Goal: Task Accomplishment & Management: Complete application form

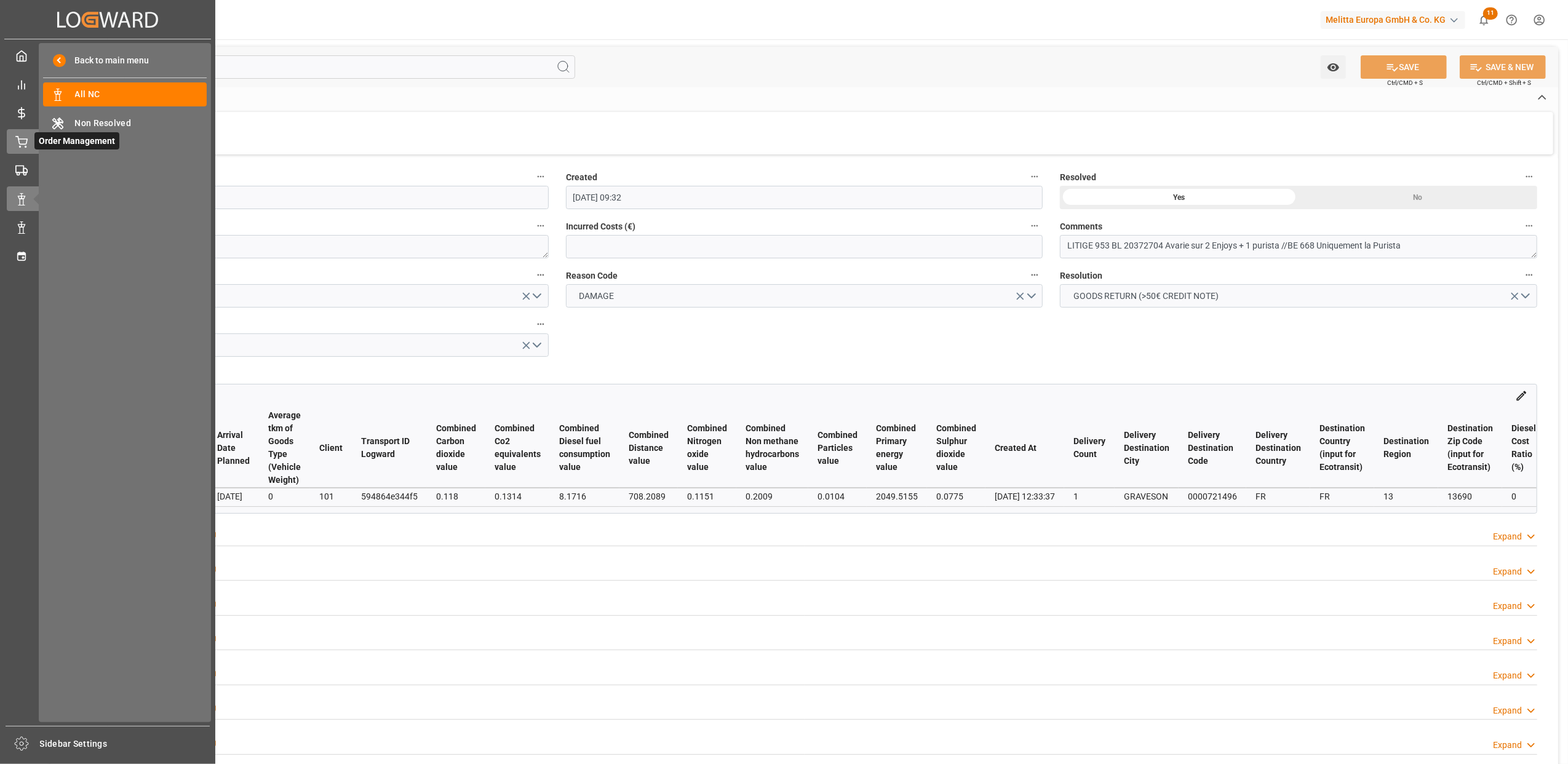
drag, startPoint x: 0, startPoint y: 0, endPoint x: 20, endPoint y: 138, distance: 139.4
click at [20, 138] on icon at bounding box center [21, 142] width 12 height 12
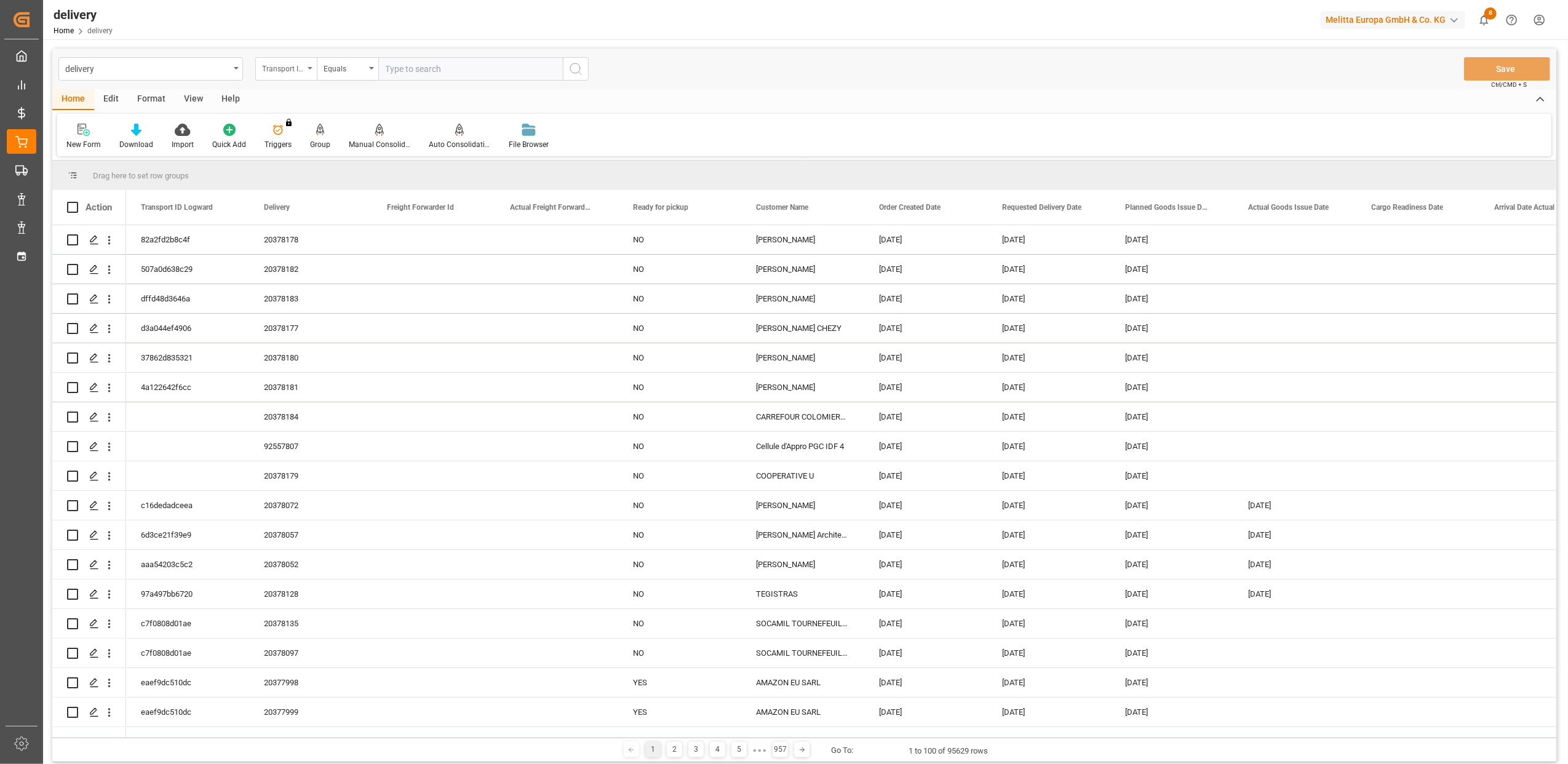
click at [311, 68] on icon "open menu" at bounding box center [310, 68] width 5 height 3
click at [315, 153] on div "Delivery" at bounding box center [347, 151] width 183 height 26
click at [480, 55] on div "delivery Delivery Equals Save Ctrl/CMD + S" at bounding box center [804, 69] width 1504 height 41
click at [482, 75] on input "text" at bounding box center [471, 68] width 185 height 23
type input "20377636"
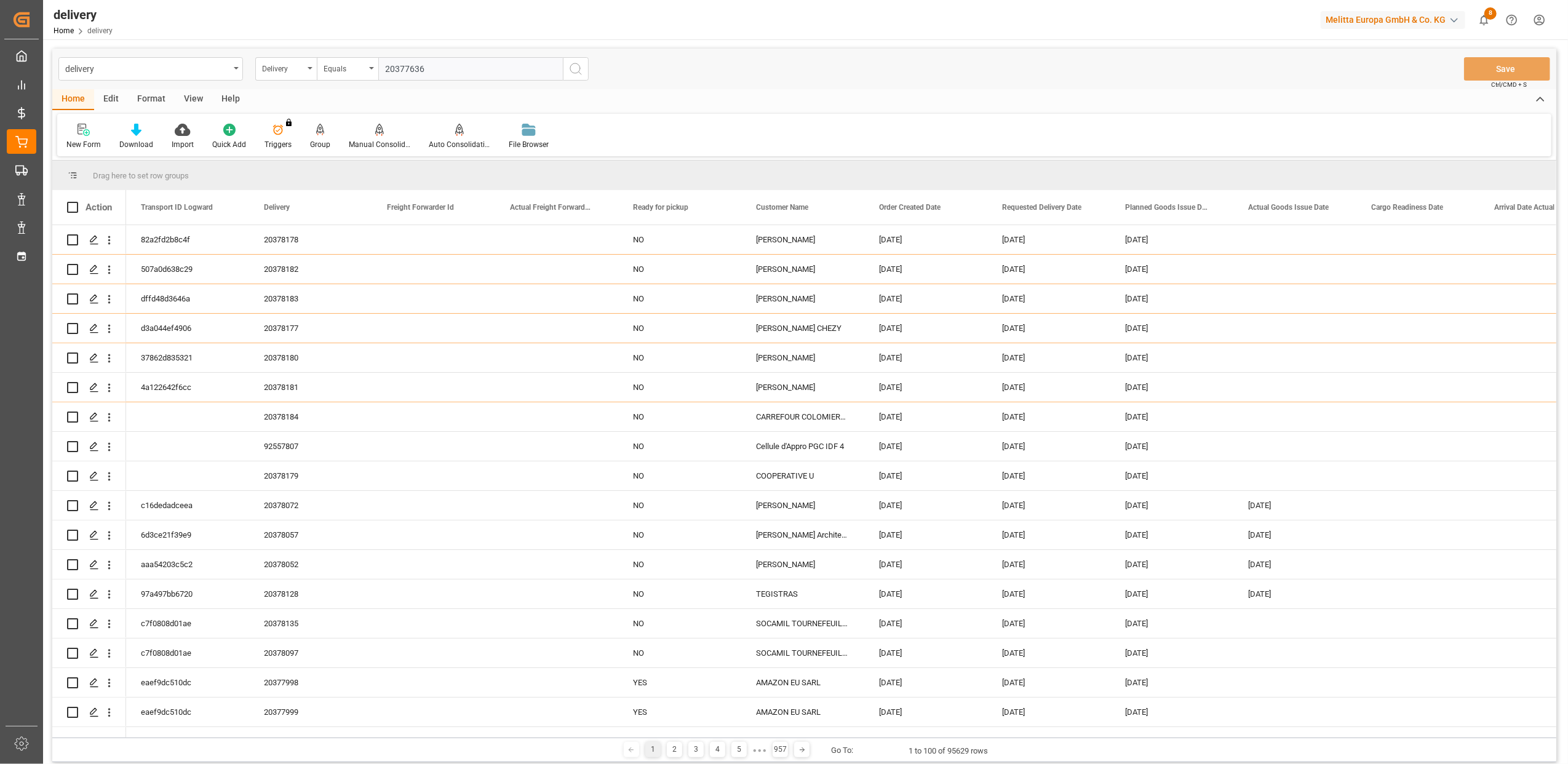
click at [578, 65] on icon "search button" at bounding box center [576, 69] width 15 height 15
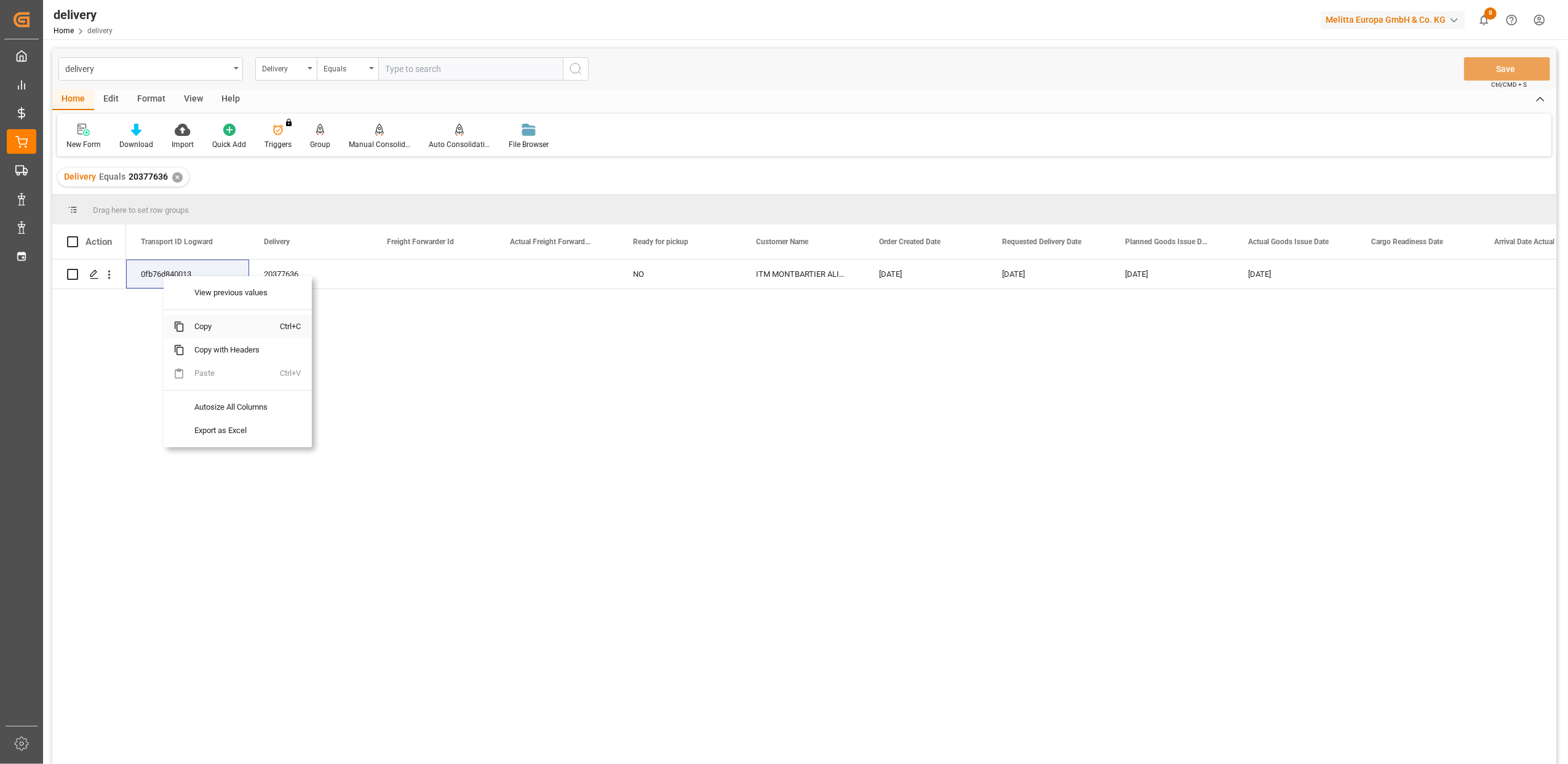
click at [205, 325] on span "Copy" at bounding box center [232, 326] width 96 height 23
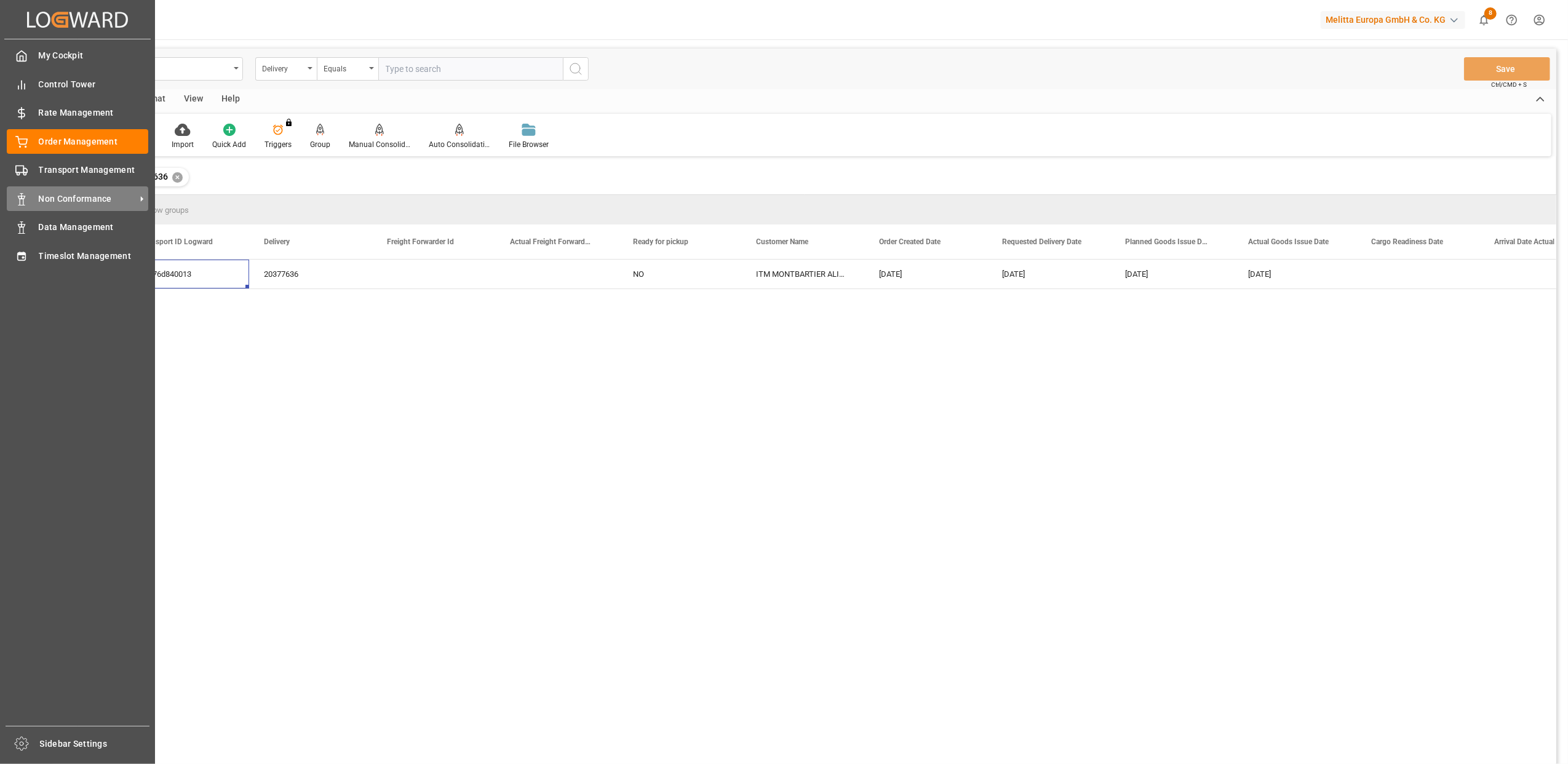
click at [88, 194] on span "Non Conformance" at bounding box center [88, 199] width 97 height 13
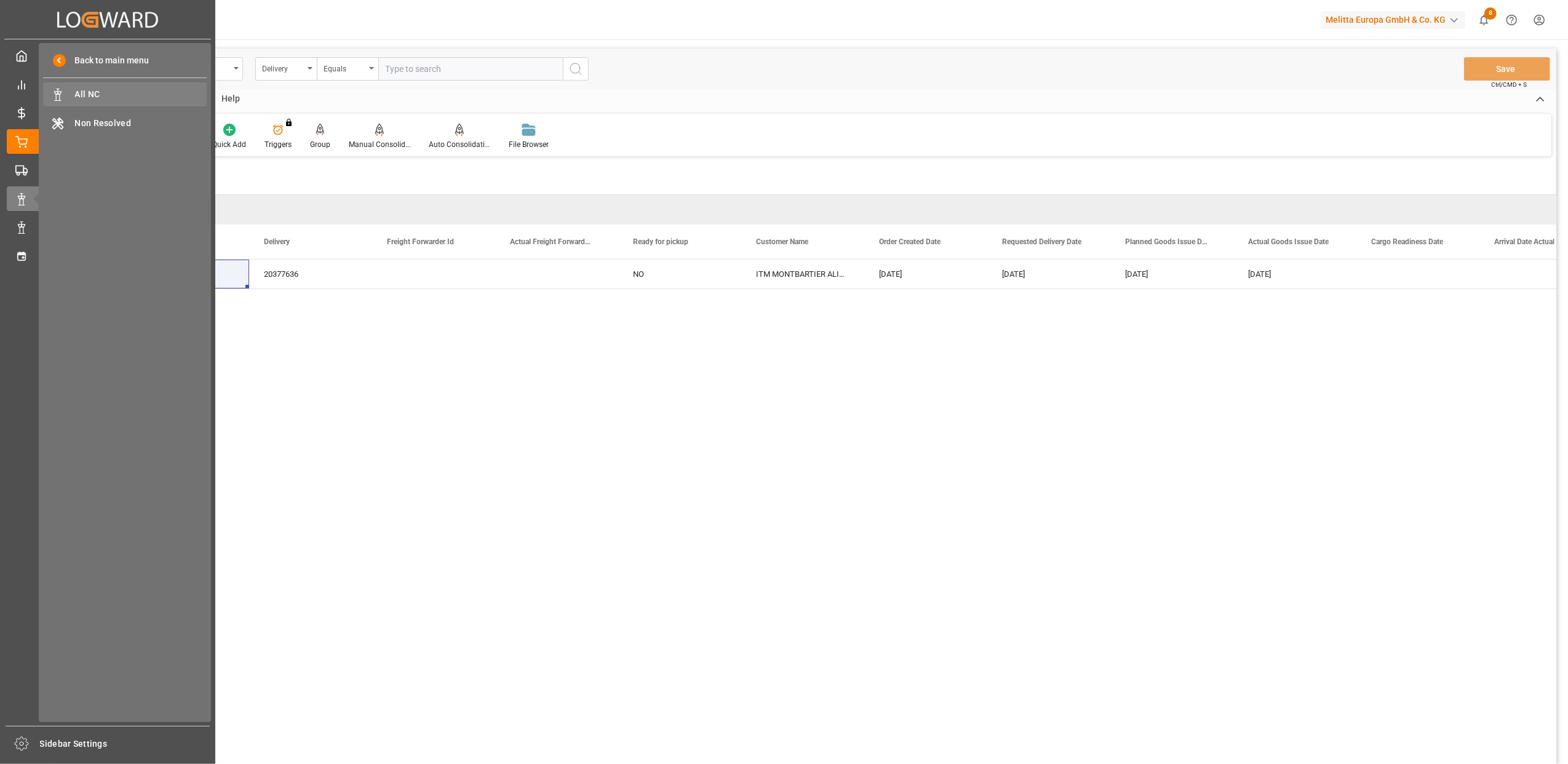
click at [99, 101] on span "All NC" at bounding box center [141, 94] width 132 height 13
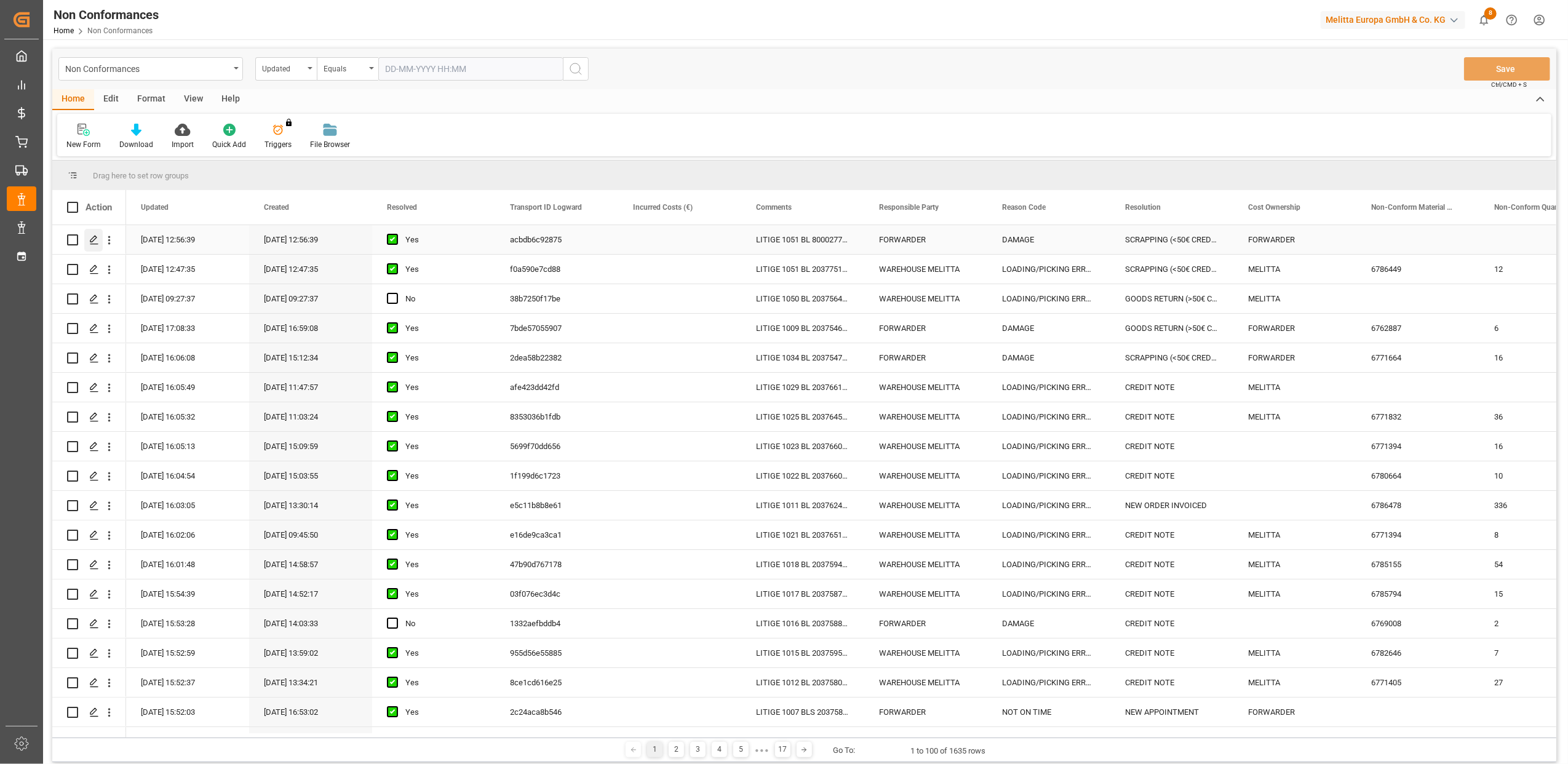
click at [91, 244] on line "Press SPACE to select this row." at bounding box center [94, 244] width 7 height 0
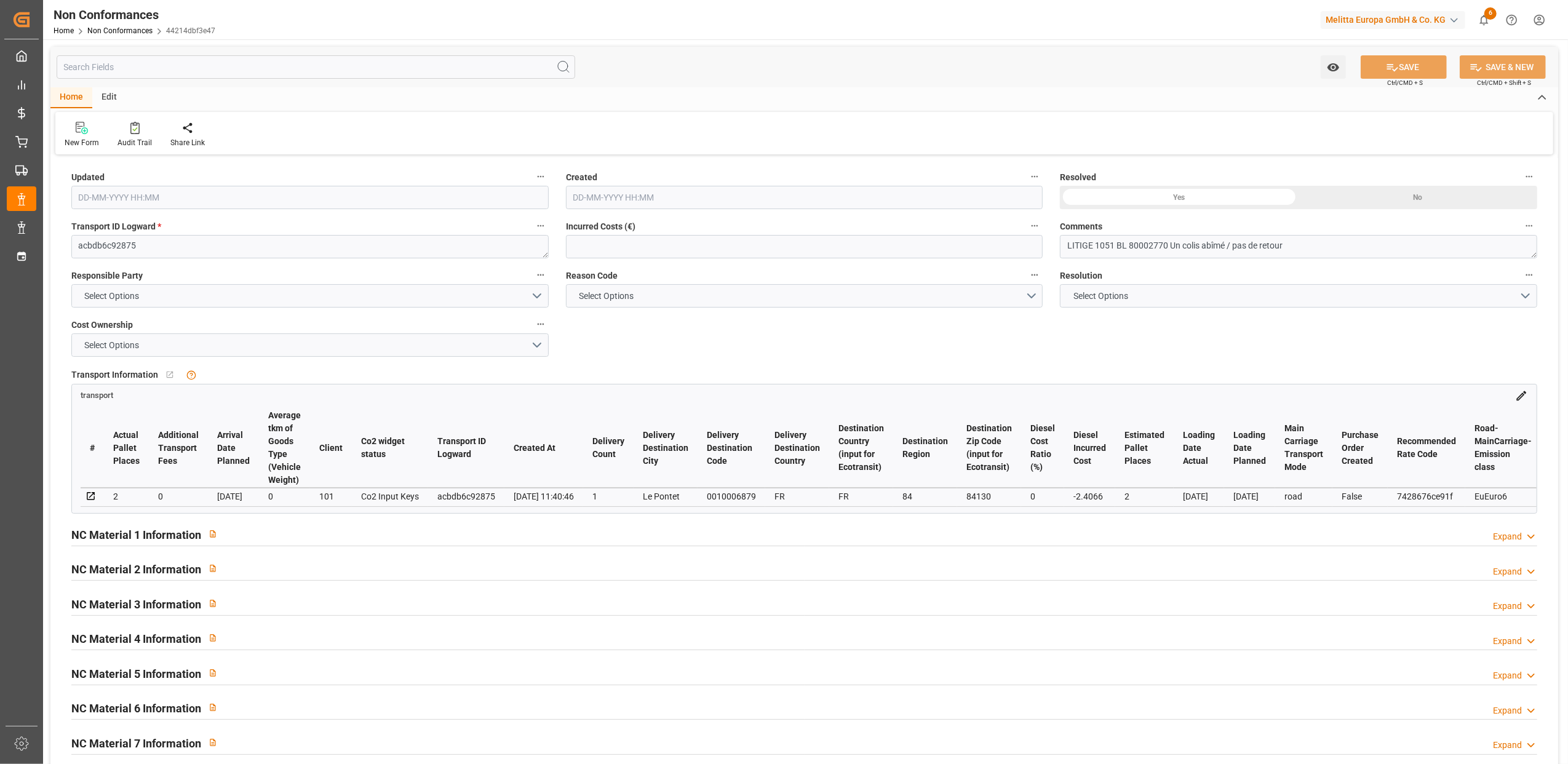
type input "12-09-2025 10:56"
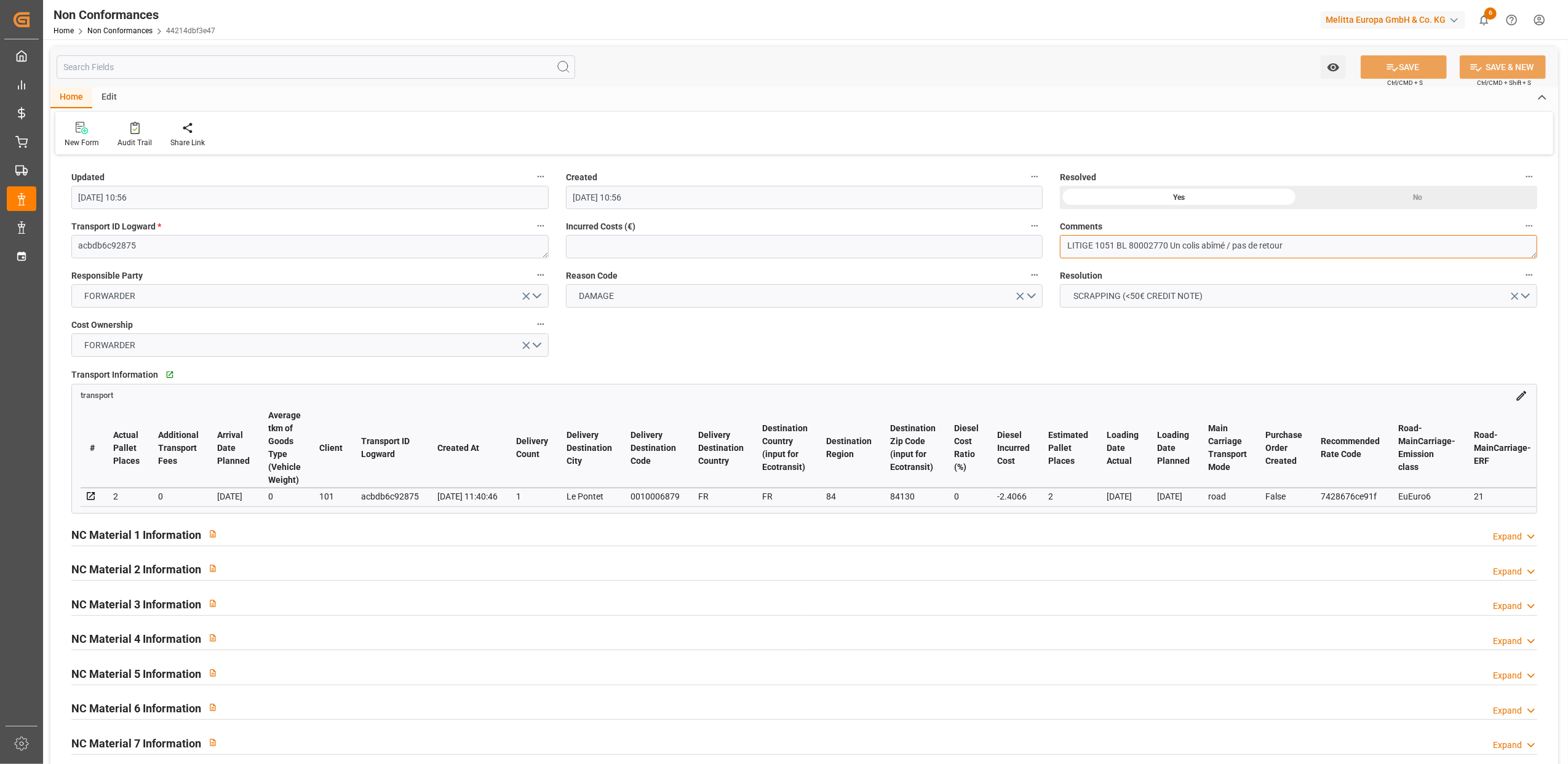
click at [1113, 247] on textarea "LITIGE 1051 BL 80002770 Un colis abîmé / pas de retour" at bounding box center [1298, 246] width 478 height 23
type textarea "LITIGE 1052 BL 80002770 Un colis abîmé / pas de retour"
click at [1424, 65] on button "SAVE" at bounding box center [1404, 66] width 86 height 23
type input "12-09-2025 13:09"
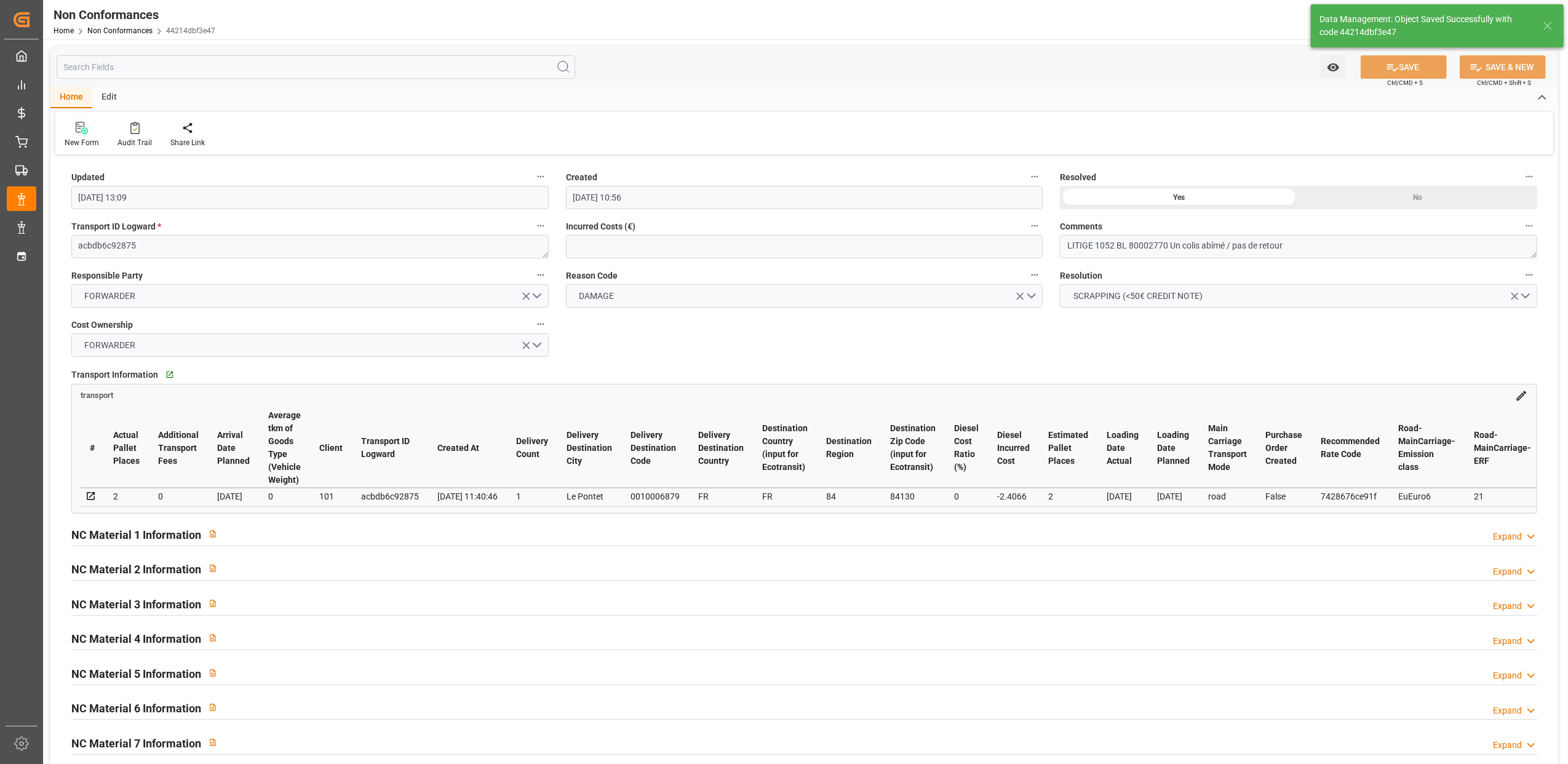
click at [80, 132] on icon at bounding box center [81, 128] width 12 height 12
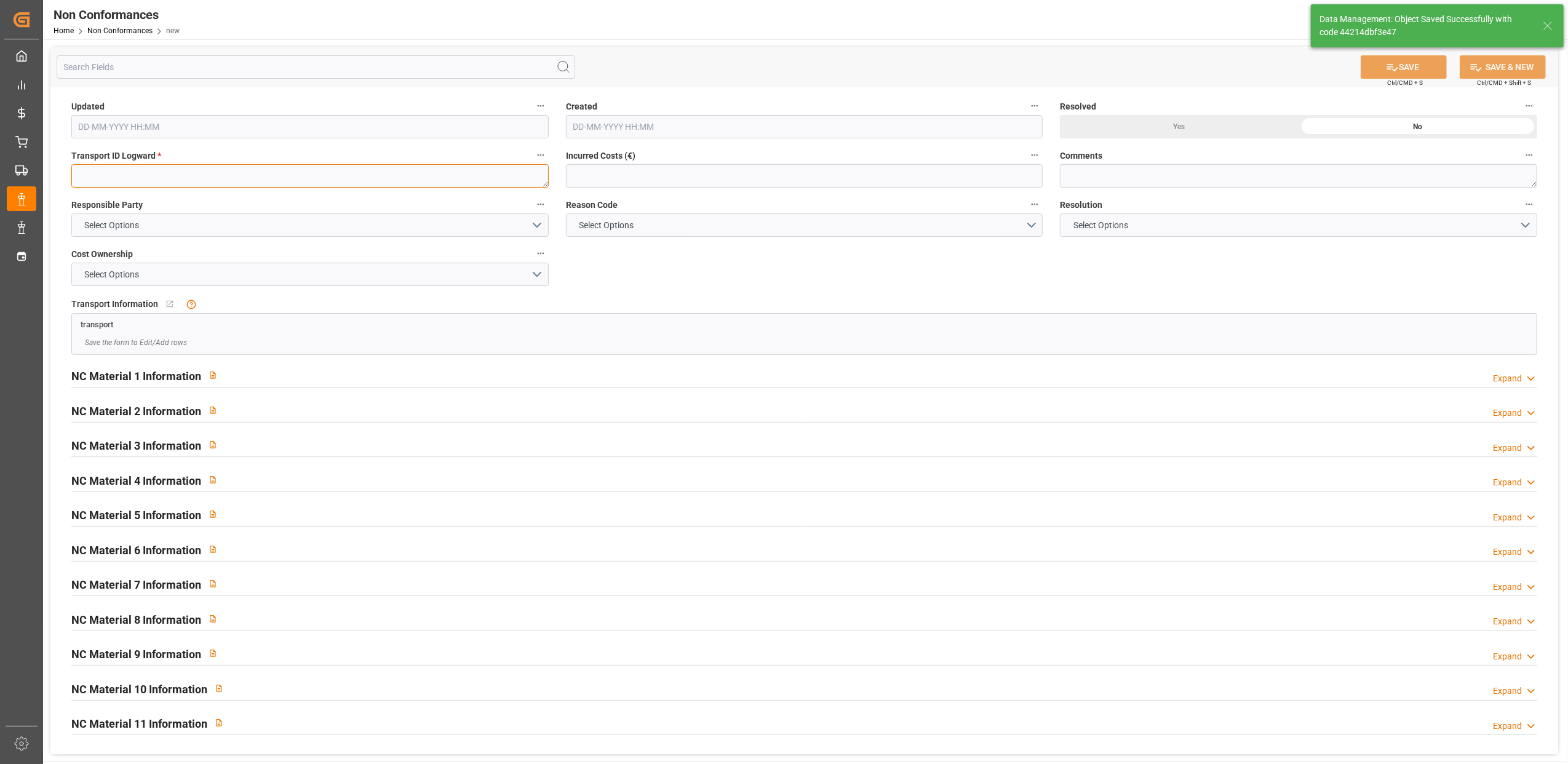
click at [364, 180] on textarea at bounding box center [310, 175] width 478 height 23
paste textarea "0fb76d840013"
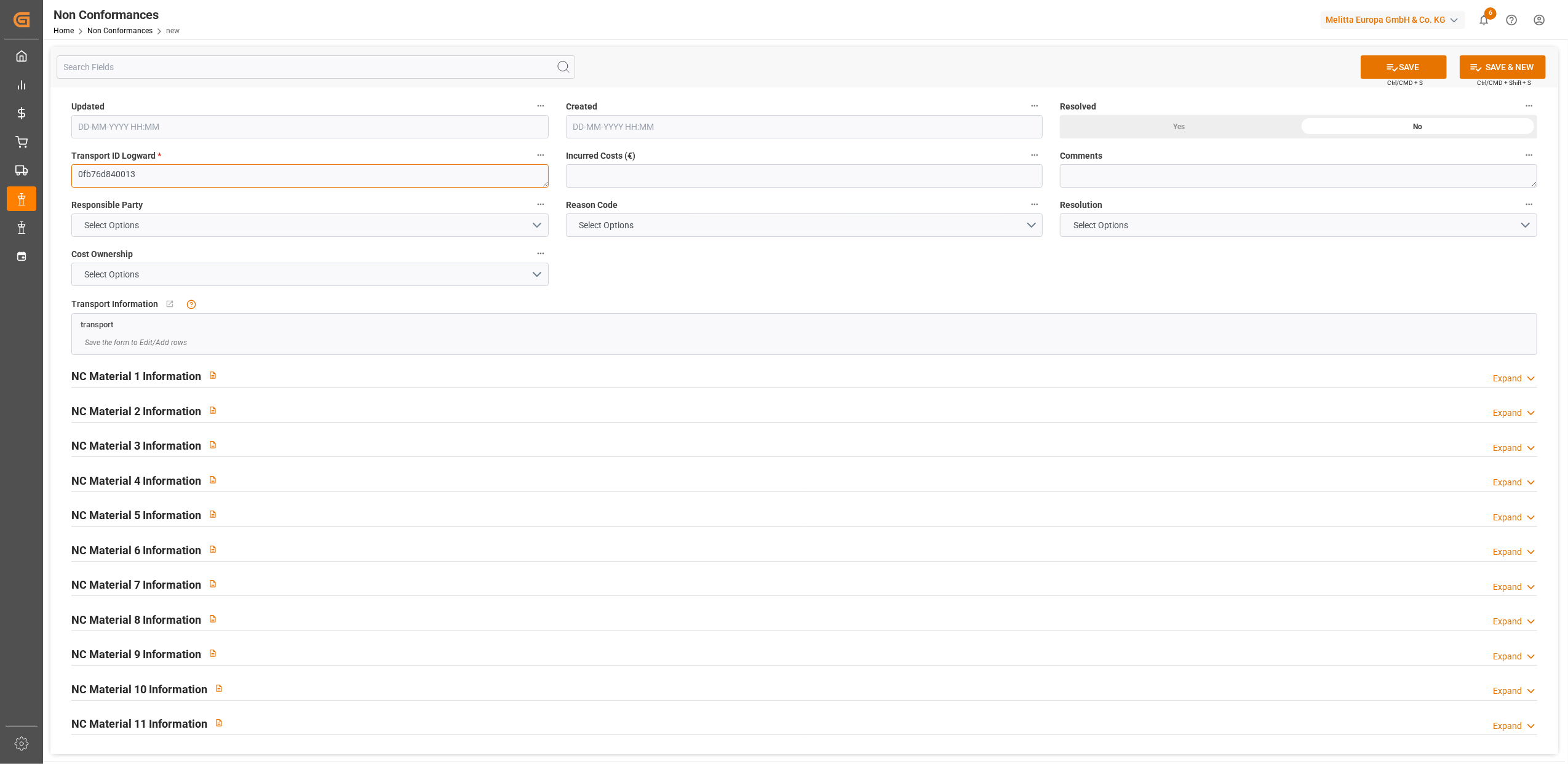
type textarea "0fb76d840013"
click at [535, 227] on button "Select Options" at bounding box center [310, 225] width 478 height 23
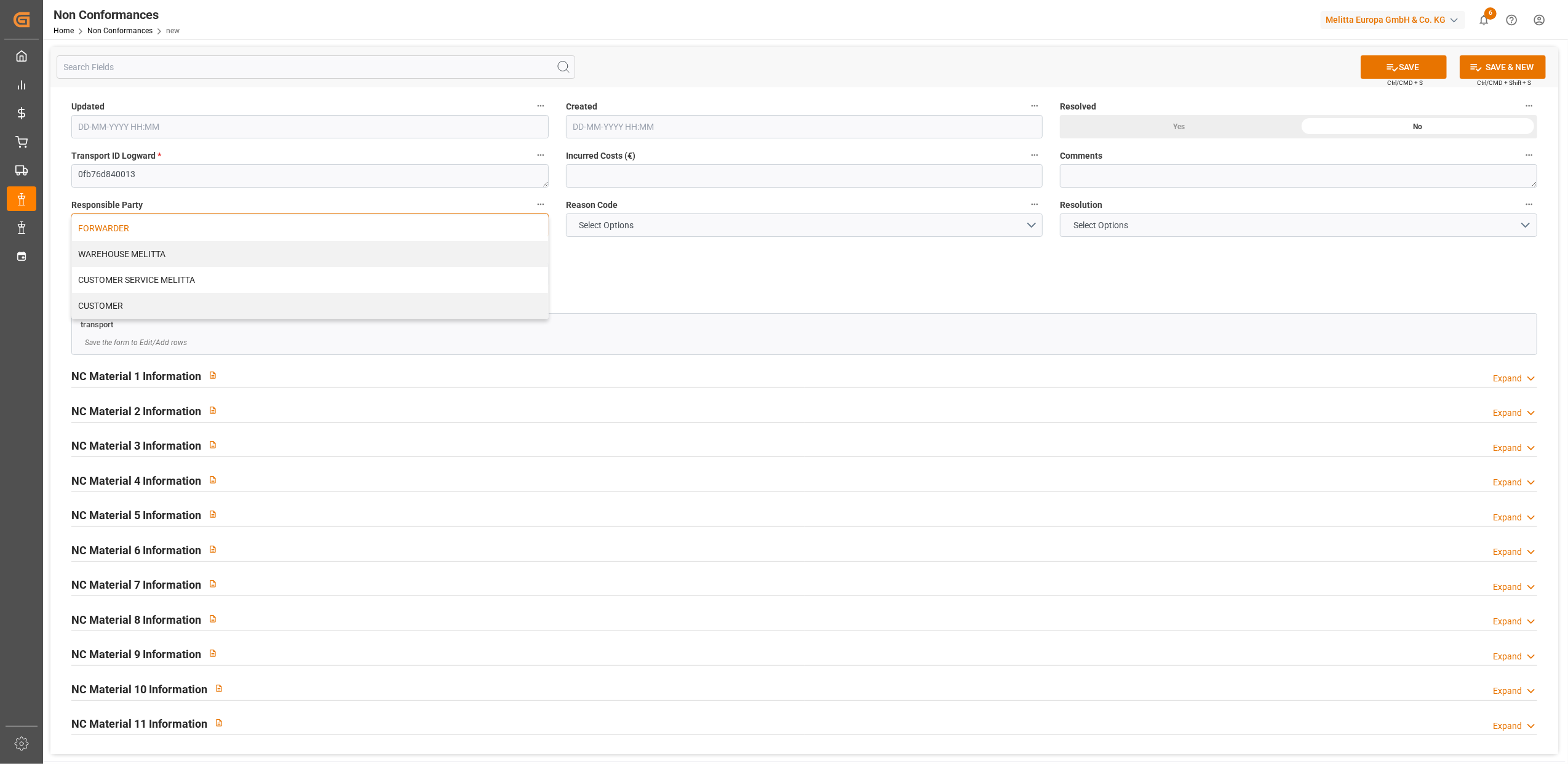
click at [426, 234] on div "FORWARDER" at bounding box center [310, 229] width 476 height 26
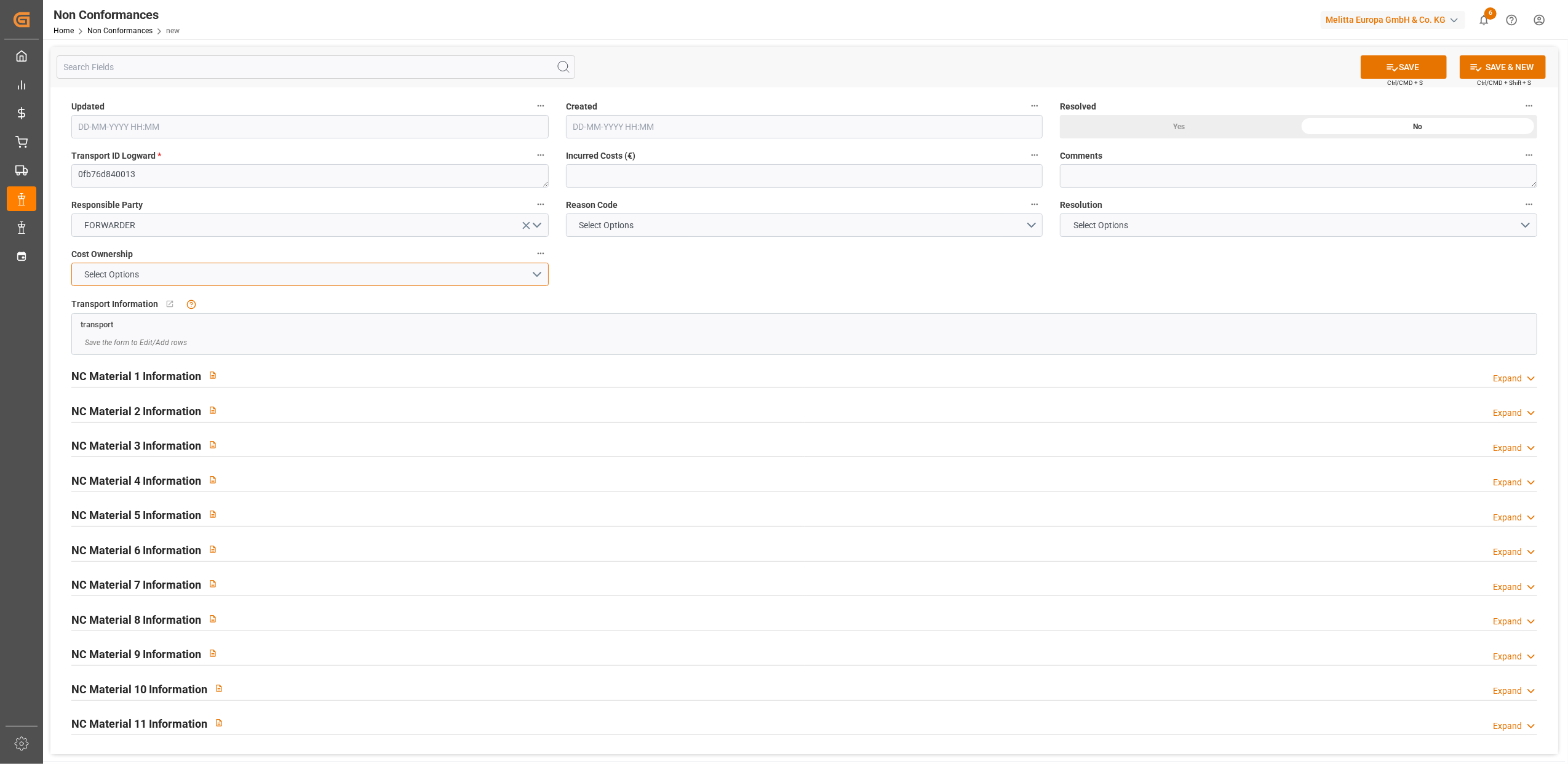
click at [537, 274] on button "Select Options" at bounding box center [310, 274] width 478 height 23
click at [478, 281] on div "FORWARDER" at bounding box center [310, 278] width 476 height 26
click at [1036, 225] on button "Select Options" at bounding box center [805, 225] width 478 height 23
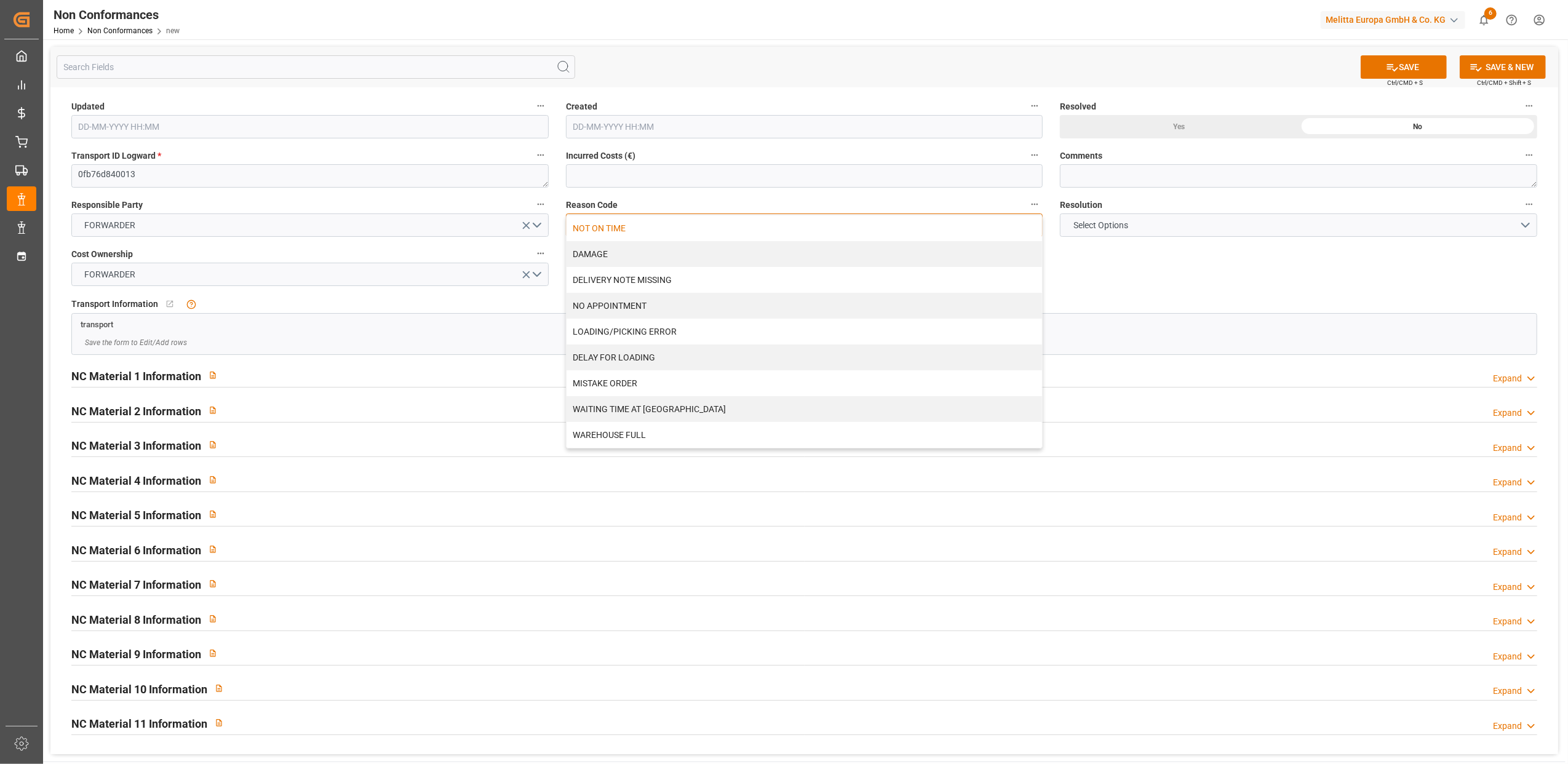
click at [766, 234] on div "NOT ON TIME" at bounding box center [804, 229] width 476 height 26
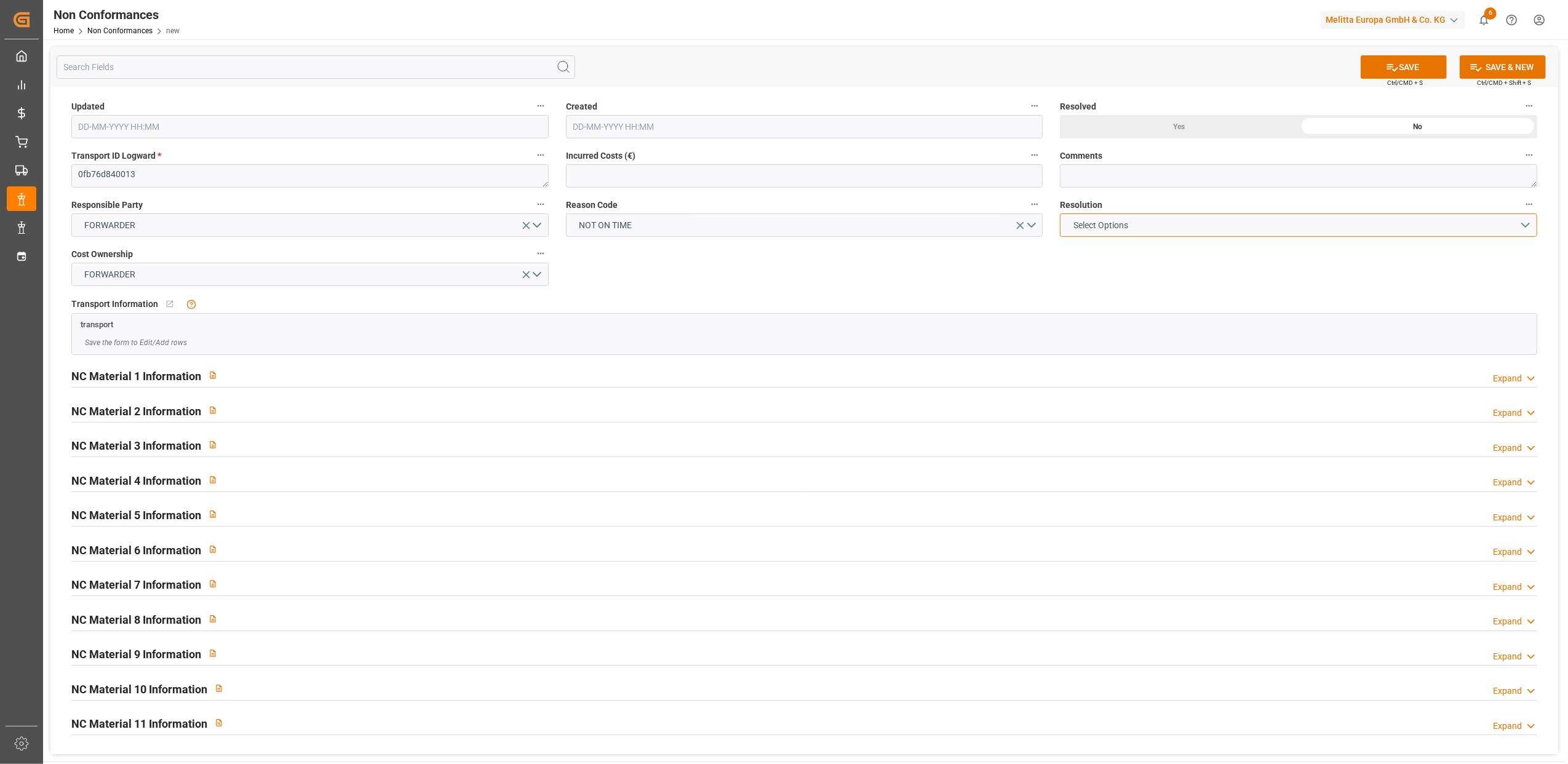
click at [1520, 225] on button "Select Options" at bounding box center [1298, 225] width 478 height 23
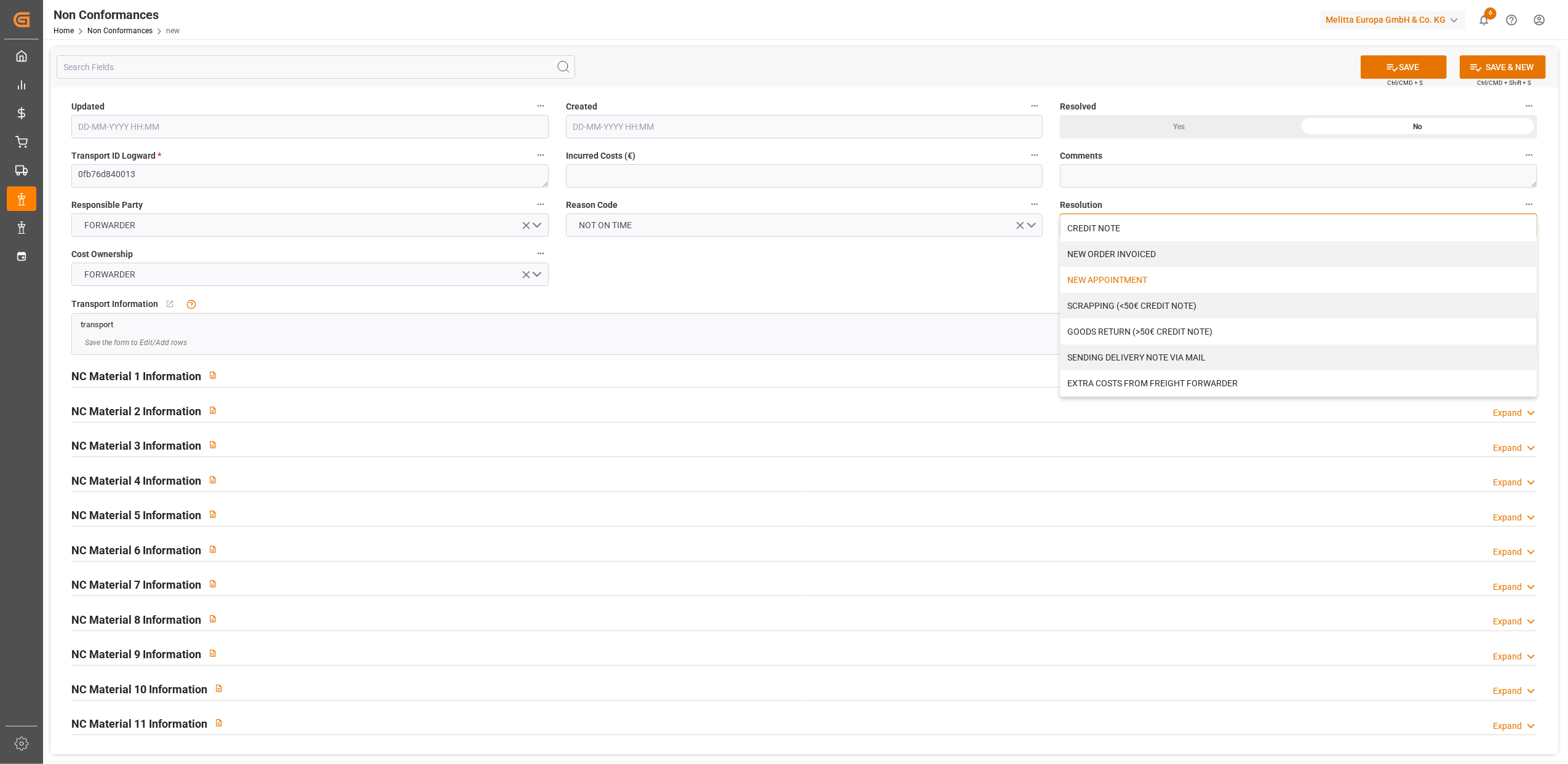
click at [1127, 281] on div "NEW APPOINTMENT" at bounding box center [1298, 280] width 476 height 26
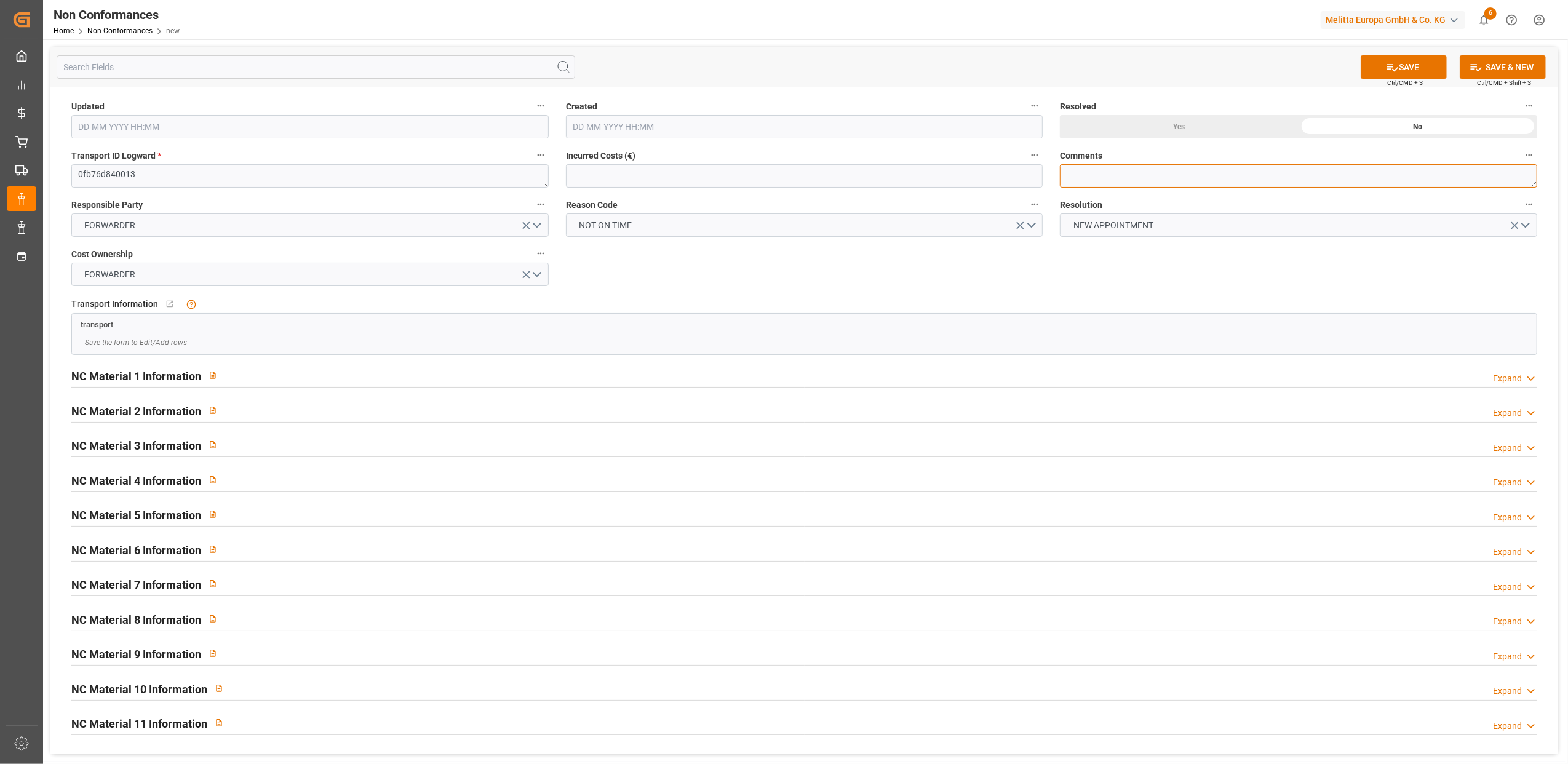
click at [1116, 180] on textarea at bounding box center [1298, 175] width 478 height 23
type textarea "LITIGE 1023 BL 20377636 non livré le 12/9 Nouveau rdv le"
click at [1425, 63] on button "SAVE" at bounding box center [1404, 66] width 86 height 23
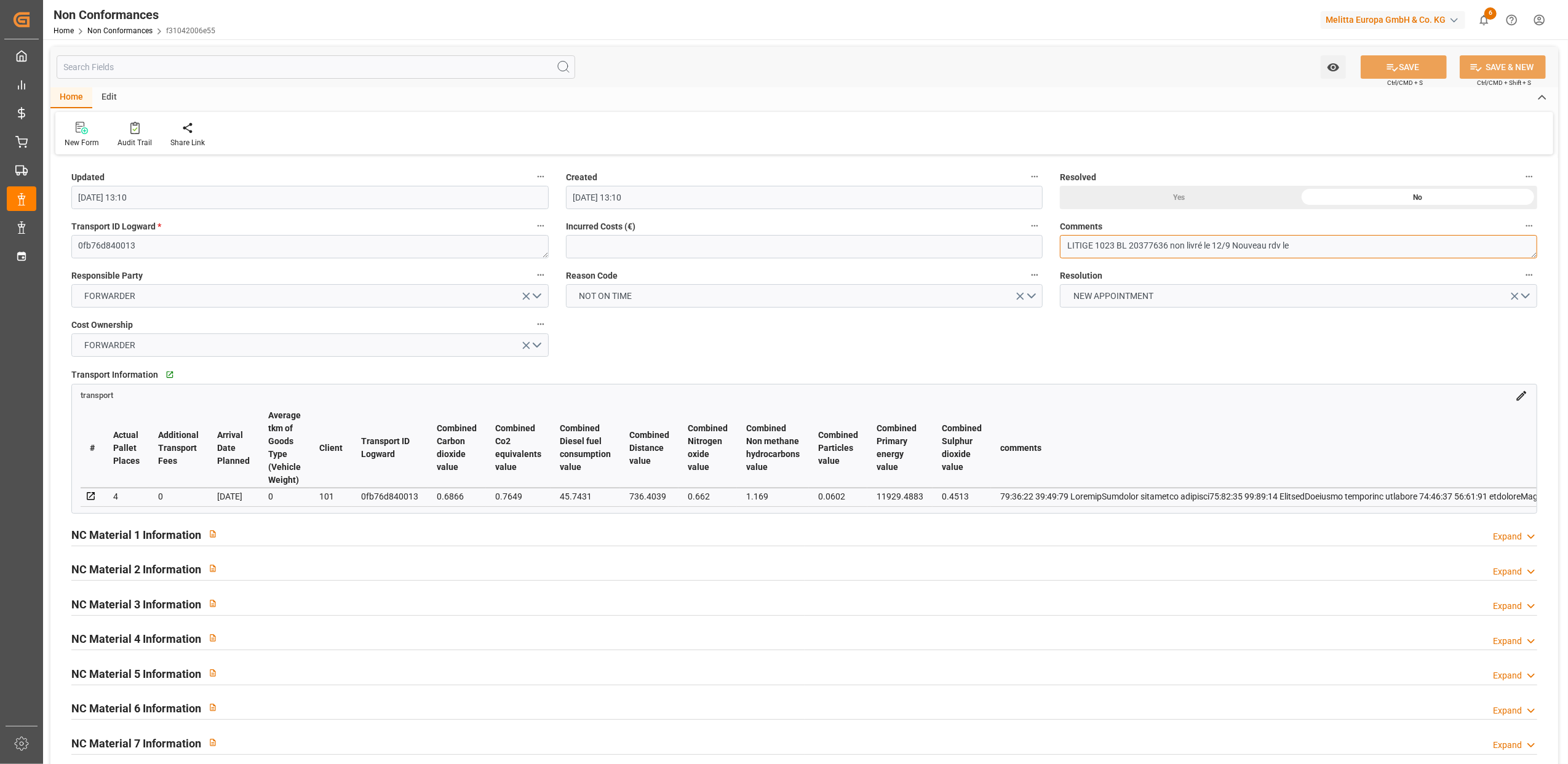
click at [1110, 246] on textarea "LITIGE 1023 BL 20377636 non livré le 12/9 Nouveau rdv le" at bounding box center [1298, 246] width 478 height 23
type textarea "LITIGE 1053 BL 20377636 non livré le 12/9 Nouveau rdv le"
click at [1406, 69] on button "SAVE" at bounding box center [1404, 66] width 86 height 23
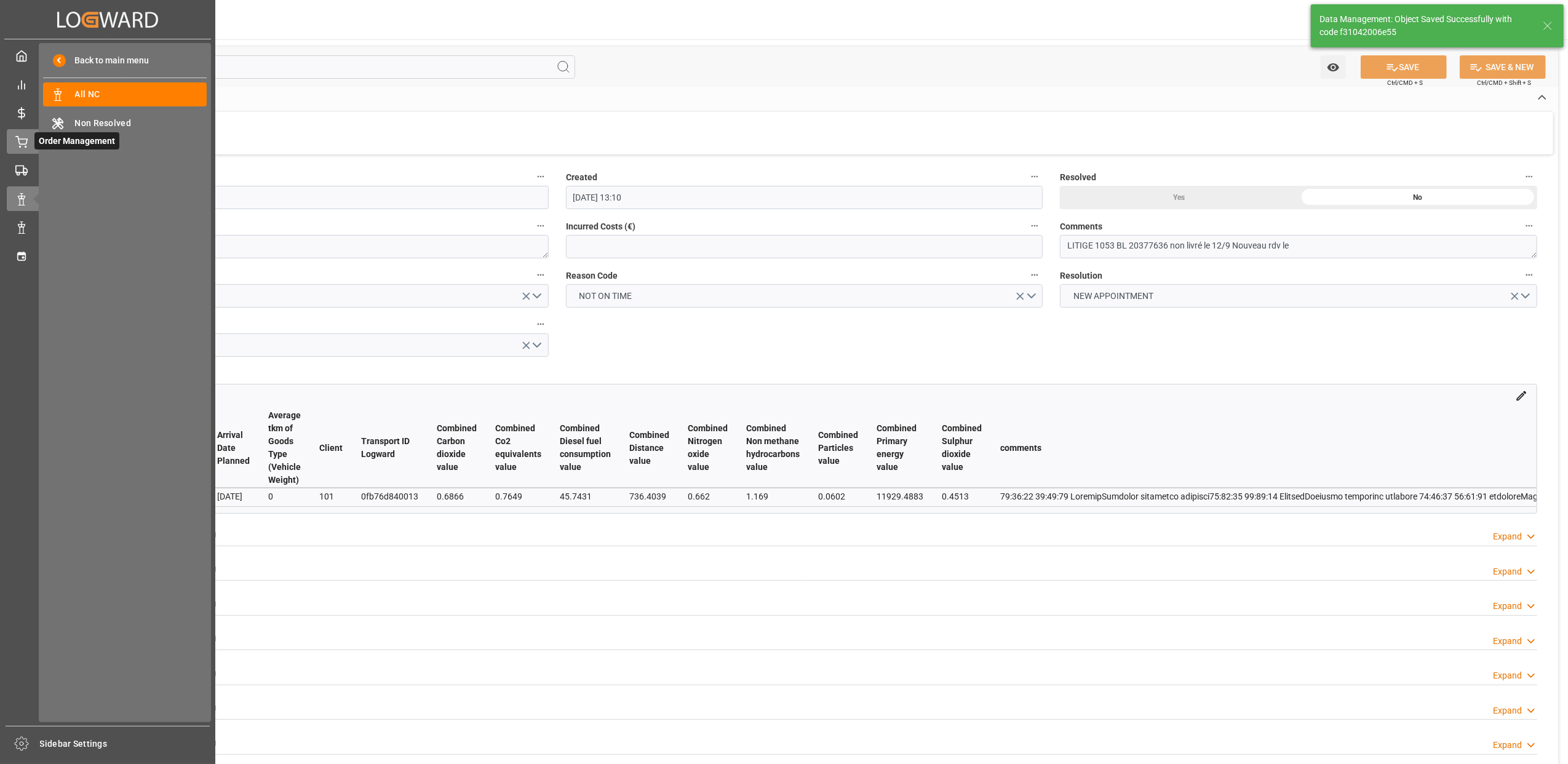
click at [18, 146] on icon at bounding box center [21, 142] width 12 height 12
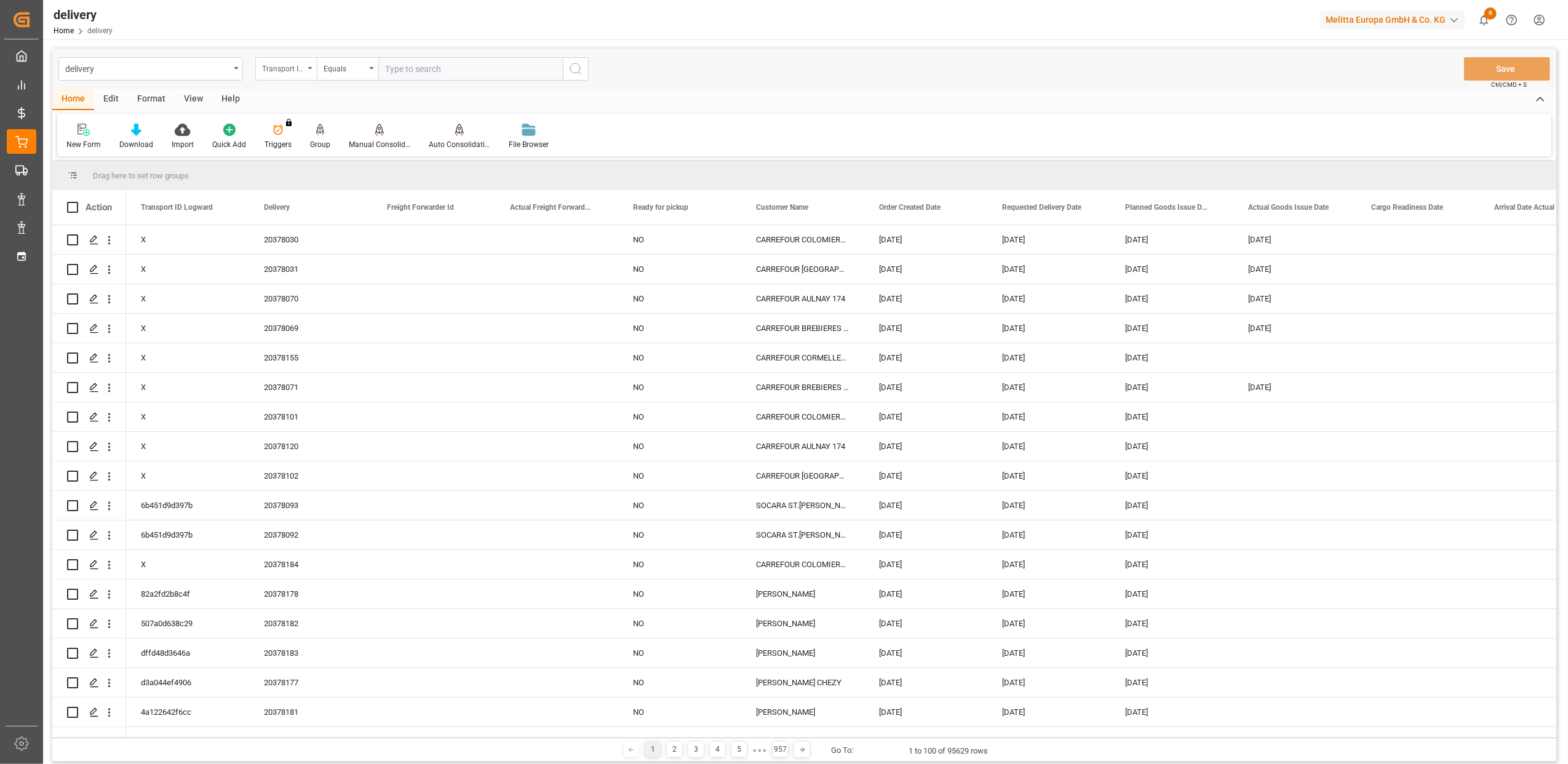
click at [310, 64] on div "Transport ID Logward" at bounding box center [286, 68] width 62 height 23
click at [304, 153] on div "Delivery" at bounding box center [347, 151] width 183 height 26
click at [470, 68] on input "text" at bounding box center [471, 68] width 185 height 23
type input "20377979"
click at [574, 71] on icon "search button" at bounding box center [576, 69] width 15 height 15
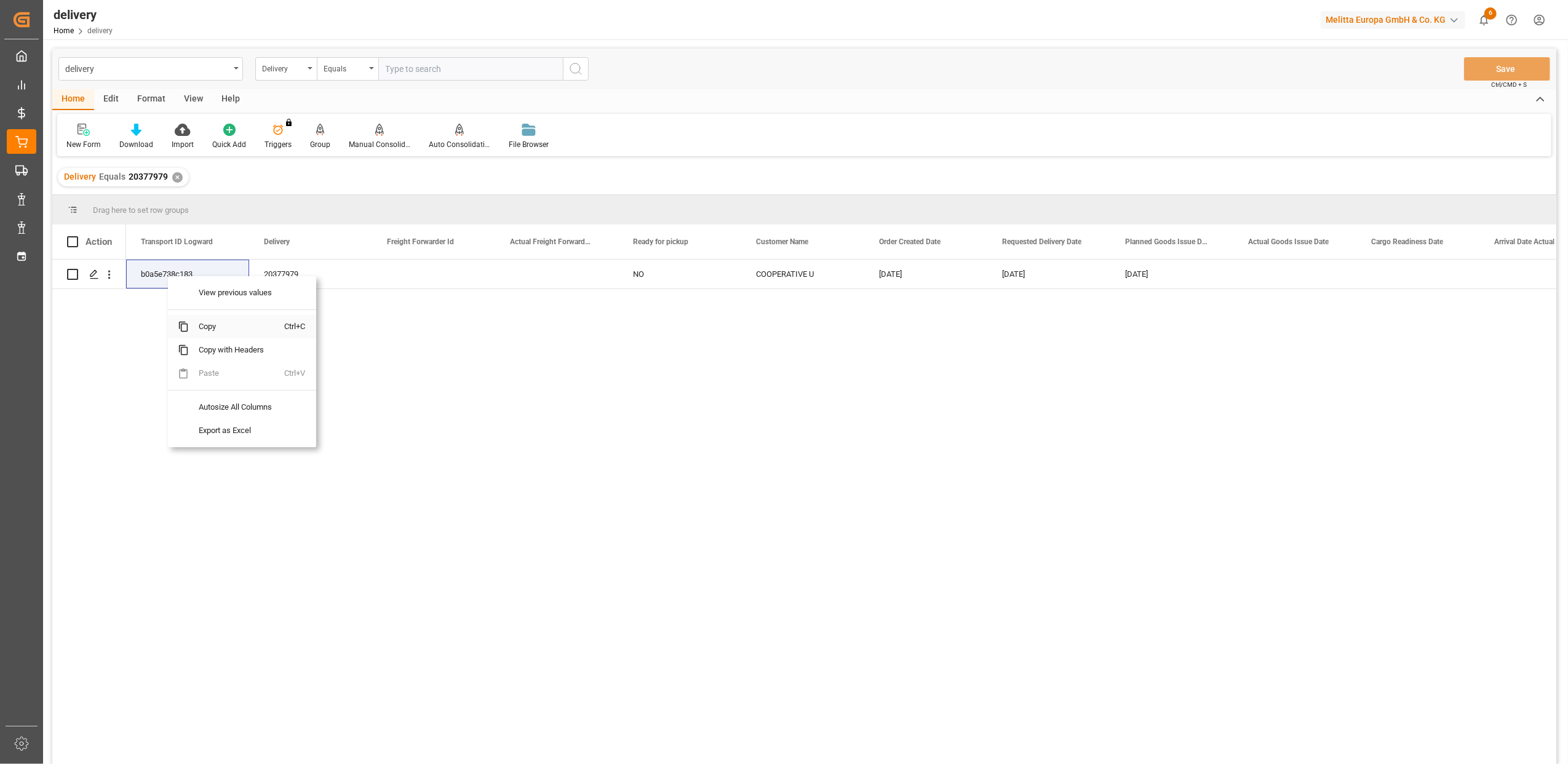
click at [220, 327] on span "Copy" at bounding box center [236, 326] width 96 height 23
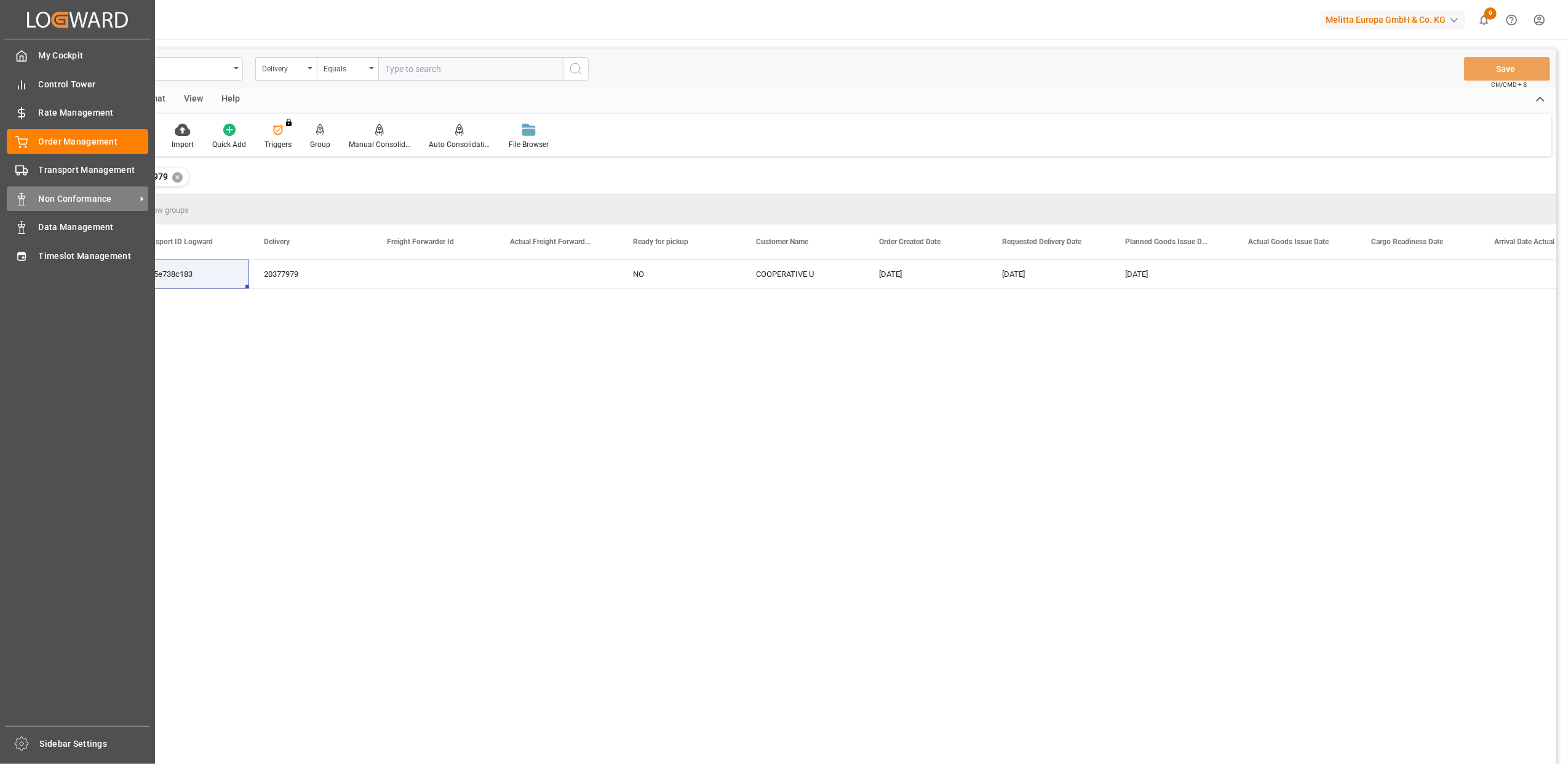
click at [27, 198] on icon at bounding box center [21, 199] width 12 height 12
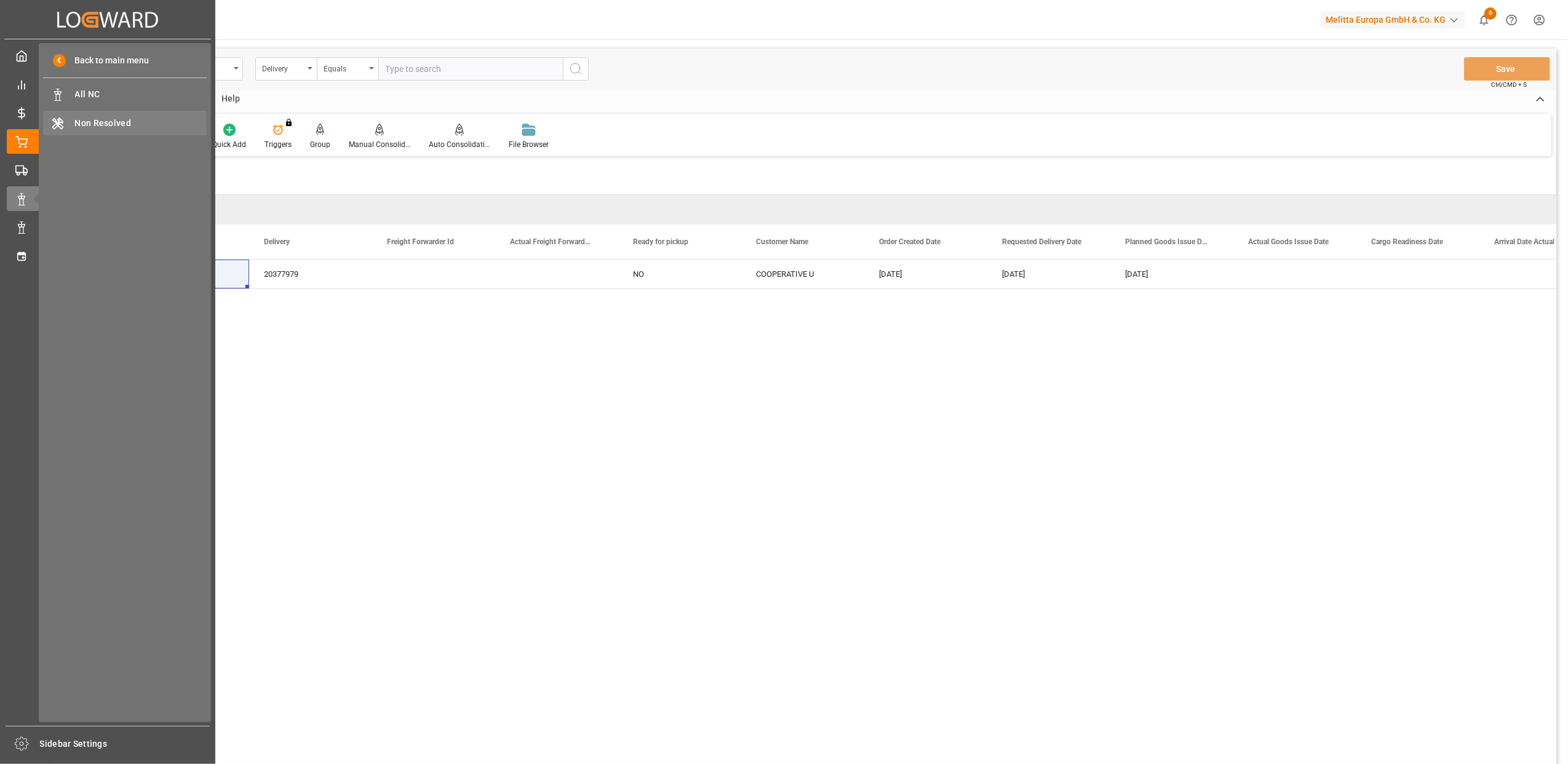
click at [70, 129] on div "Non Resolved Non Resolved" at bounding box center [124, 123] width 163 height 24
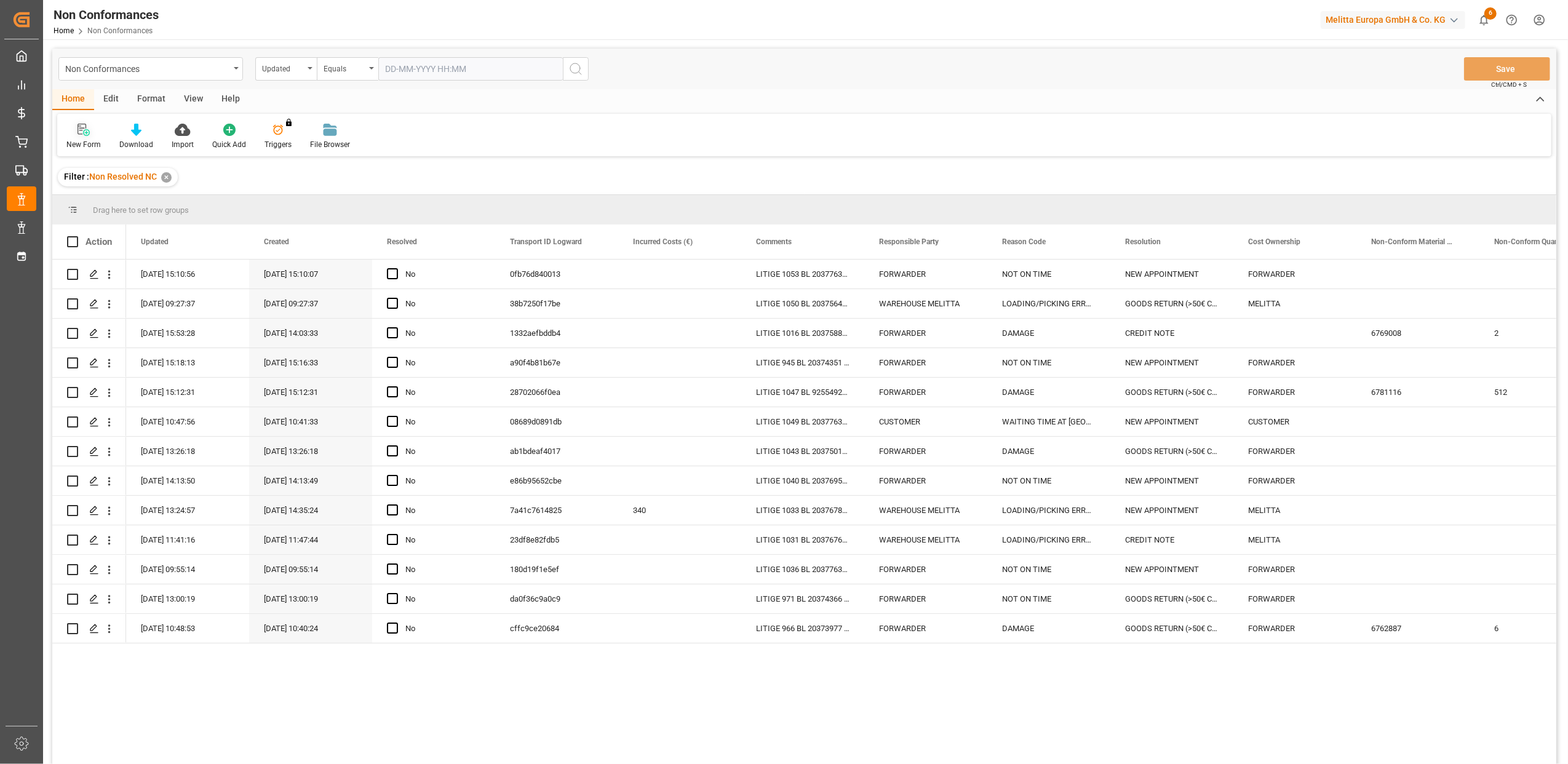
click at [93, 139] on div "New Form" at bounding box center [83, 145] width 35 height 11
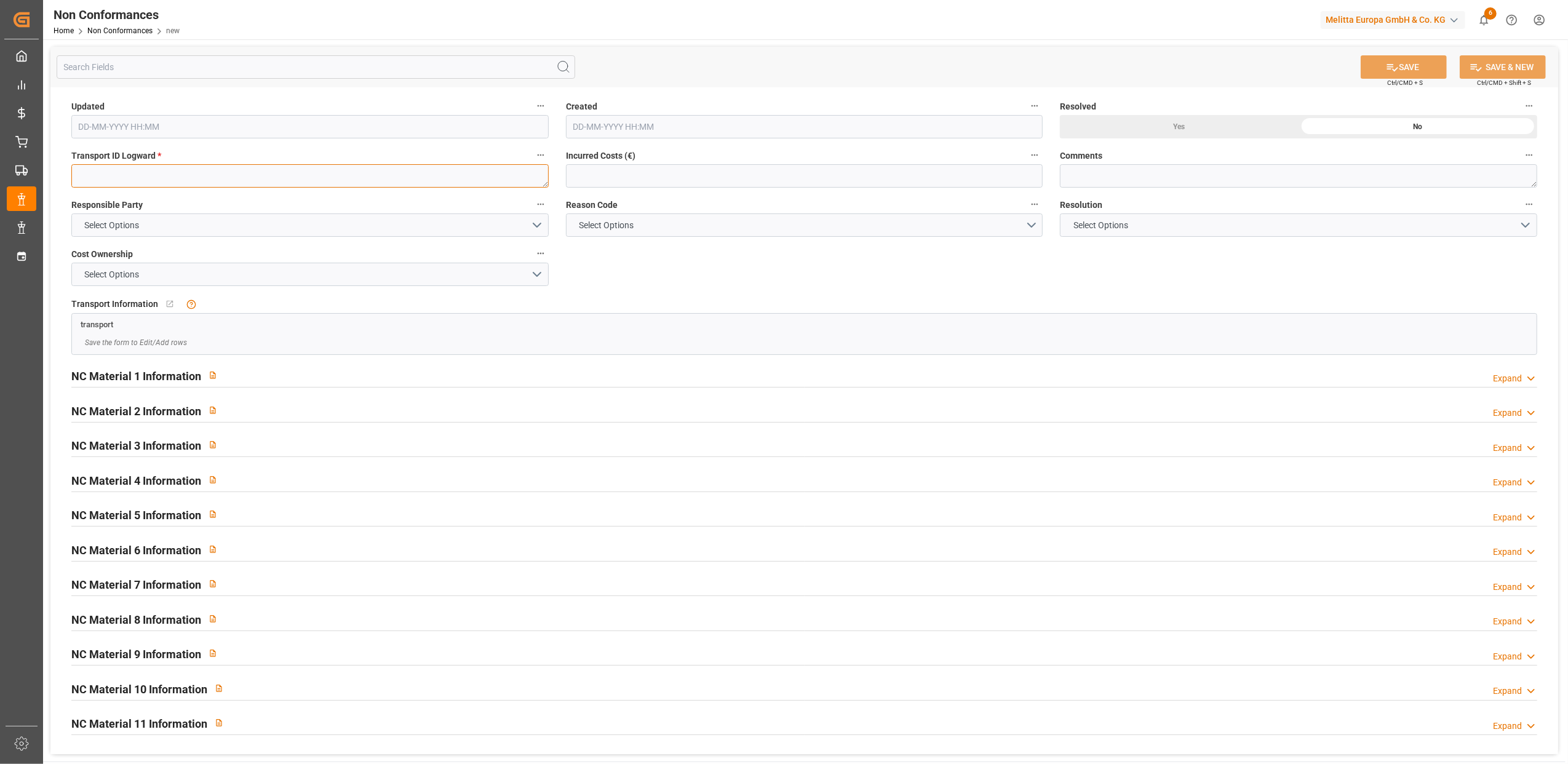
click at [439, 176] on textarea at bounding box center [310, 175] width 478 height 23
paste textarea "b0a5e738c183"
type textarea "b0a5e738c183"
click at [535, 222] on button "Select Options" at bounding box center [310, 225] width 478 height 23
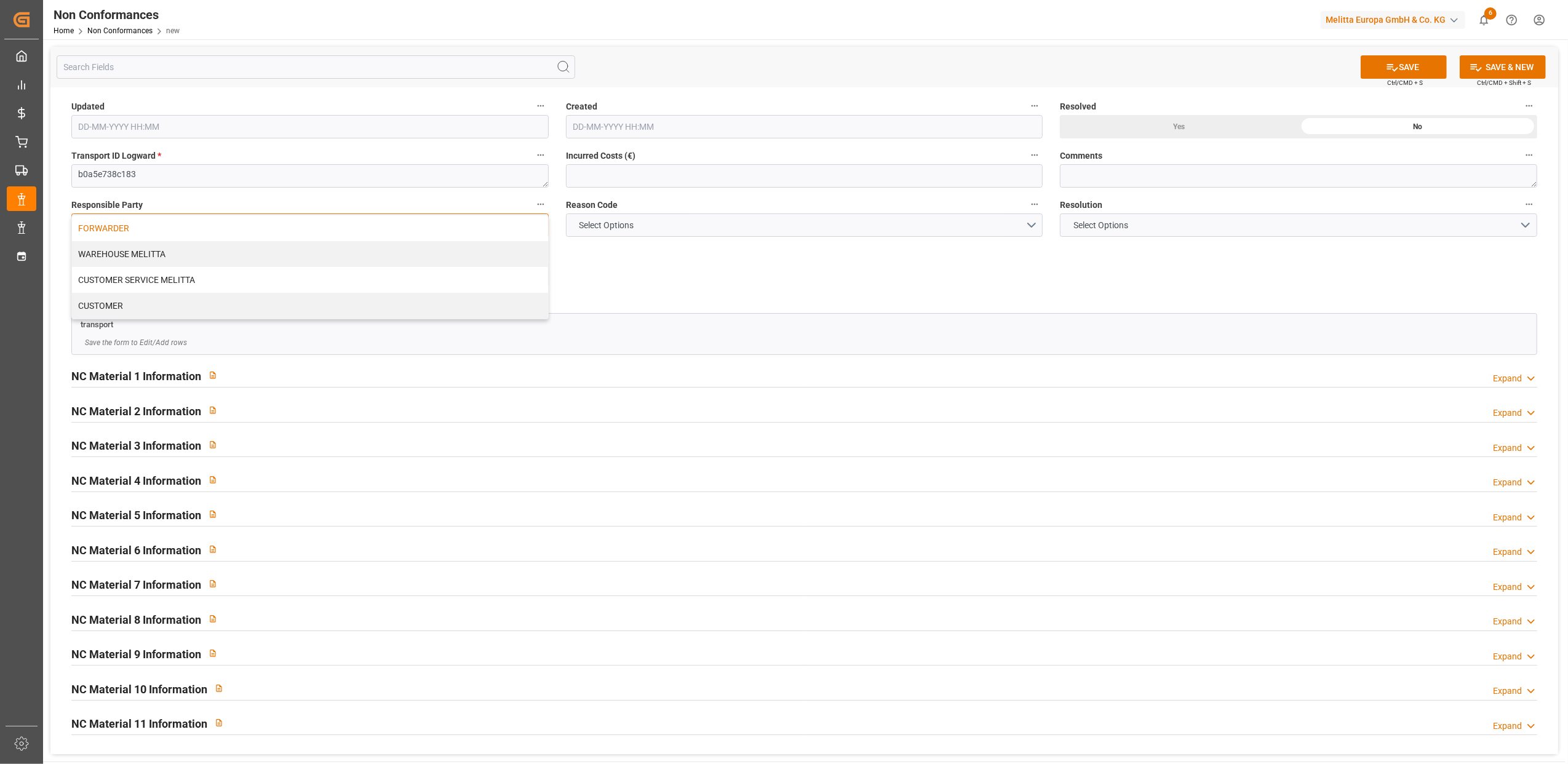
click at [377, 229] on div "FORWARDER" at bounding box center [310, 229] width 476 height 26
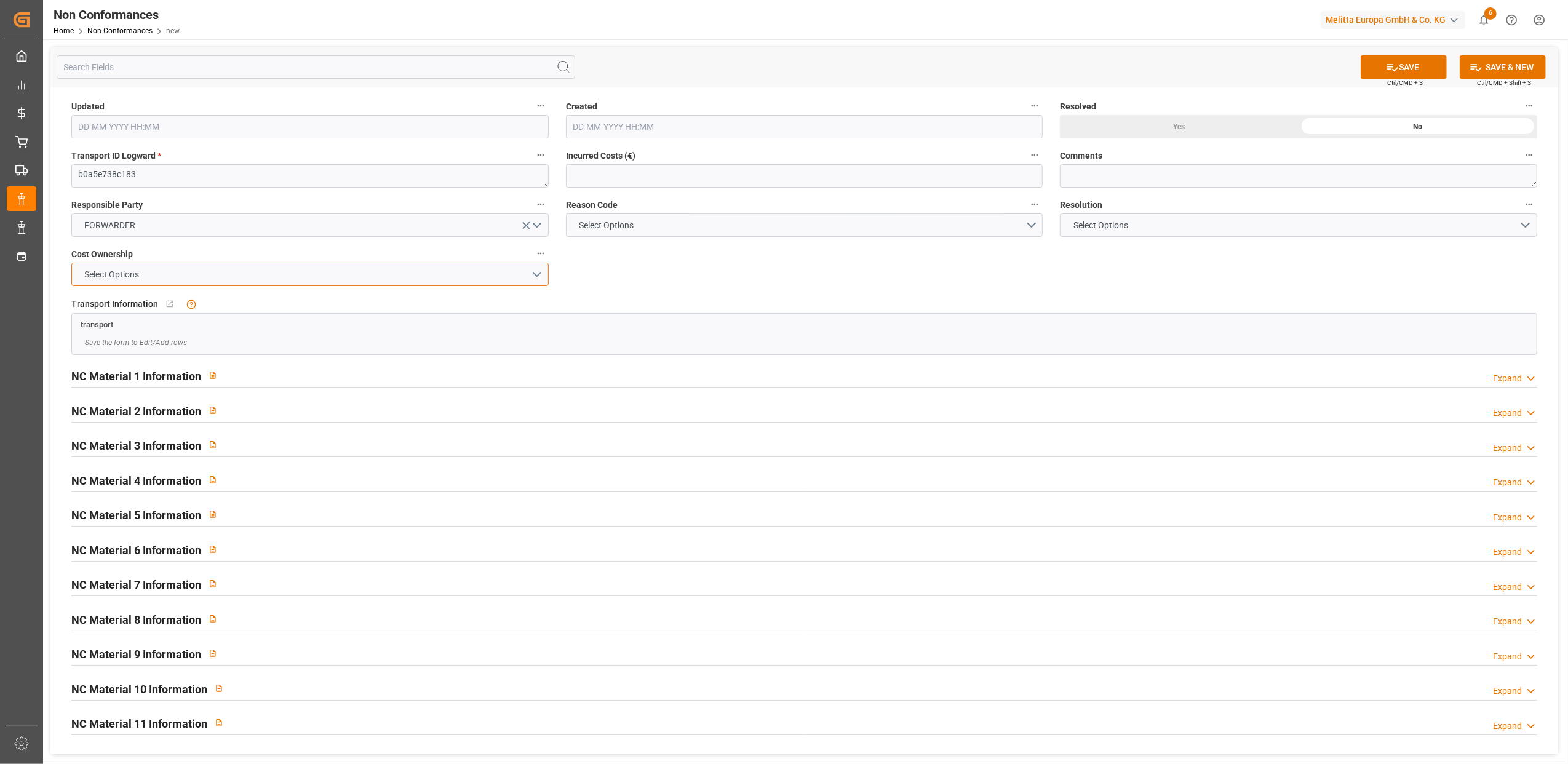
click at [534, 273] on button "Select Options" at bounding box center [310, 274] width 478 height 23
click at [407, 275] on div "FORWARDER" at bounding box center [310, 278] width 476 height 26
click at [1038, 227] on button "Select Options" at bounding box center [805, 225] width 478 height 23
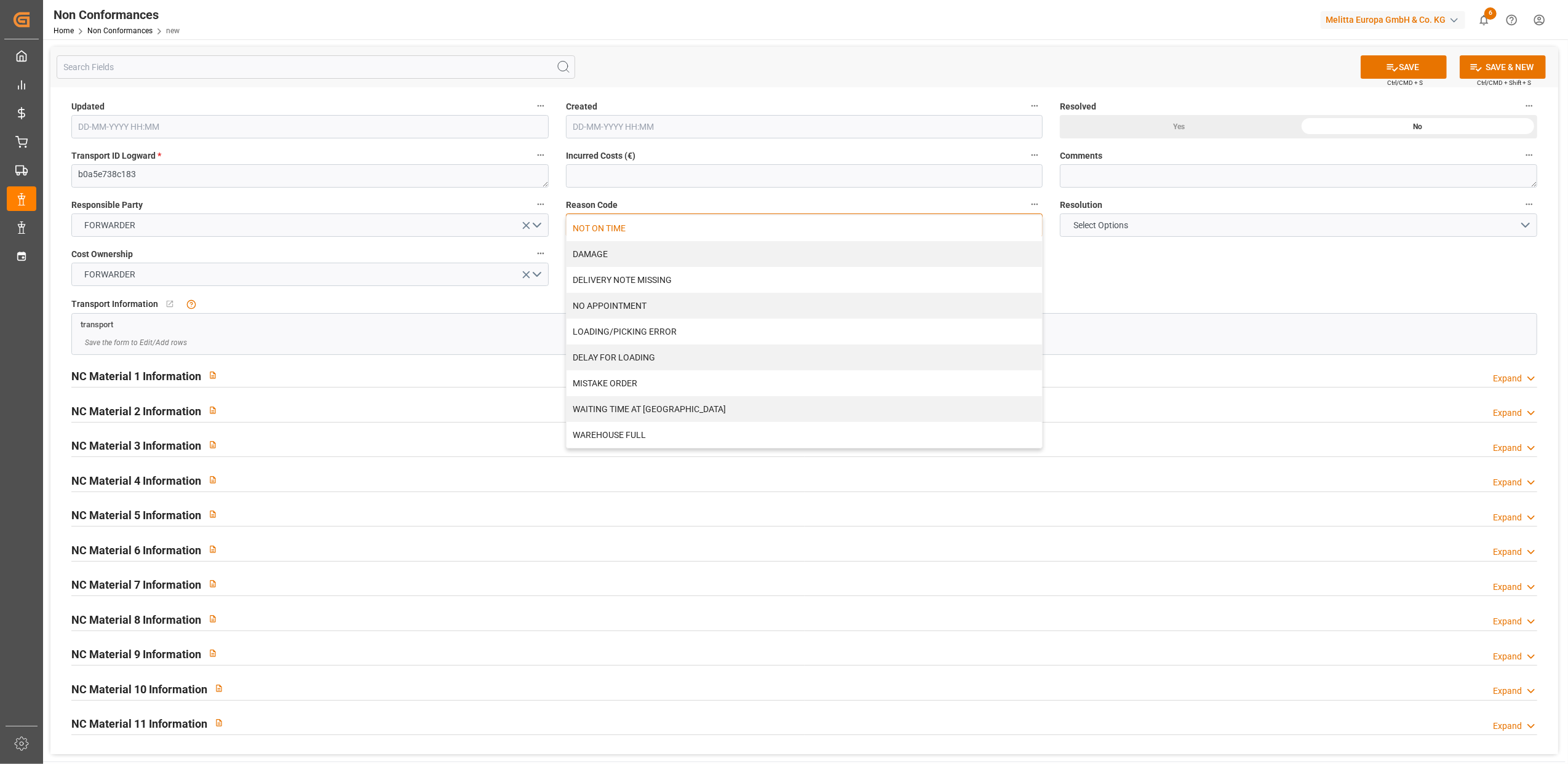
click at [748, 234] on div "NOT ON TIME" at bounding box center [804, 229] width 476 height 26
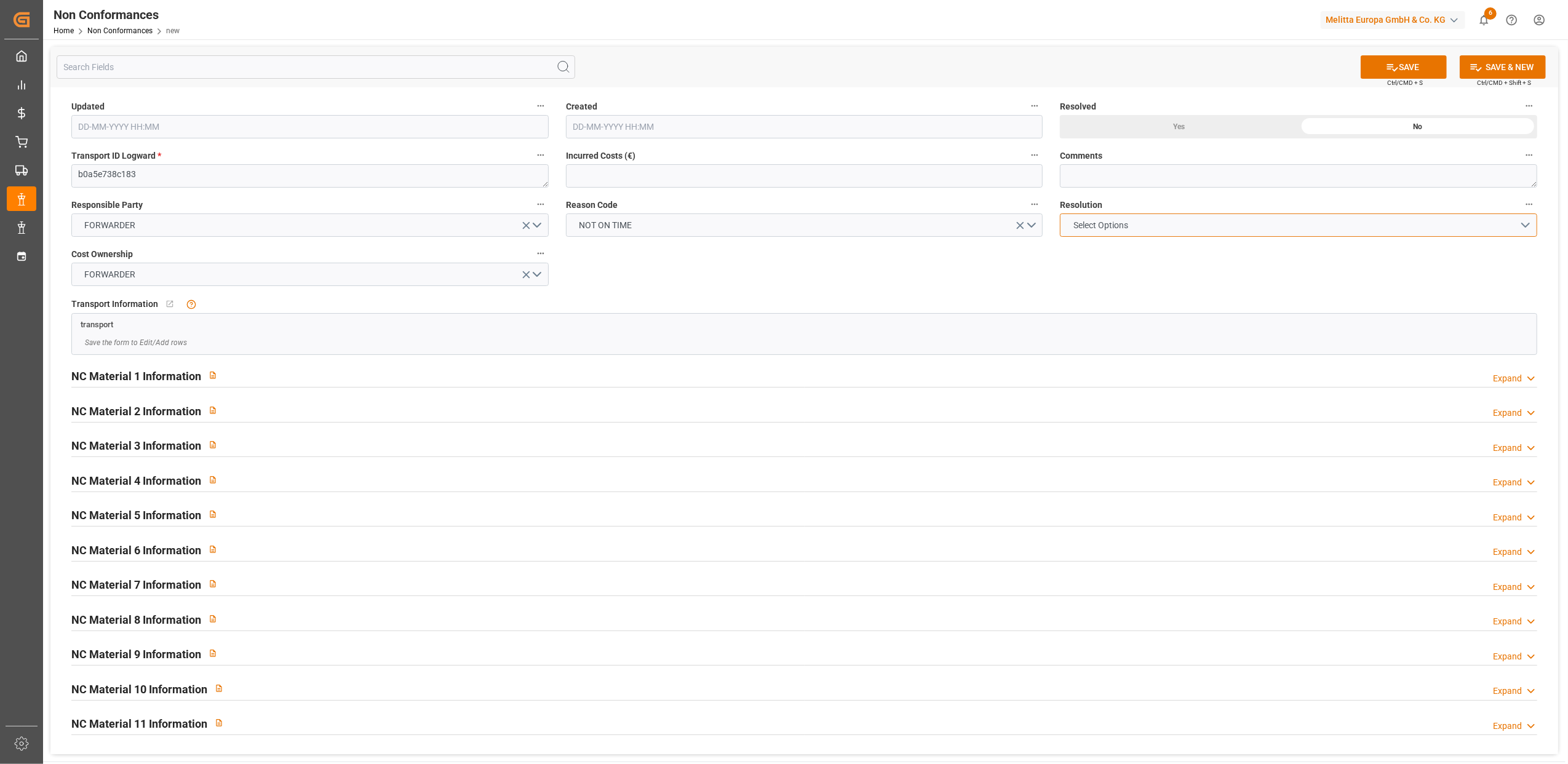
click at [1527, 223] on button "Select Options" at bounding box center [1298, 225] width 478 height 23
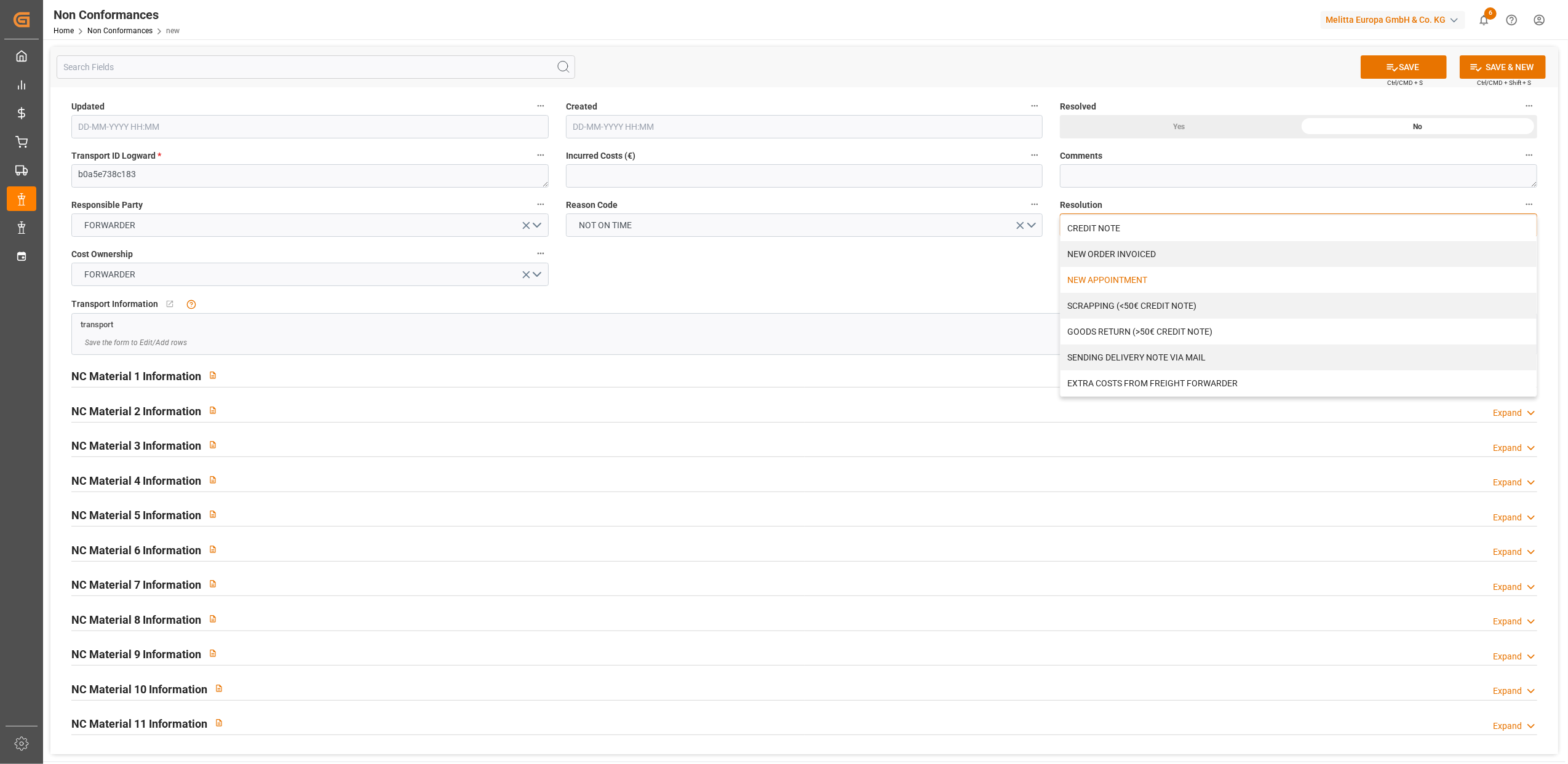
click at [1189, 281] on div "NEW APPOINTMENT" at bounding box center [1298, 280] width 476 height 26
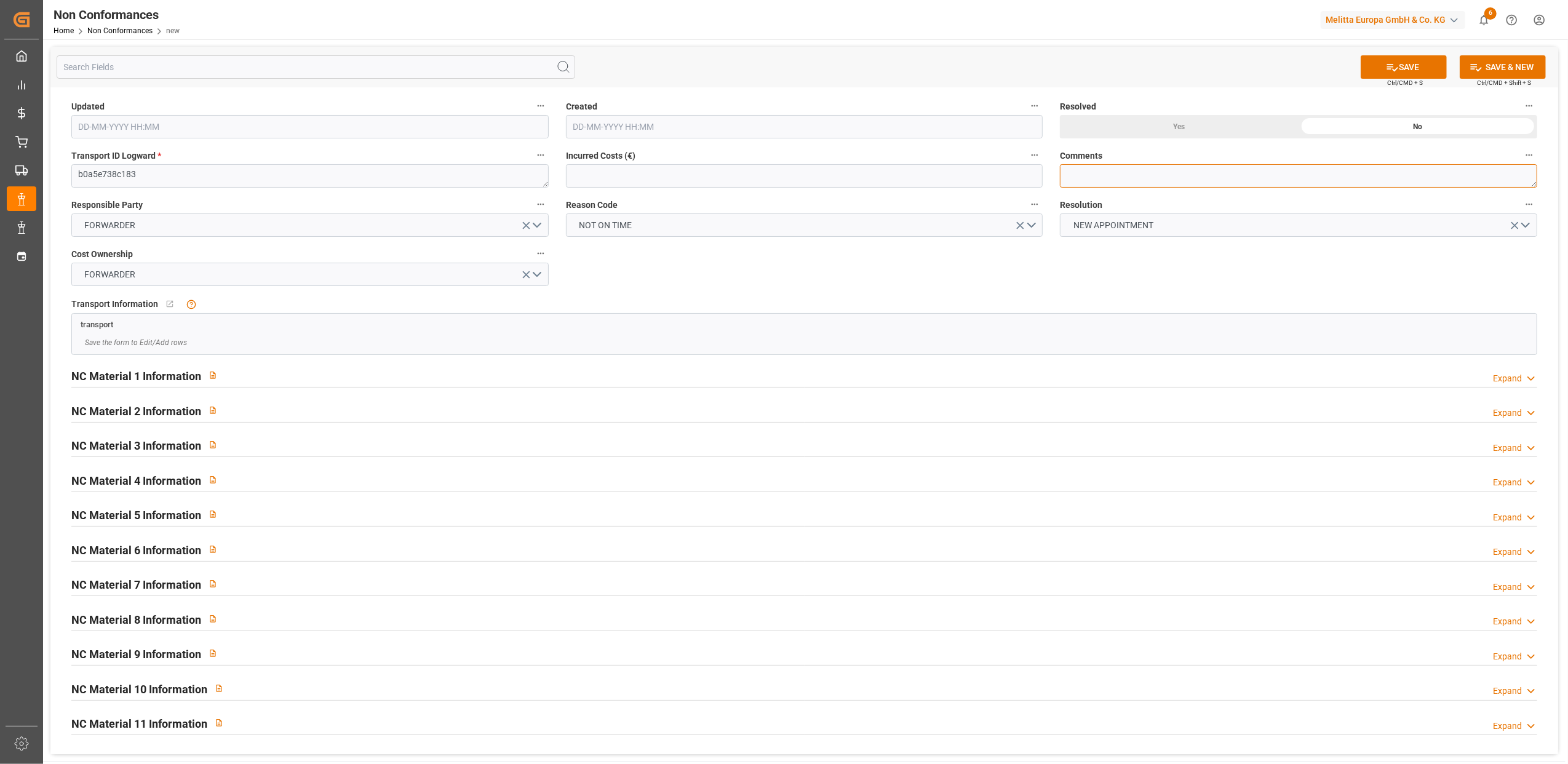
click at [1133, 173] on textarea at bounding box center [1298, 175] width 478 height 23
click at [1344, 174] on textarea "LITIGE 1054 BLS 20377979 + 20378082 Faux bon du transporteur" at bounding box center [1298, 175] width 478 height 23
drag, startPoint x: 1334, startPoint y: 169, endPoint x: 1223, endPoint y: 174, distance: 111.1
click at [1223, 174] on textarea "LITIGE 1054 BLS 20377979 + 20378082 Faux bon du transporteur" at bounding box center [1298, 175] width 478 height 23
type textarea "LITIGE 1054 BLS 20377979 + 20378082 Non chargé pour liv le 16/9 Rdv décalé au 1…"
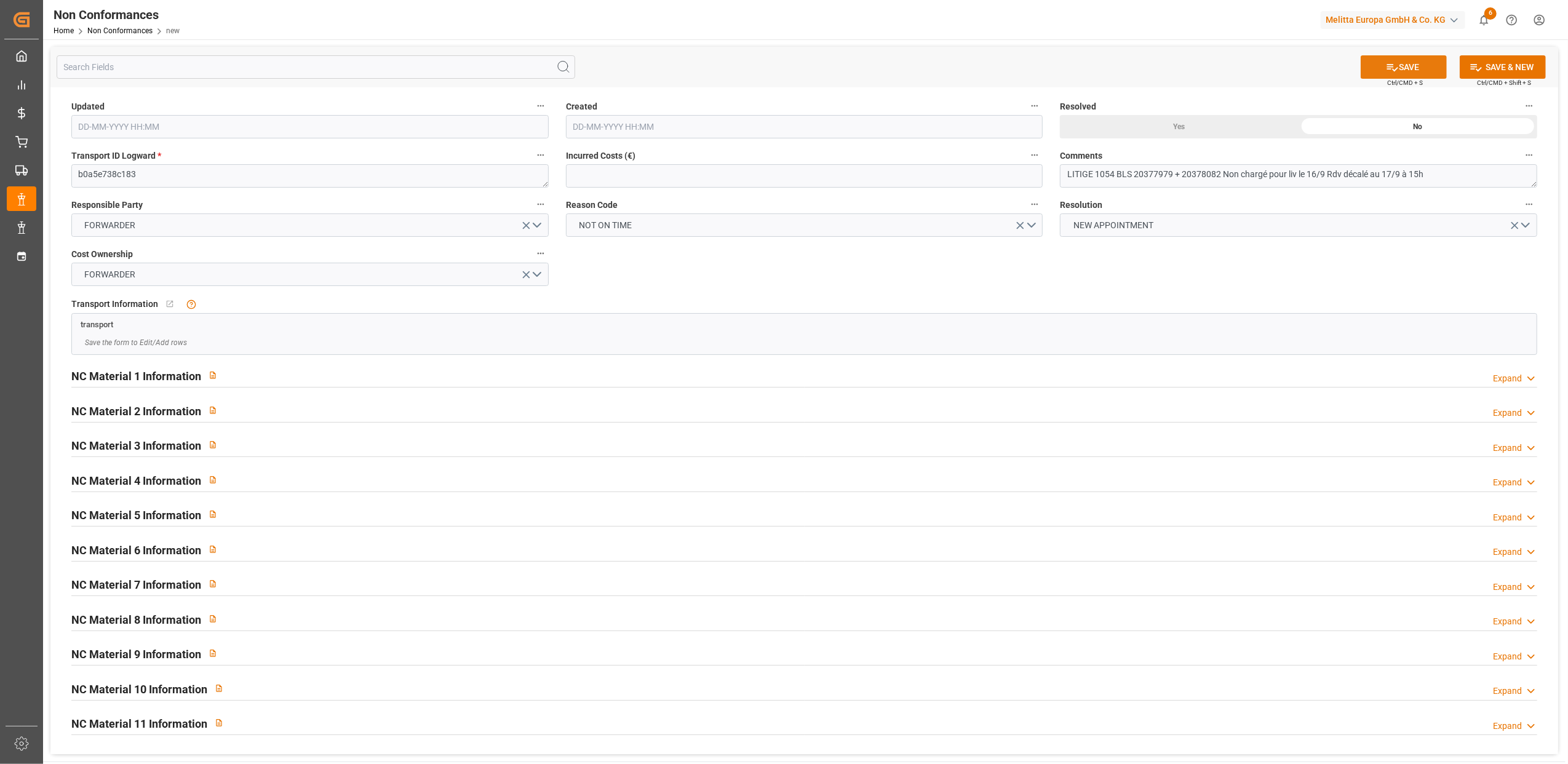
click at [1400, 63] on button "SAVE" at bounding box center [1404, 66] width 86 height 23
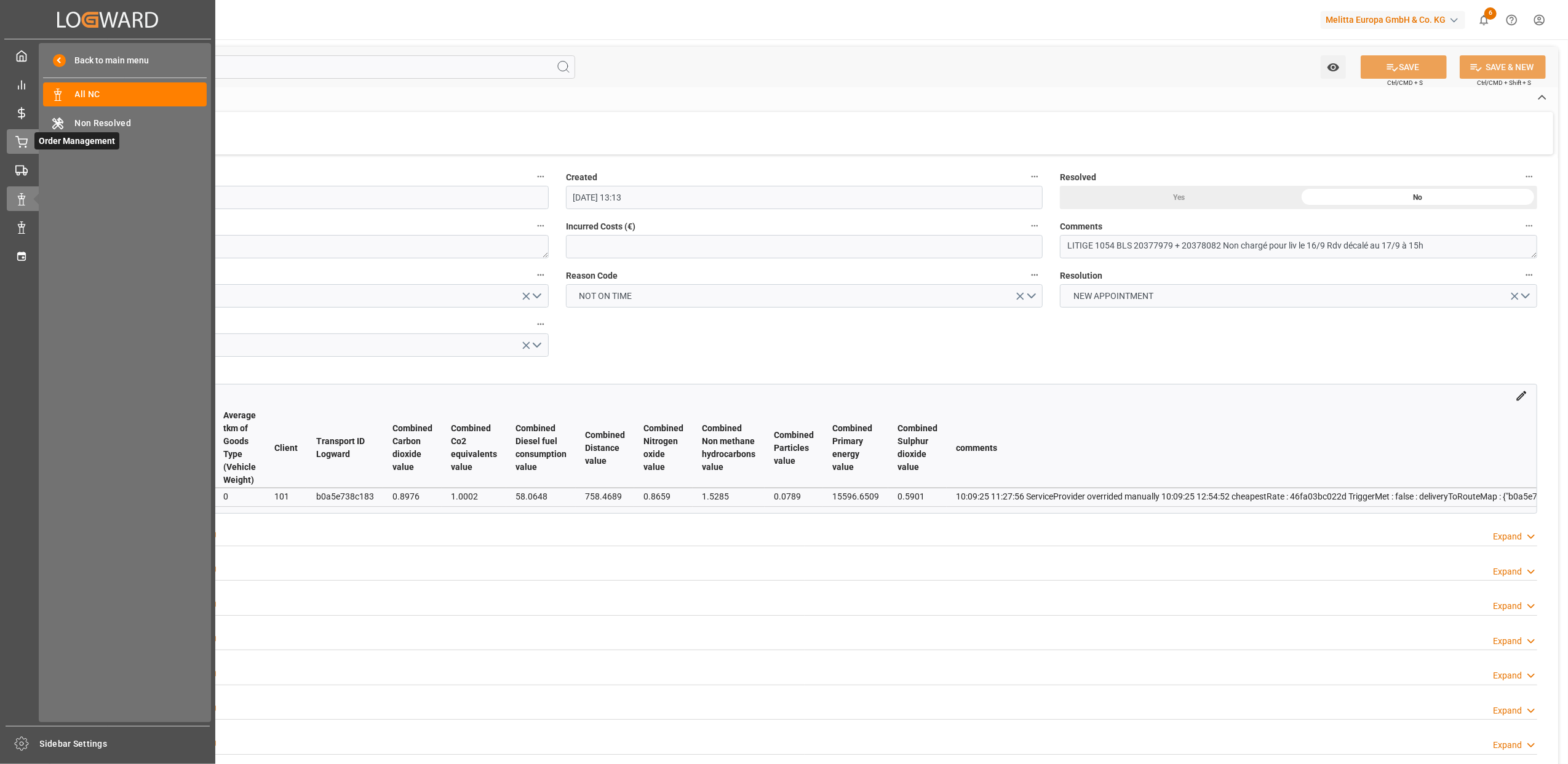
click at [19, 141] on icon at bounding box center [21, 140] width 11 height 8
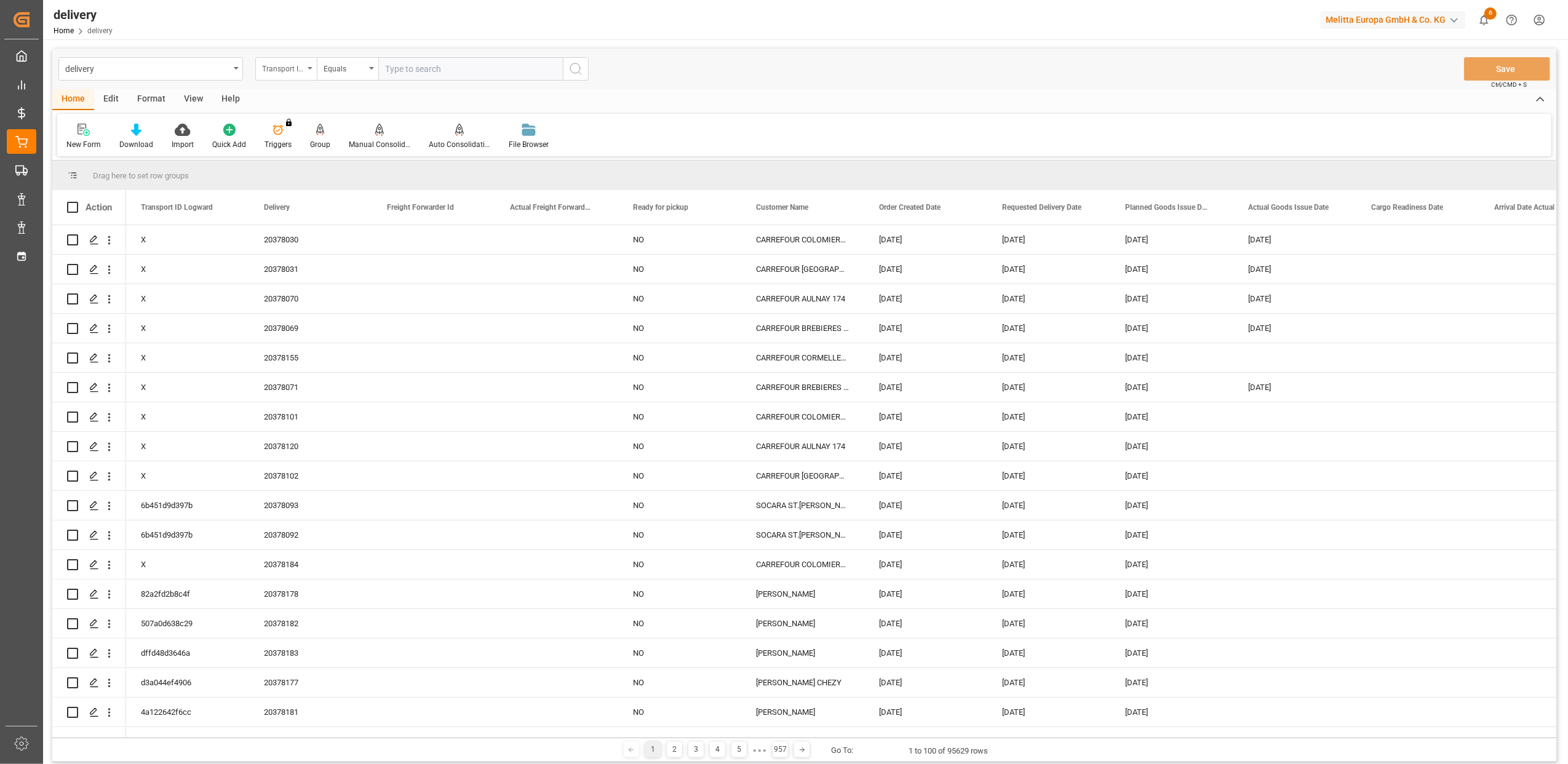
click at [309, 67] on icon "open menu" at bounding box center [310, 68] width 5 height 3
click at [300, 158] on div "Delivery" at bounding box center [347, 151] width 183 height 26
click at [439, 68] on input "text" at bounding box center [471, 68] width 185 height 23
type input "20377670"
click at [574, 70] on icon "search button" at bounding box center [576, 69] width 15 height 15
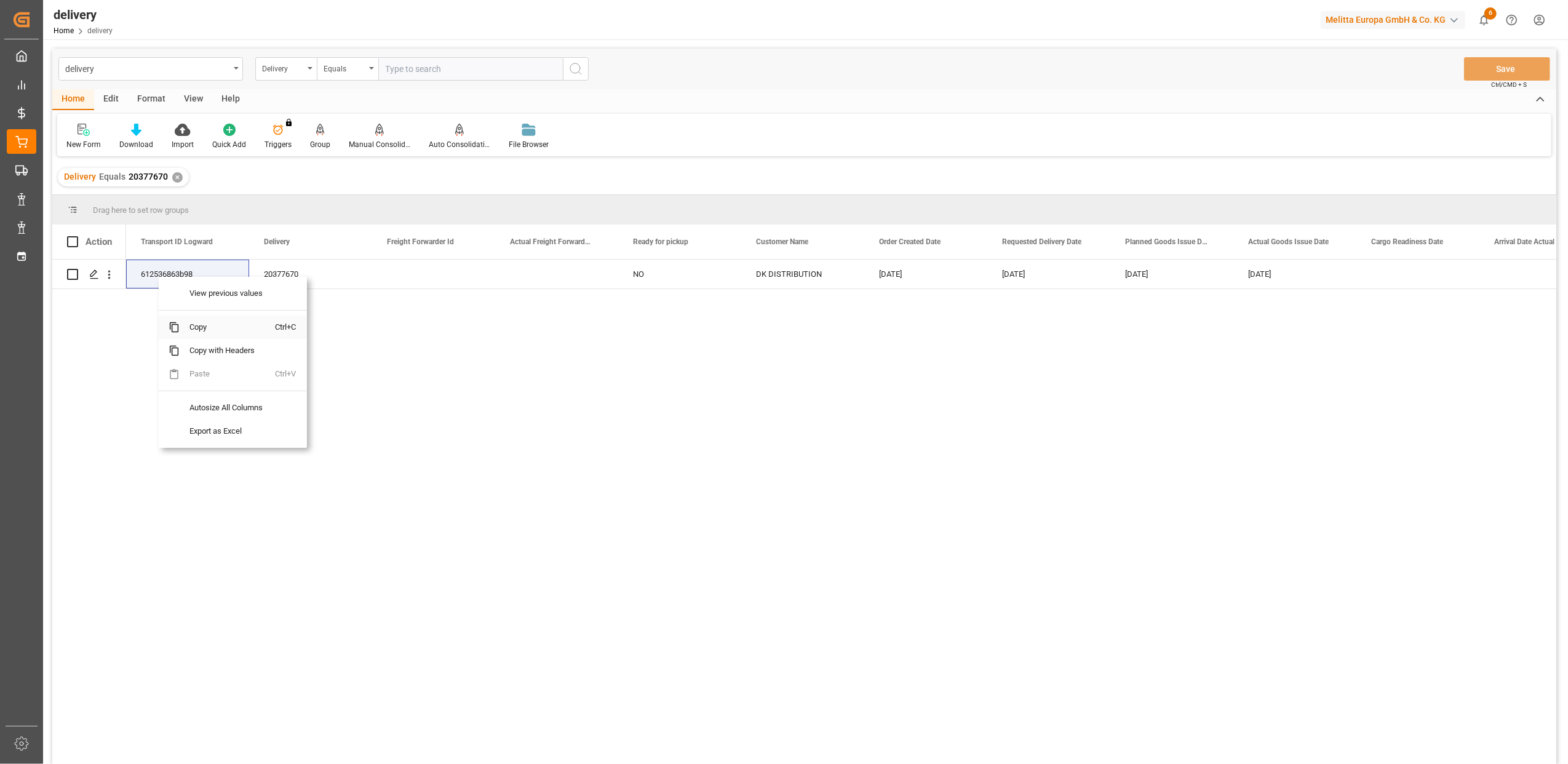
click at [200, 326] on span "Copy" at bounding box center [228, 326] width 96 height 23
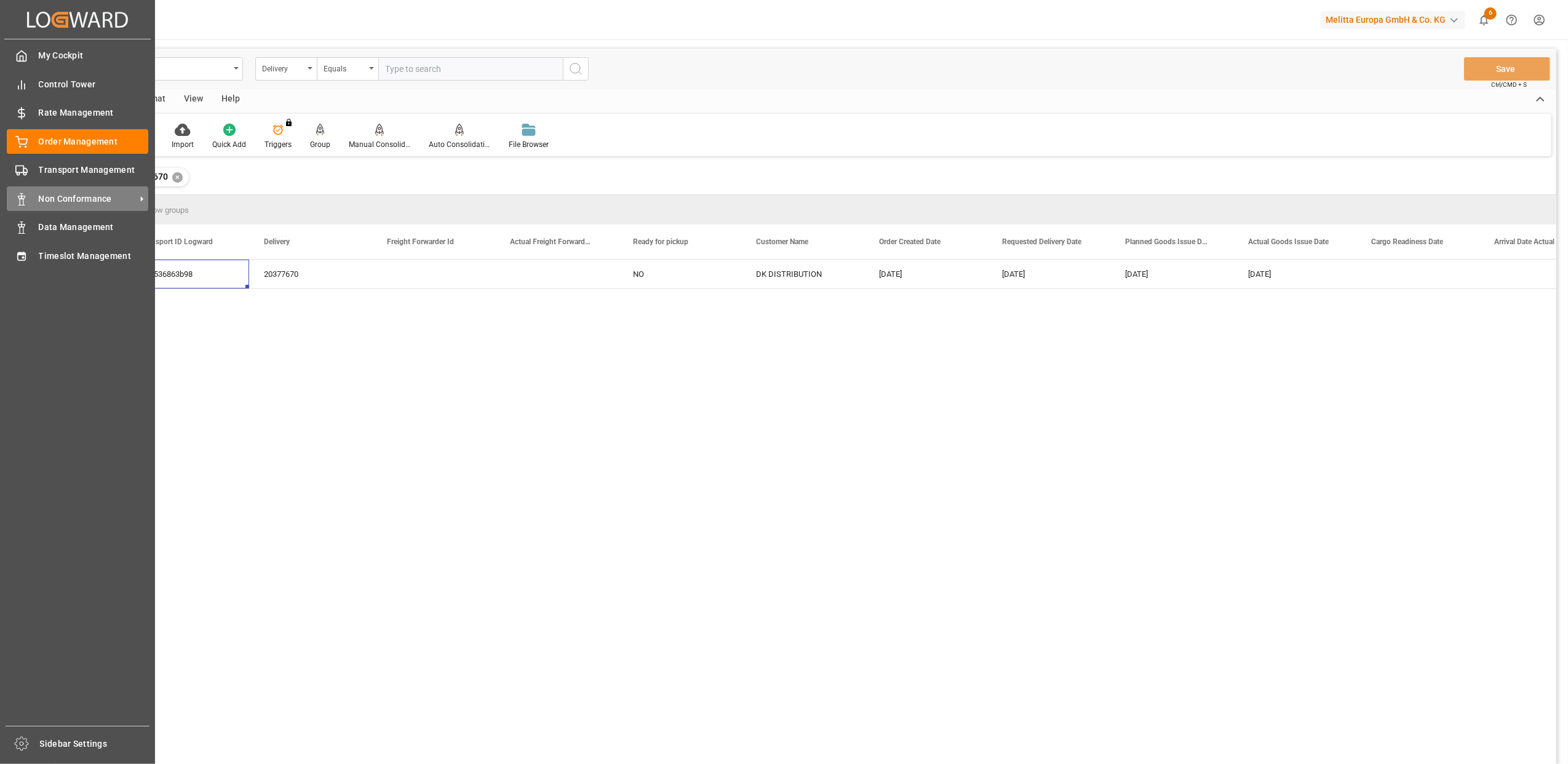
click at [70, 200] on span "Non Conformance" at bounding box center [88, 199] width 97 height 13
click at [68, 198] on span "Non Conformance" at bounding box center [88, 199] width 97 height 13
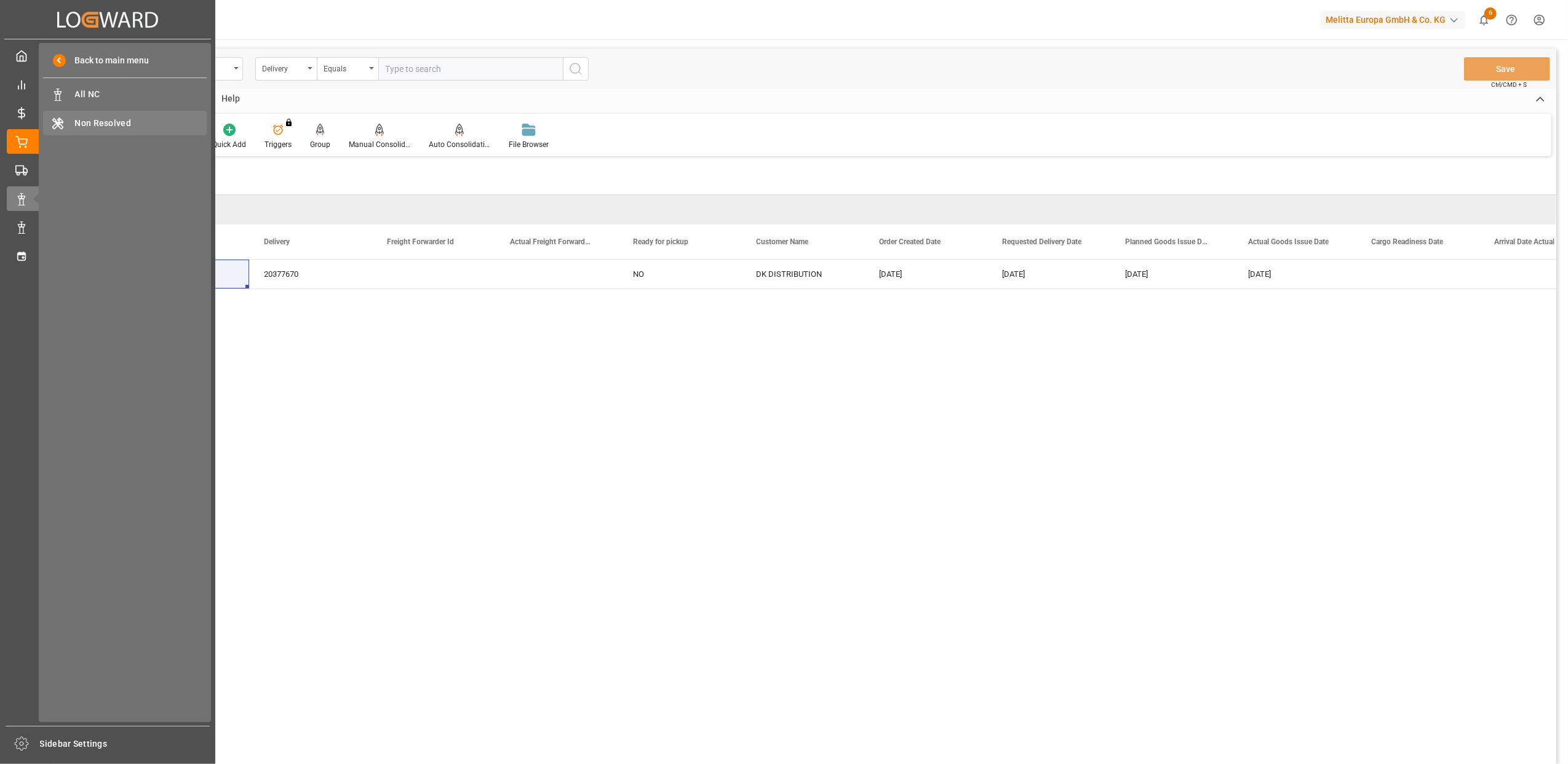
click at [121, 117] on span "Non Resolved" at bounding box center [141, 123] width 132 height 13
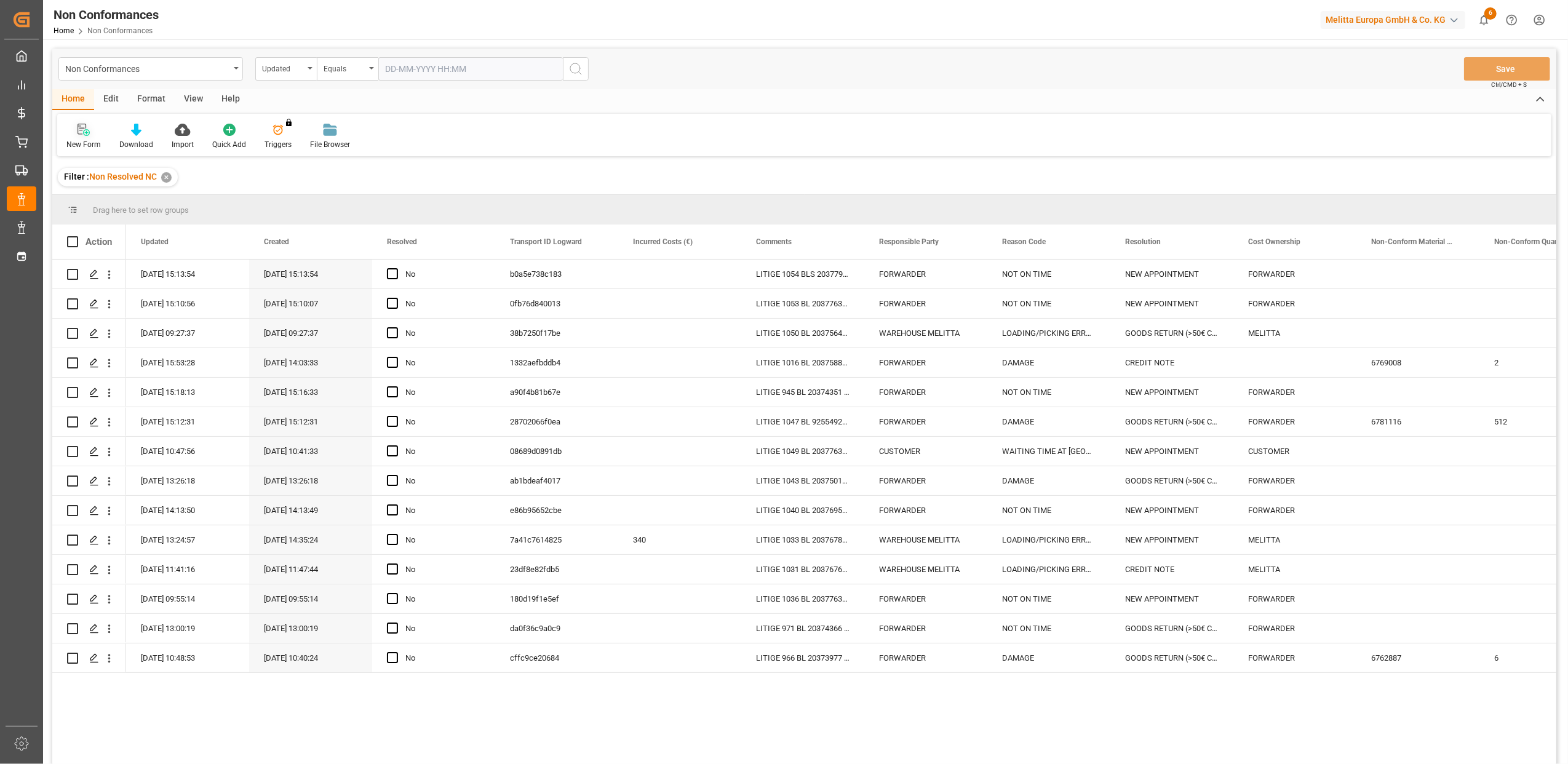
click at [86, 143] on div "New Form" at bounding box center [83, 145] width 35 height 11
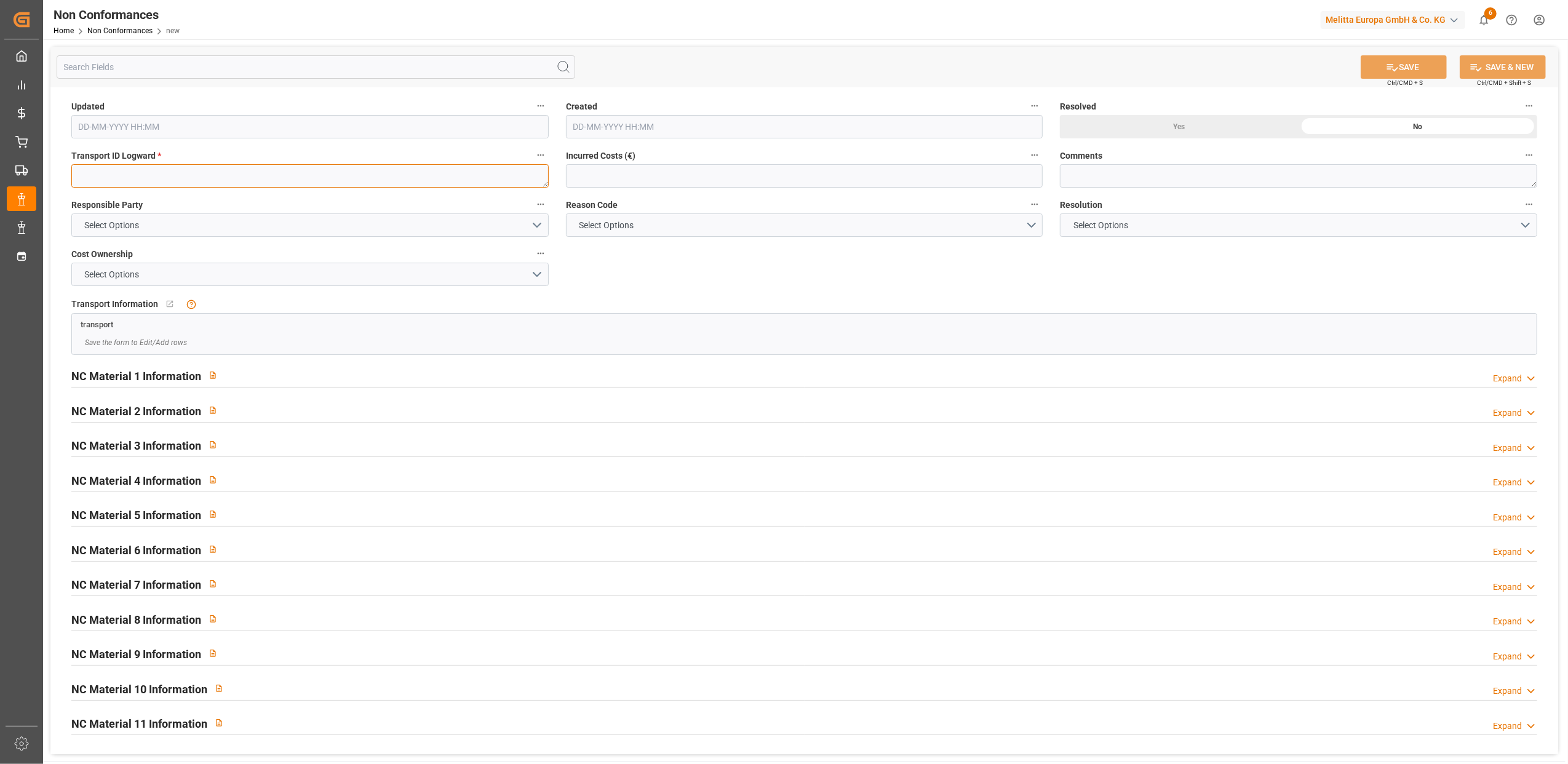
click at [225, 177] on textarea at bounding box center [310, 175] width 478 height 23
paste textarea "612536863b98"
type textarea "612536863b98"
click at [537, 228] on button "Select Options" at bounding box center [310, 225] width 478 height 23
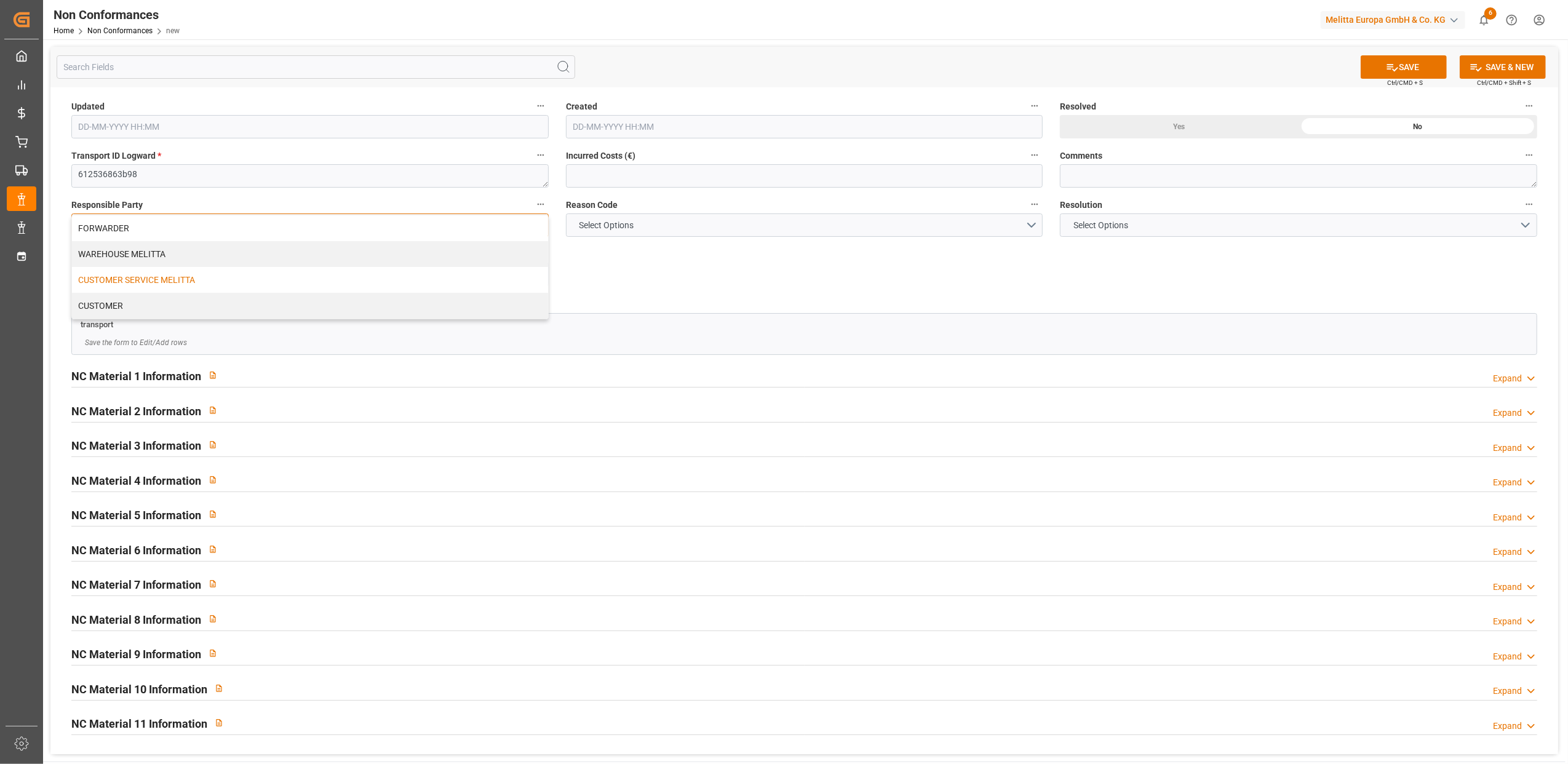
click at [207, 276] on div "CUSTOMER SERVICE MELITTA" at bounding box center [310, 280] width 476 height 26
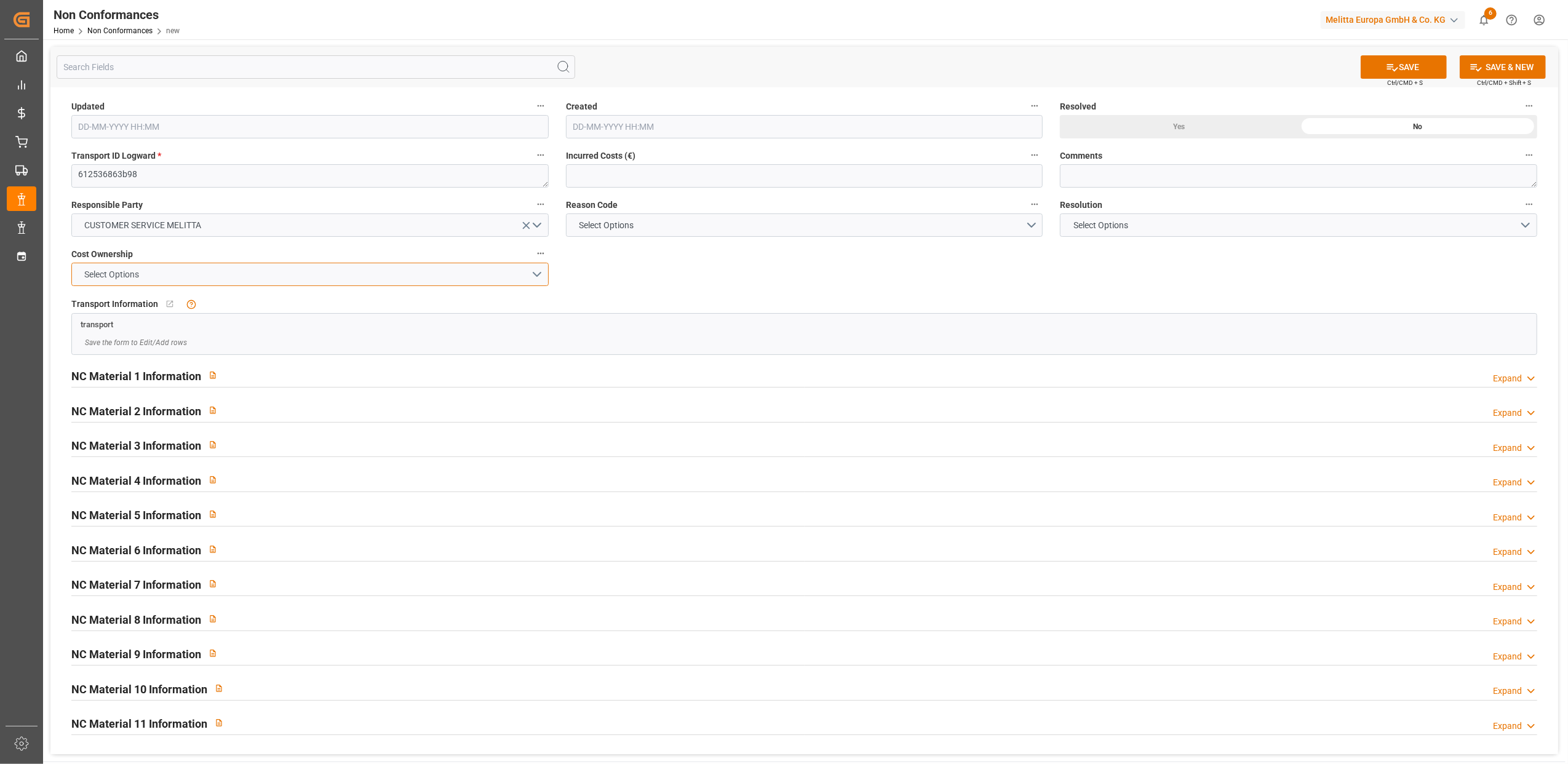
click at [541, 271] on button "Select Options" at bounding box center [310, 274] width 478 height 23
click at [429, 306] on div "MELITTA" at bounding box center [310, 303] width 476 height 26
click at [1523, 224] on button "Select Options" at bounding box center [1298, 225] width 478 height 23
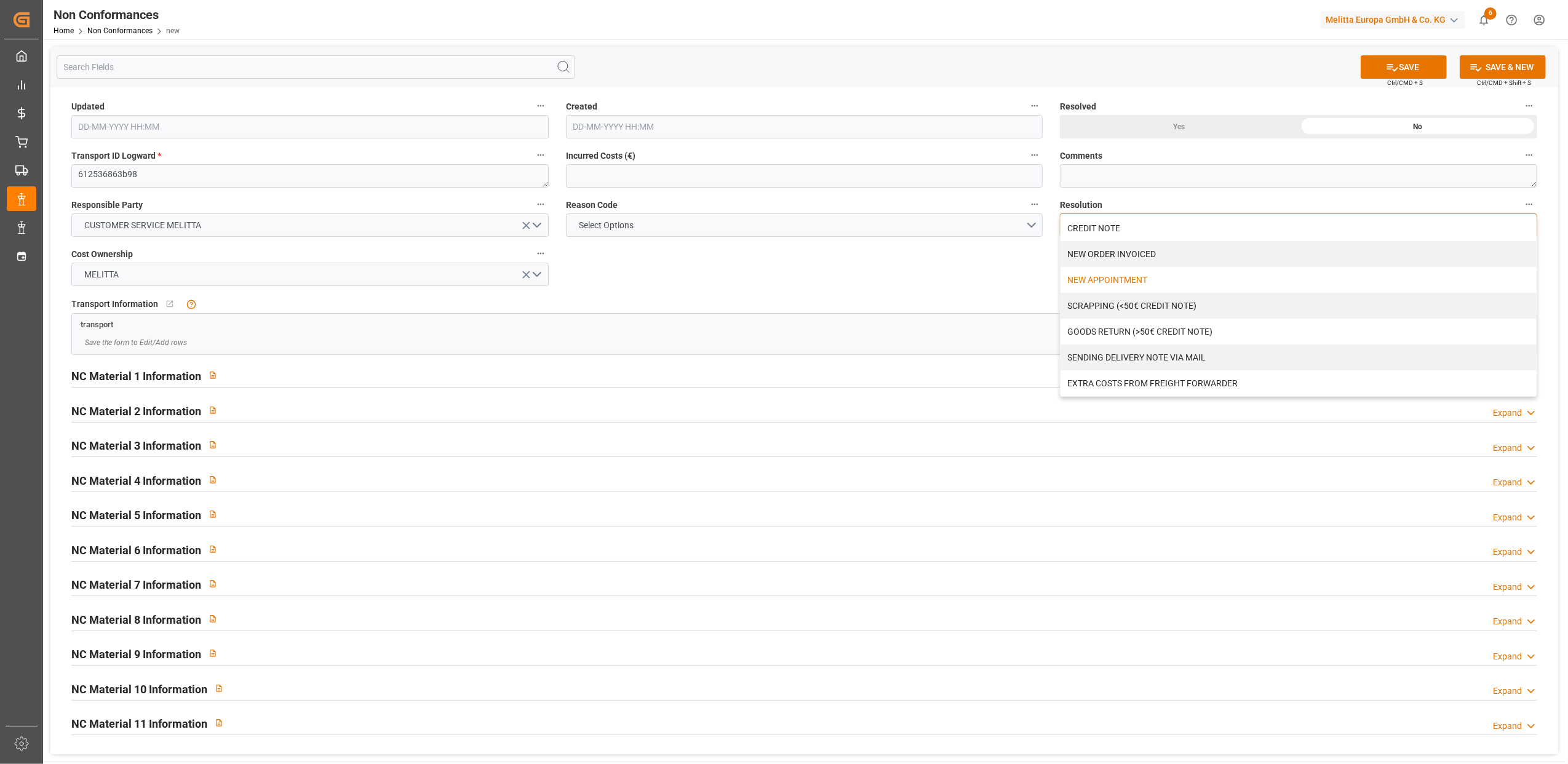
click at [1101, 281] on div "NEW APPOINTMENT" at bounding box center [1298, 280] width 476 height 26
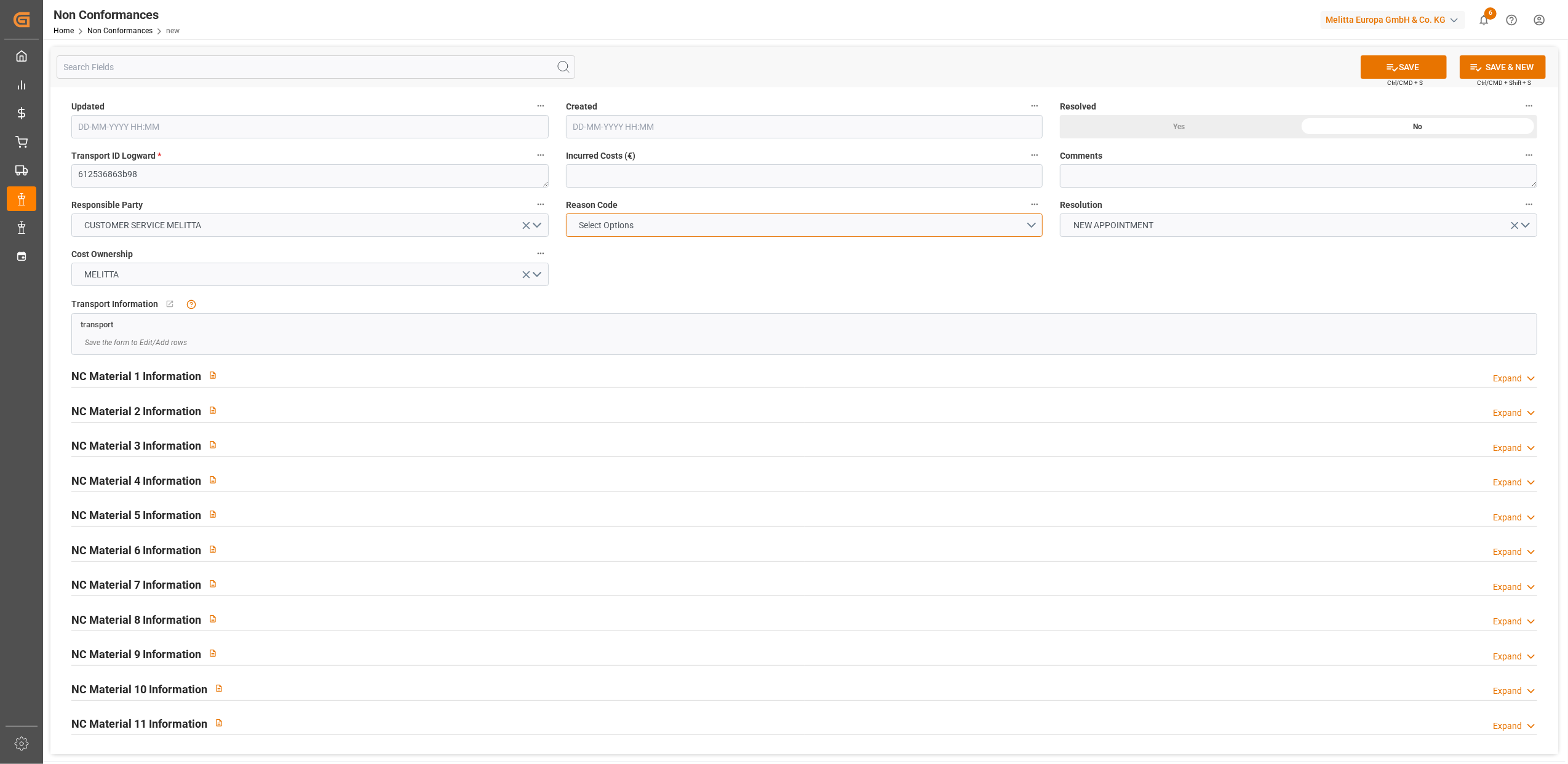
click at [1032, 227] on button "Select Options" at bounding box center [805, 225] width 478 height 23
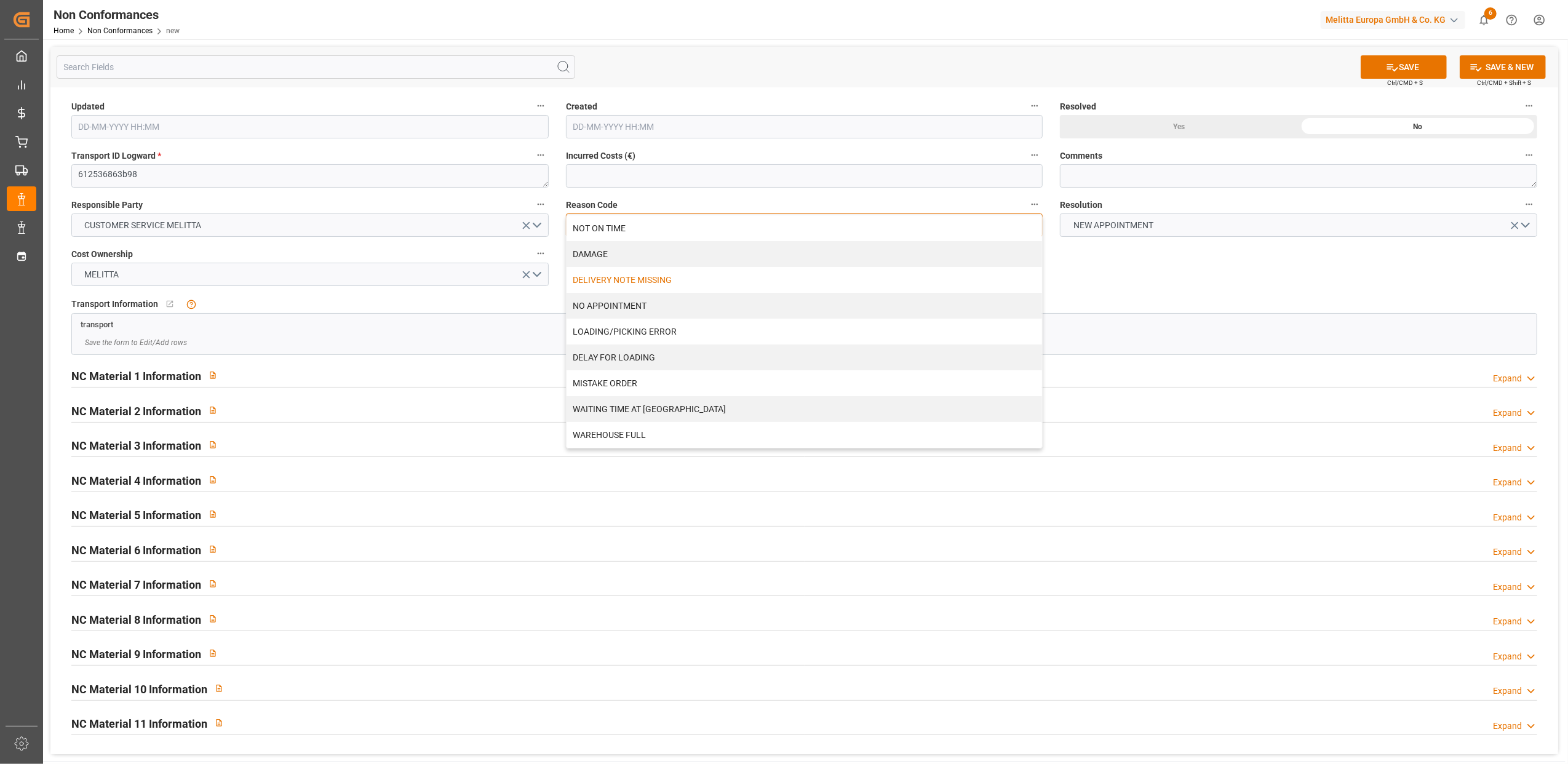
click at [727, 285] on div "DELIVERY NOTE MISSING" at bounding box center [804, 280] width 476 height 26
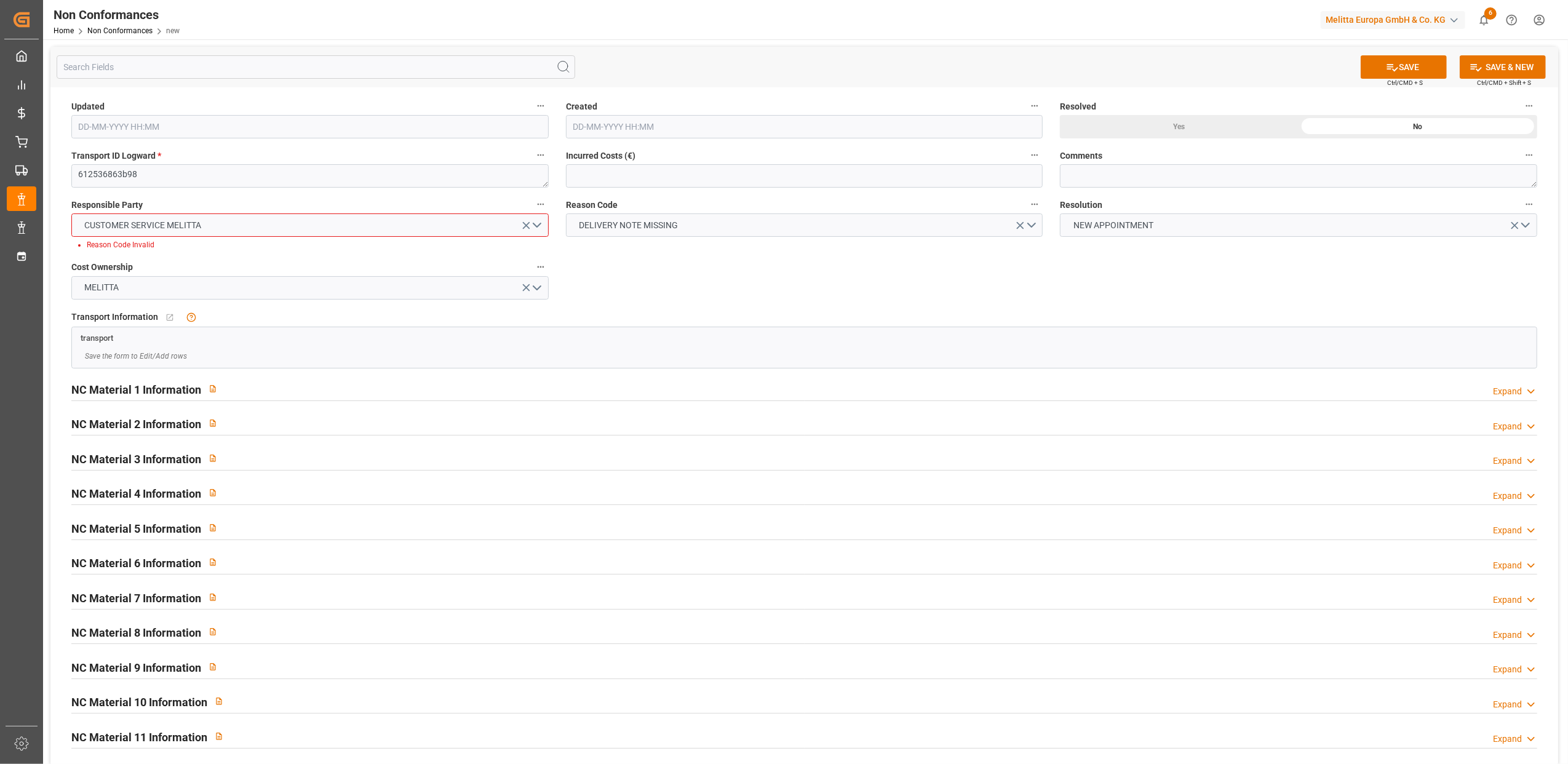
click at [1263, 244] on div "Updated Created Resolved Yes No Transport ID Logward * 612536863b98 Incurred Co…" at bounding box center [804, 427] width 1507 height 680
click at [537, 227] on button "CUSTOMER SERVICE MELITTA" at bounding box center [310, 225] width 478 height 23
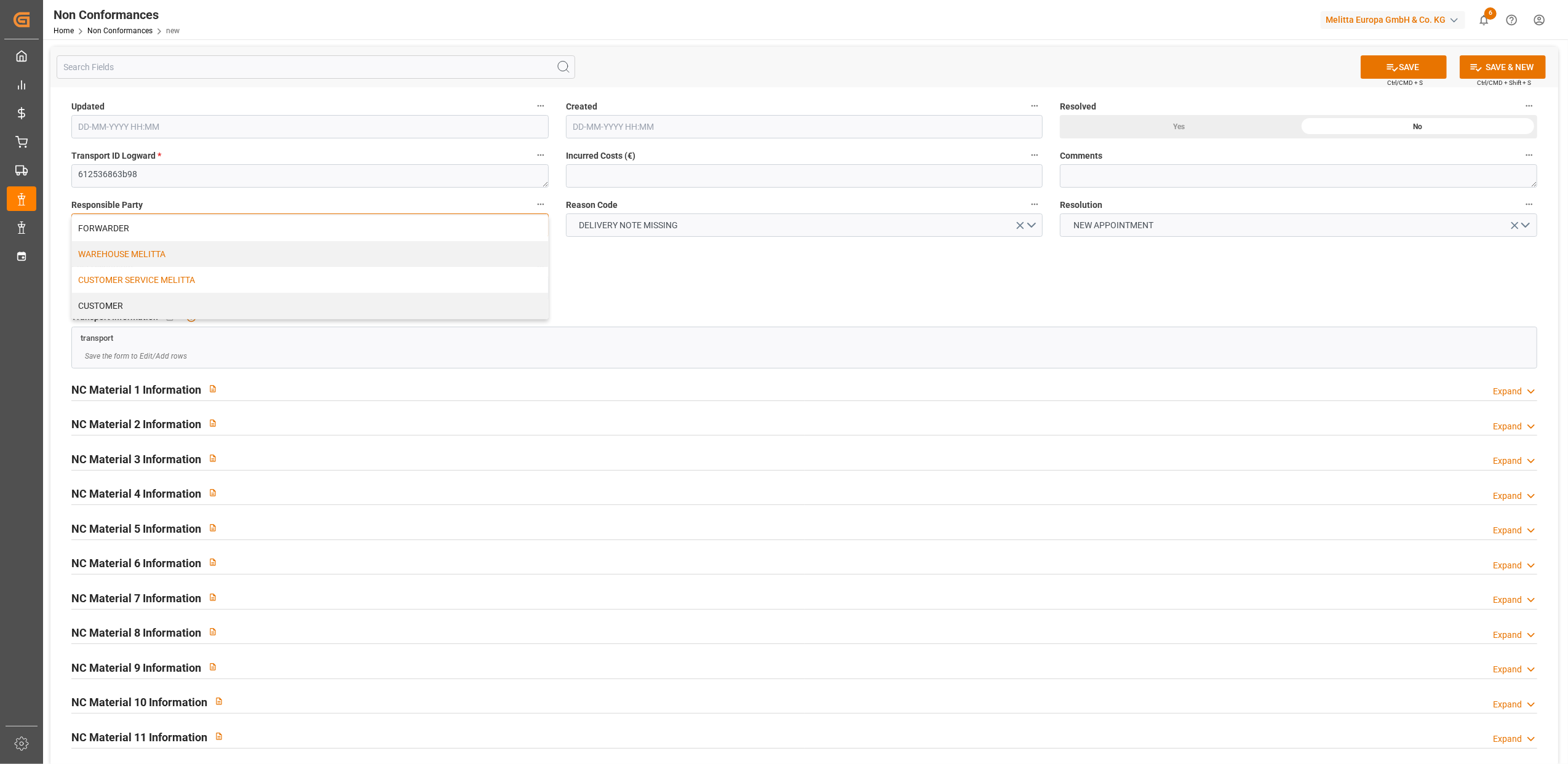
click at [408, 254] on div "WAREHOUSE MELITTA" at bounding box center [310, 254] width 476 height 26
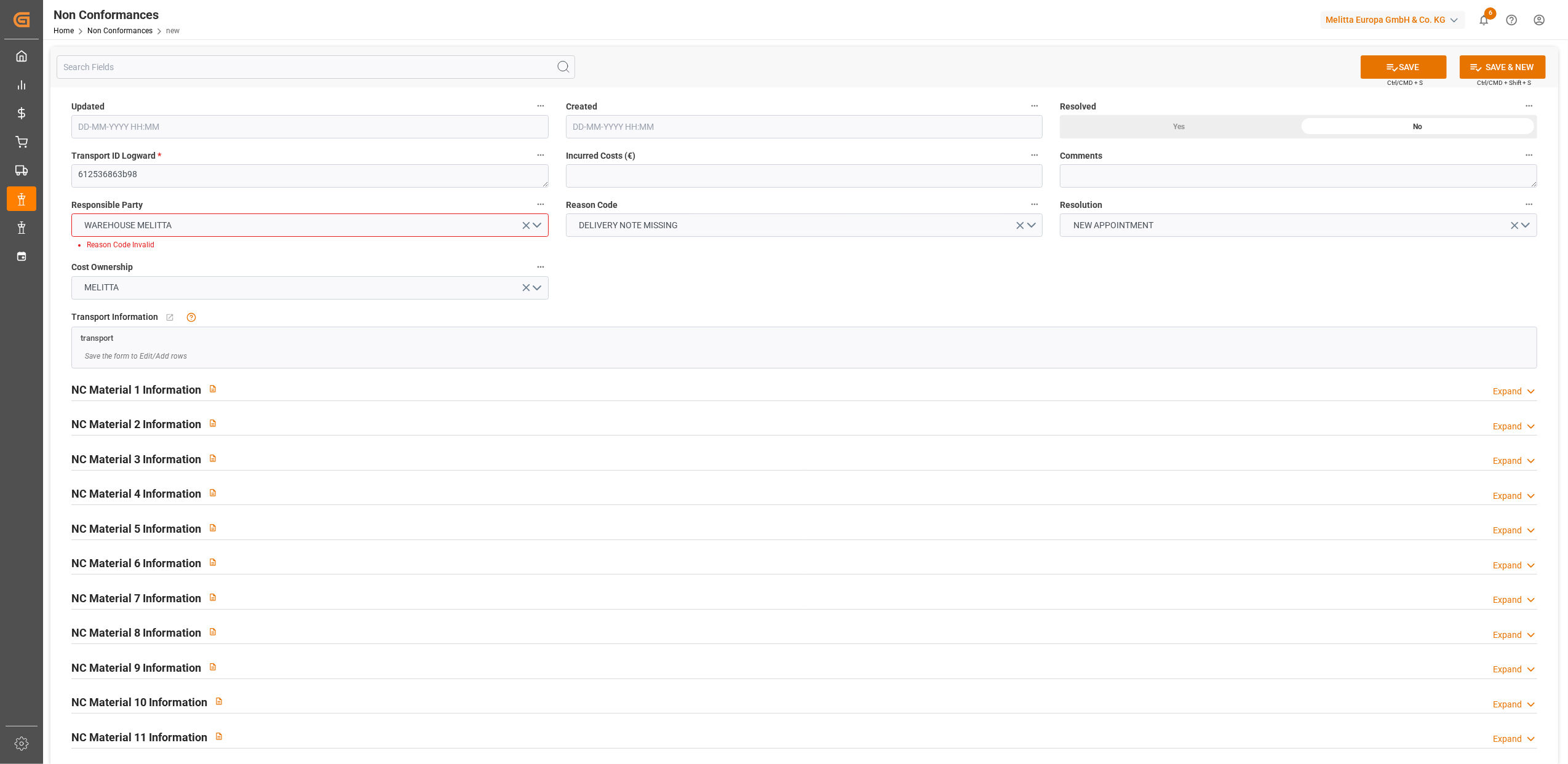
click at [725, 279] on div "Updated Created Resolved Yes No Transport ID Logward * 612536863b98 Incurred Co…" at bounding box center [804, 427] width 1507 height 680
click at [535, 227] on button "WAREHOUSE MELITTA" at bounding box center [310, 225] width 478 height 23
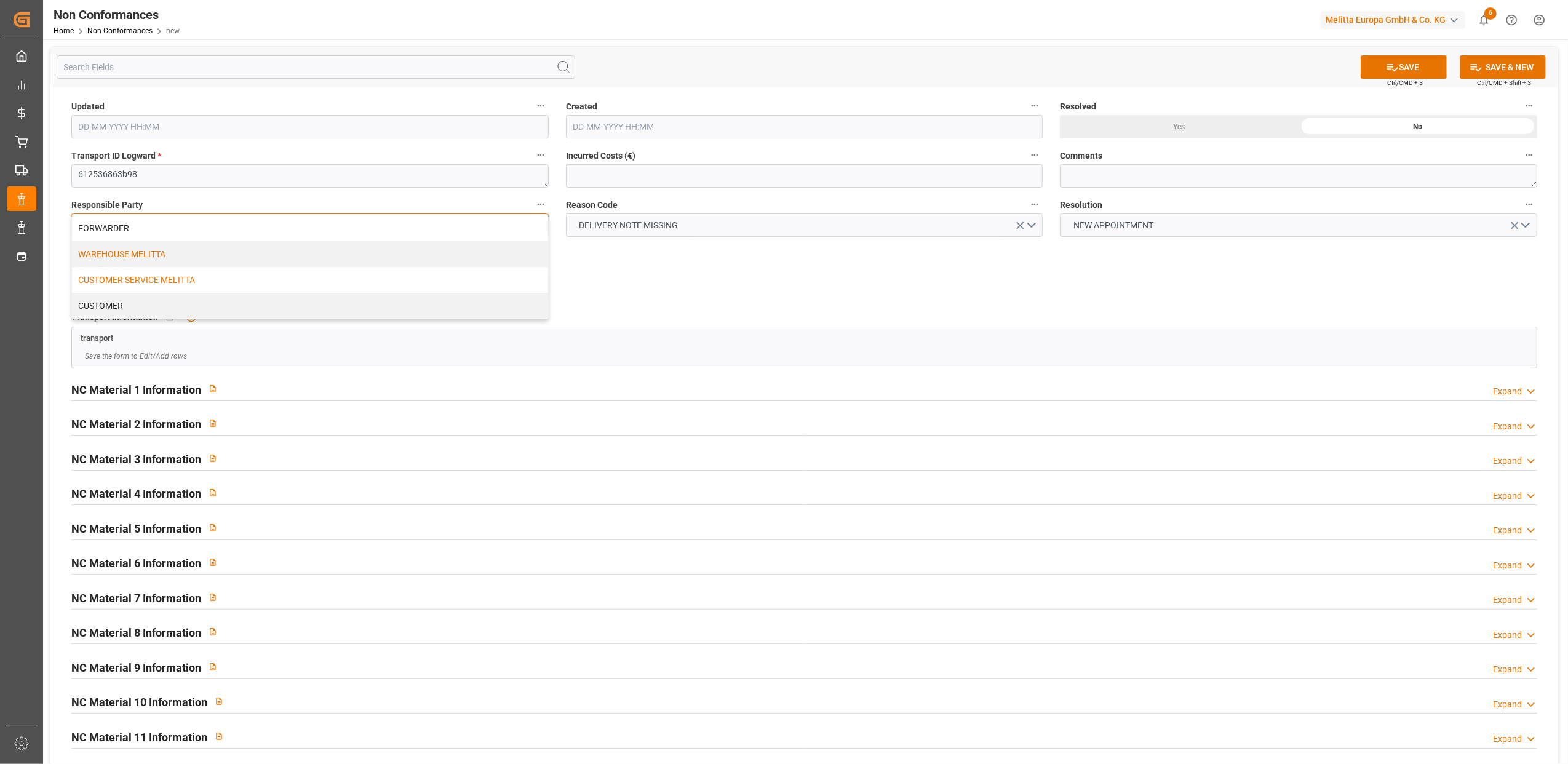
click at [285, 288] on div "CUSTOMER SERVICE MELITTA" at bounding box center [310, 280] width 476 height 26
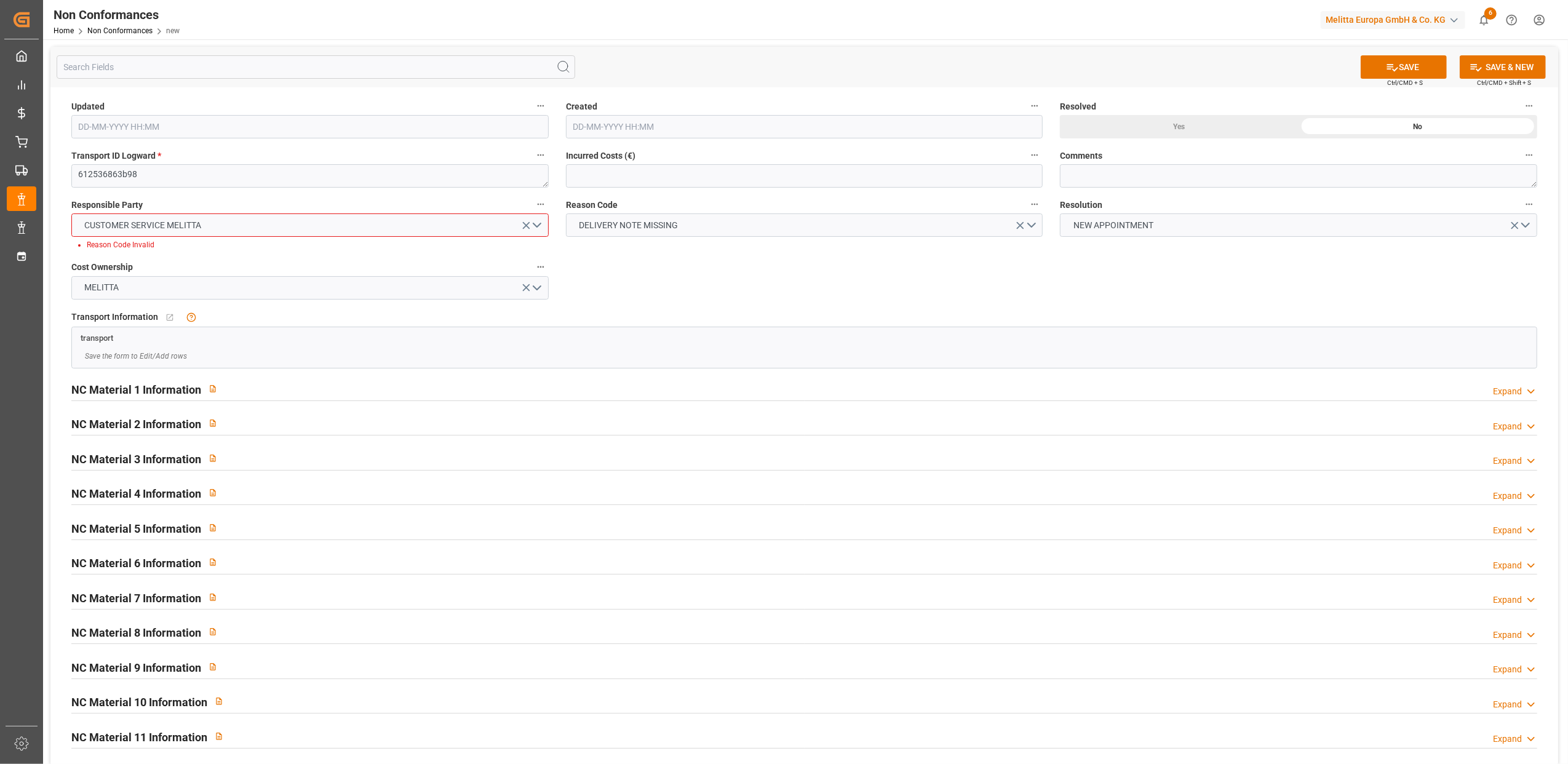
click at [750, 267] on div "Updated Created Resolved Yes No Transport ID Logward * 612536863b98 Incurred Co…" at bounding box center [804, 427] width 1507 height 680
click at [744, 275] on div "Updated Created Resolved Yes No Transport ID Logward * 612536863b98 Incurred Co…" at bounding box center [804, 427] width 1507 height 680
click at [743, 275] on div "Updated Created Resolved Yes No Transport ID Logward * 612536863b98 Incurred Co…" at bounding box center [804, 427] width 1507 height 680
drag, startPoint x: 1177, startPoint y: 173, endPoint x: 1245, endPoint y: 195, distance: 71.5
click at [1176, 173] on textarea at bounding box center [1298, 175] width 478 height 23
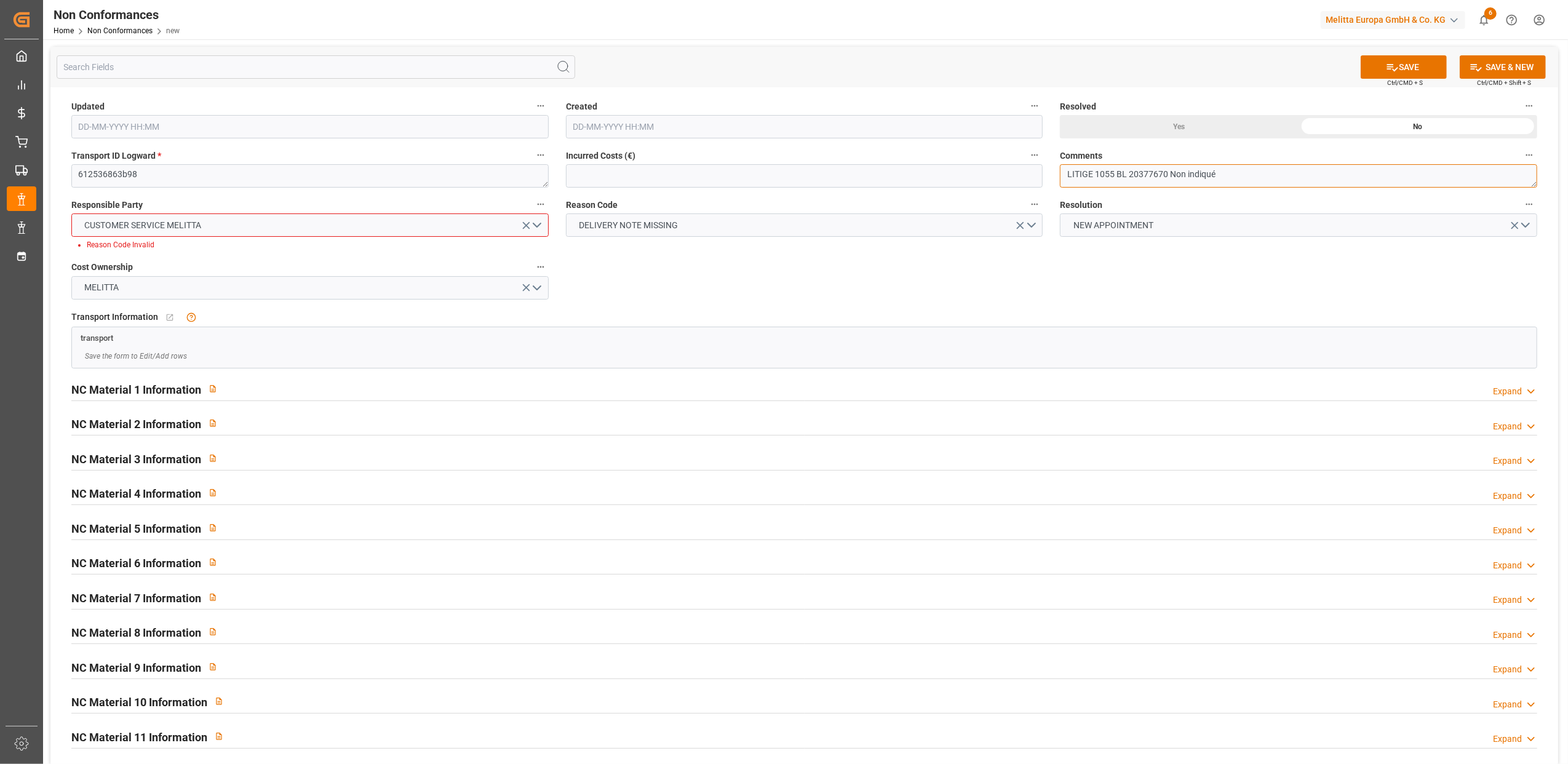
type textarea "LITIGE 1055 BL 20377670 Non indiqué"
click at [784, 269] on div "Updated Created Resolved Yes No Transport ID Logward * 612536863b98 Incurred Co…" at bounding box center [804, 427] width 1507 height 680
click at [1364, 63] on button "SAVE" at bounding box center [1404, 66] width 86 height 23
click at [1311, 163] on label "Comments" at bounding box center [1298, 156] width 478 height 17
click at [1521, 163] on button "Comments" at bounding box center [1529, 155] width 16 height 16
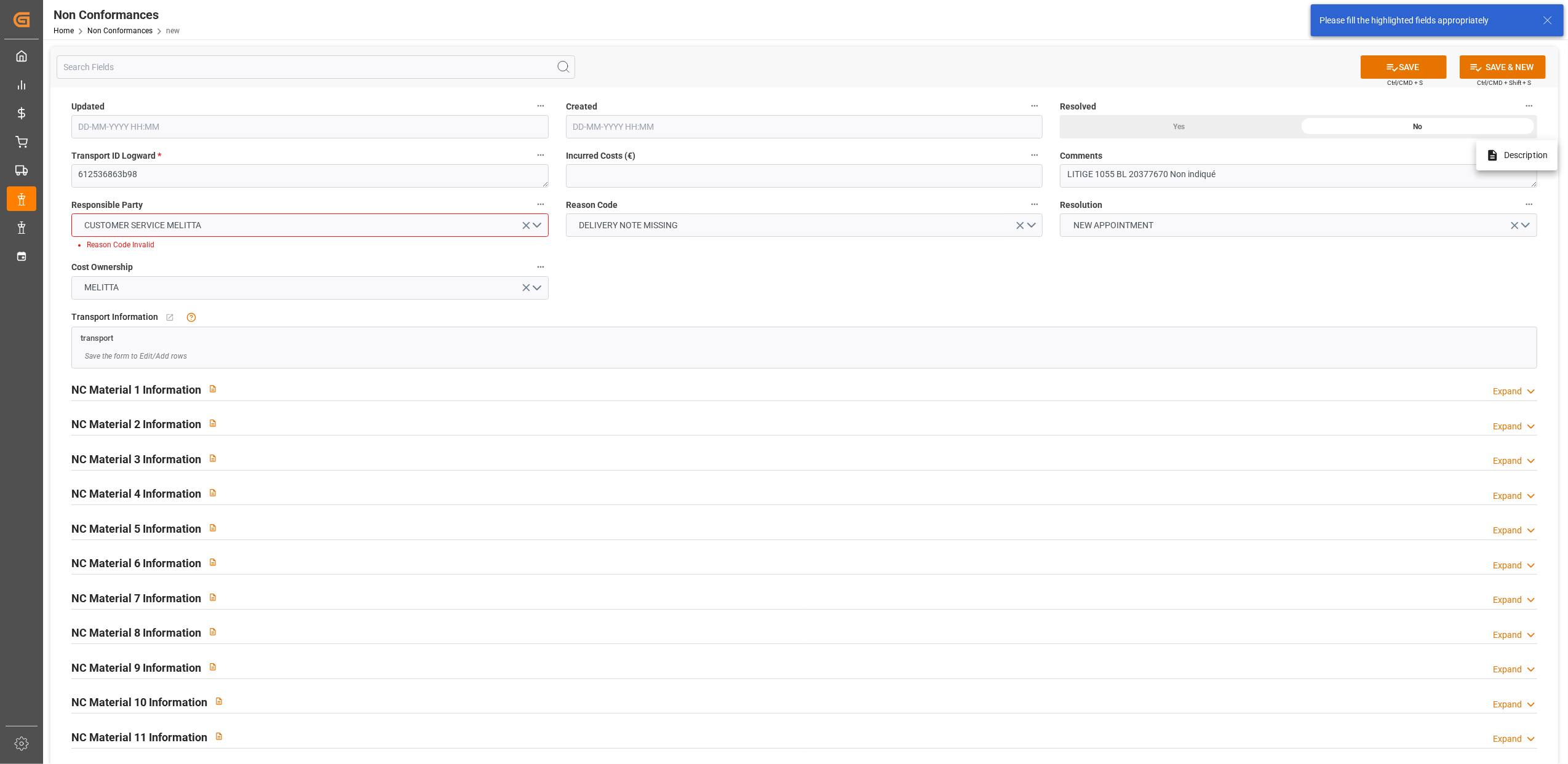
click at [1305, 173] on div at bounding box center [784, 382] width 1568 height 764
click at [1234, 173] on textarea "LITIGE 1055 BL 20377670 Non indiqué" at bounding box center [1298, 175] width 478 height 23
click at [616, 281] on div "Updated Created Resolved Yes No Transport ID Logward * 612536863b98 Incurred Co…" at bounding box center [804, 427] width 1507 height 680
click at [537, 221] on button "CUSTOMER SERVICE MELITTA" at bounding box center [310, 225] width 478 height 23
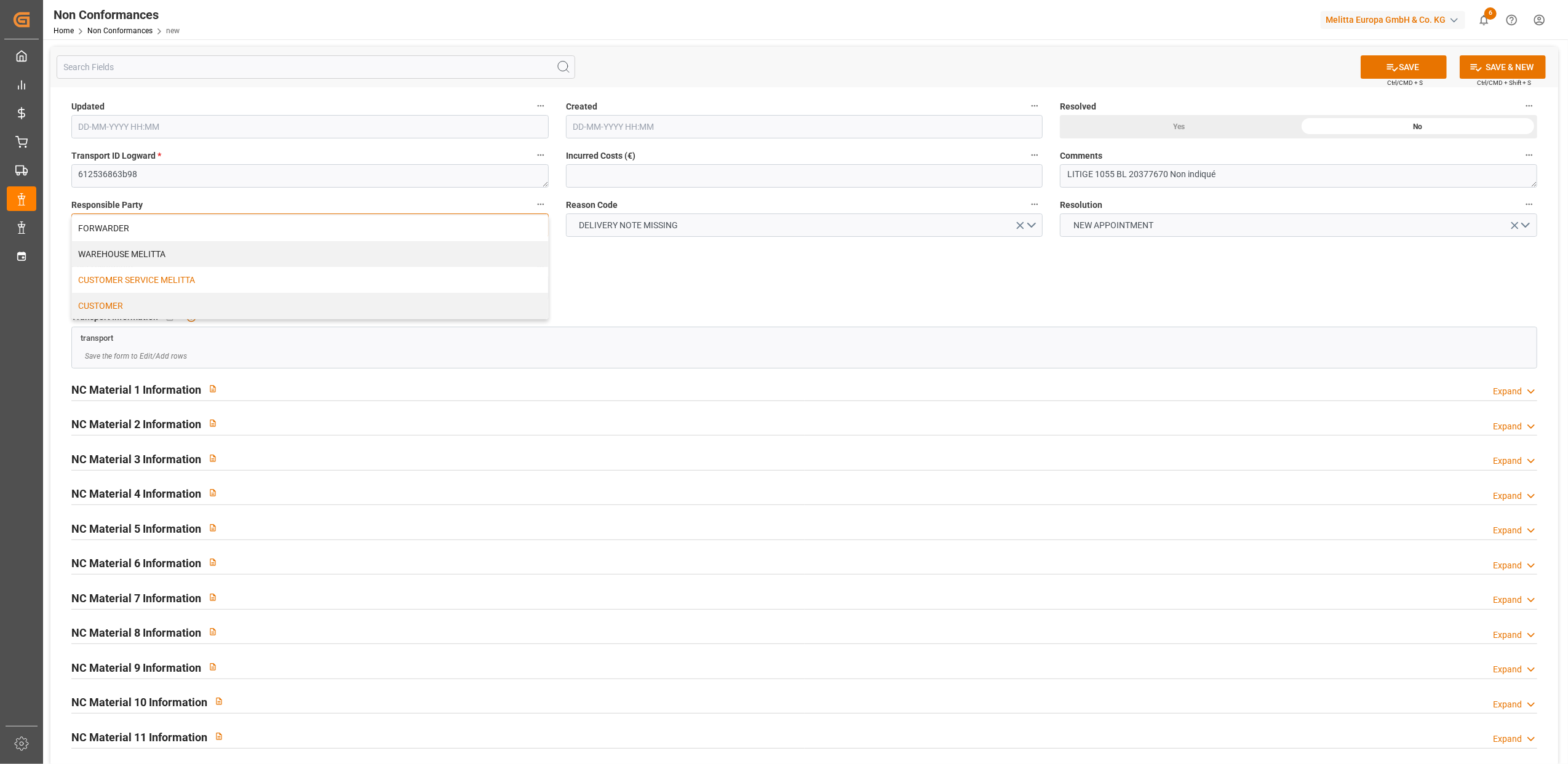
click at [271, 308] on div "CUSTOMER" at bounding box center [310, 306] width 476 height 26
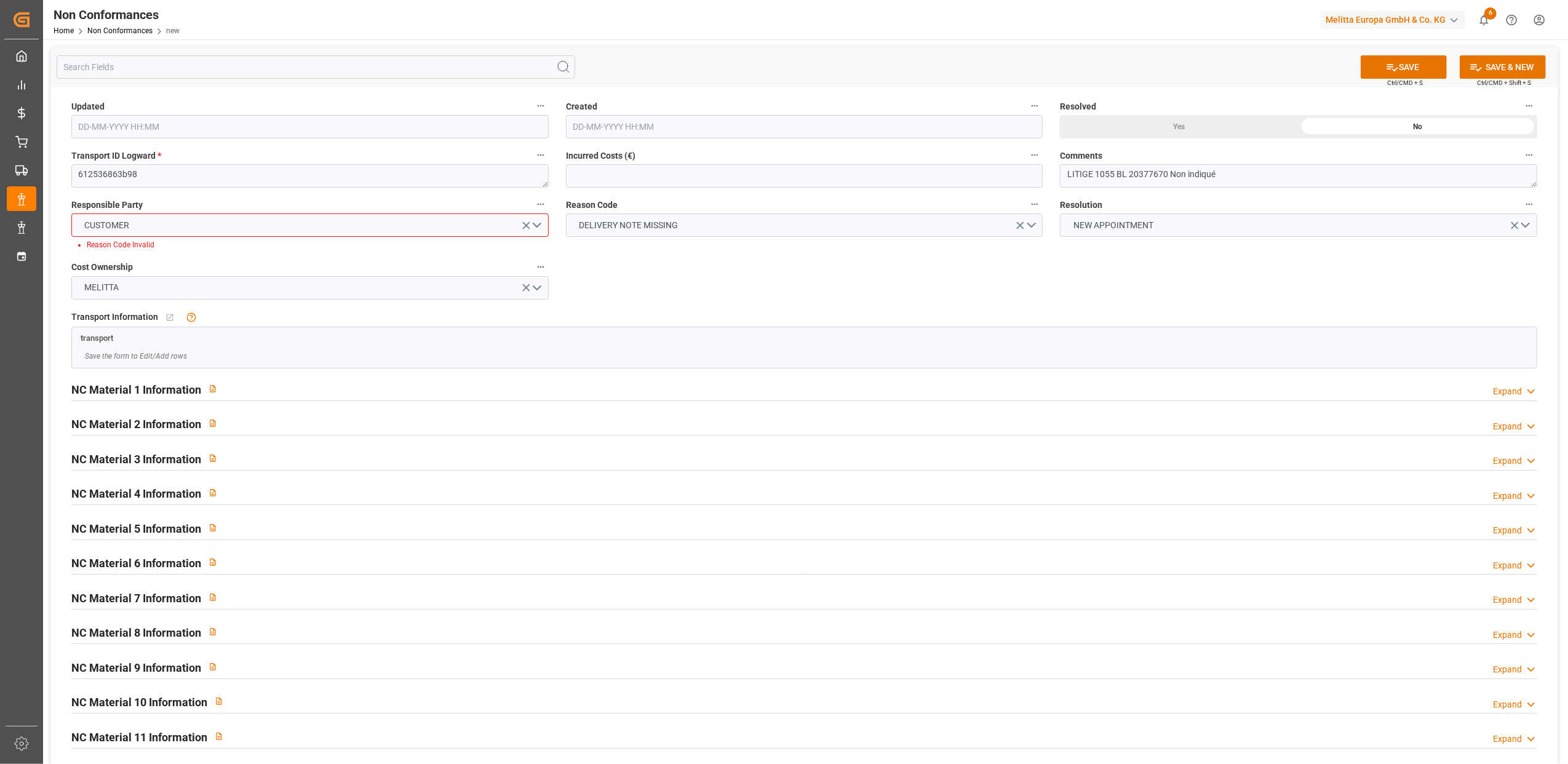
click at [818, 285] on div "Updated Created Resolved Yes No Transport ID Logward * 612536863b98 Incurred Co…" at bounding box center [804, 427] width 1507 height 680
click at [535, 223] on button "CUSTOMER" at bounding box center [310, 225] width 478 height 23
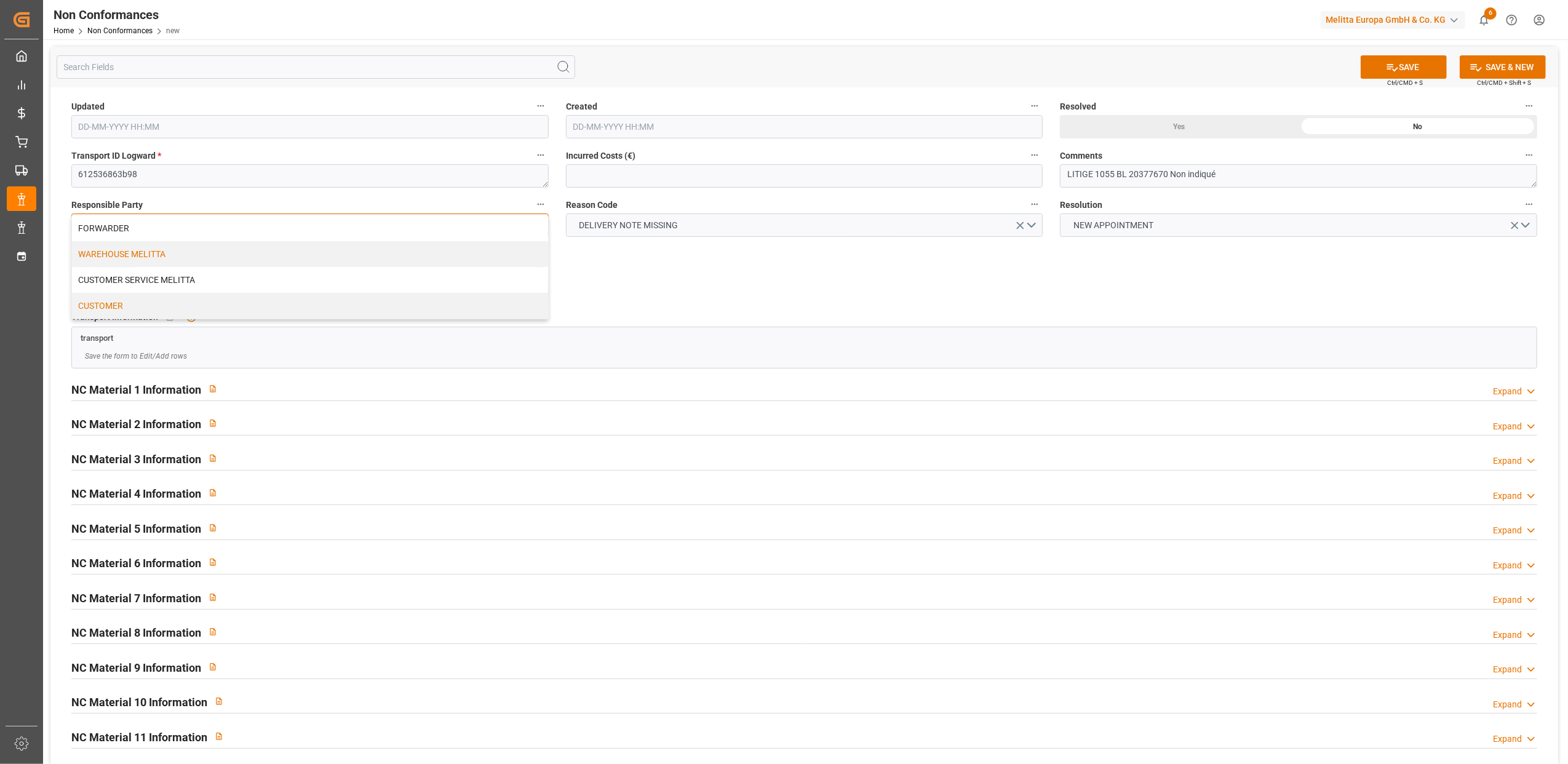
click at [203, 252] on div "WAREHOUSE MELITTA" at bounding box center [310, 254] width 476 height 26
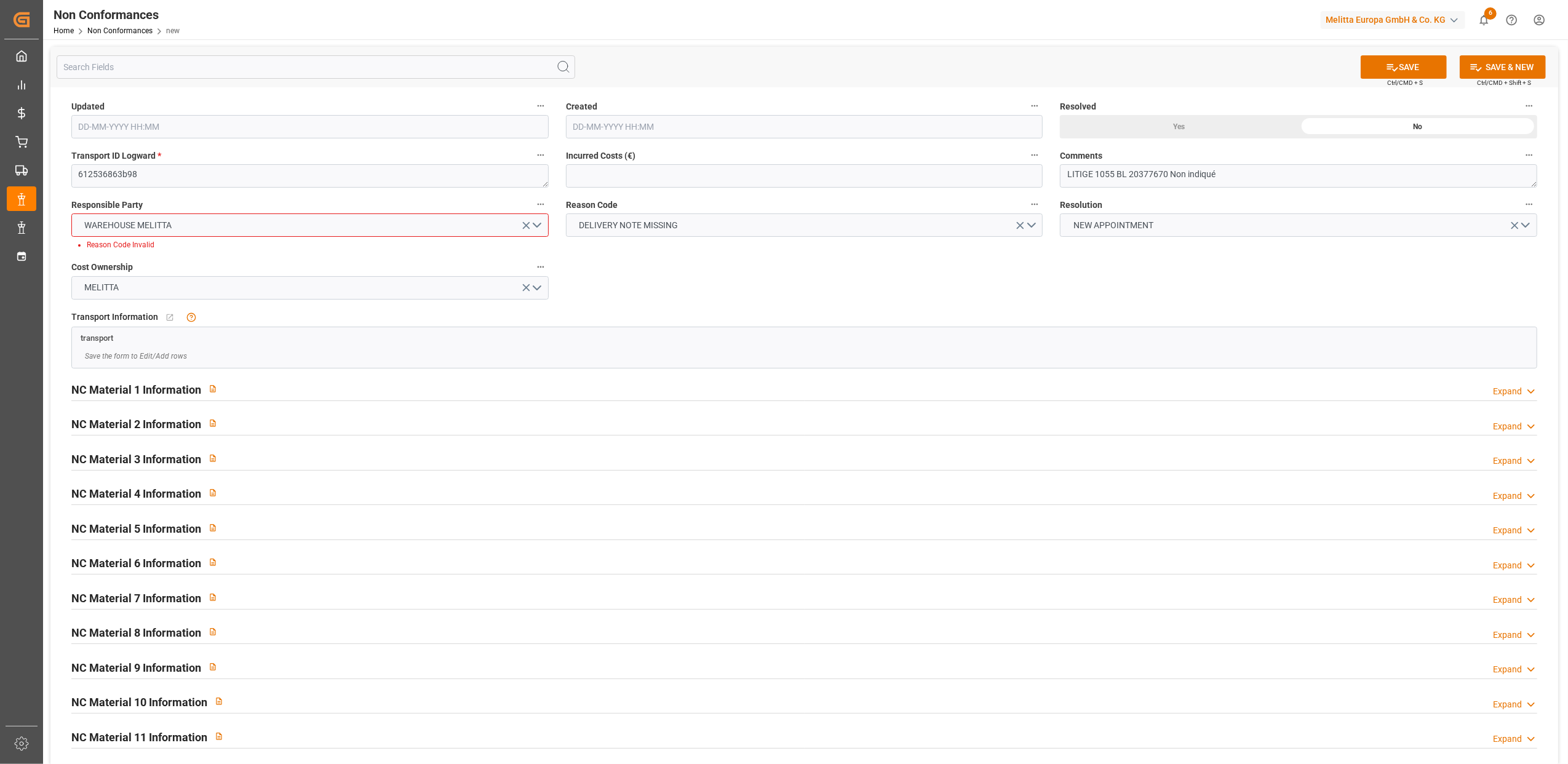
click at [802, 291] on div "Updated Created Resolved Yes No Transport ID Logward * 612536863b98 Incurred Co…" at bounding box center [804, 427] width 1507 height 680
click at [534, 225] on button "WAREHOUSE MELITTA" at bounding box center [310, 225] width 478 height 23
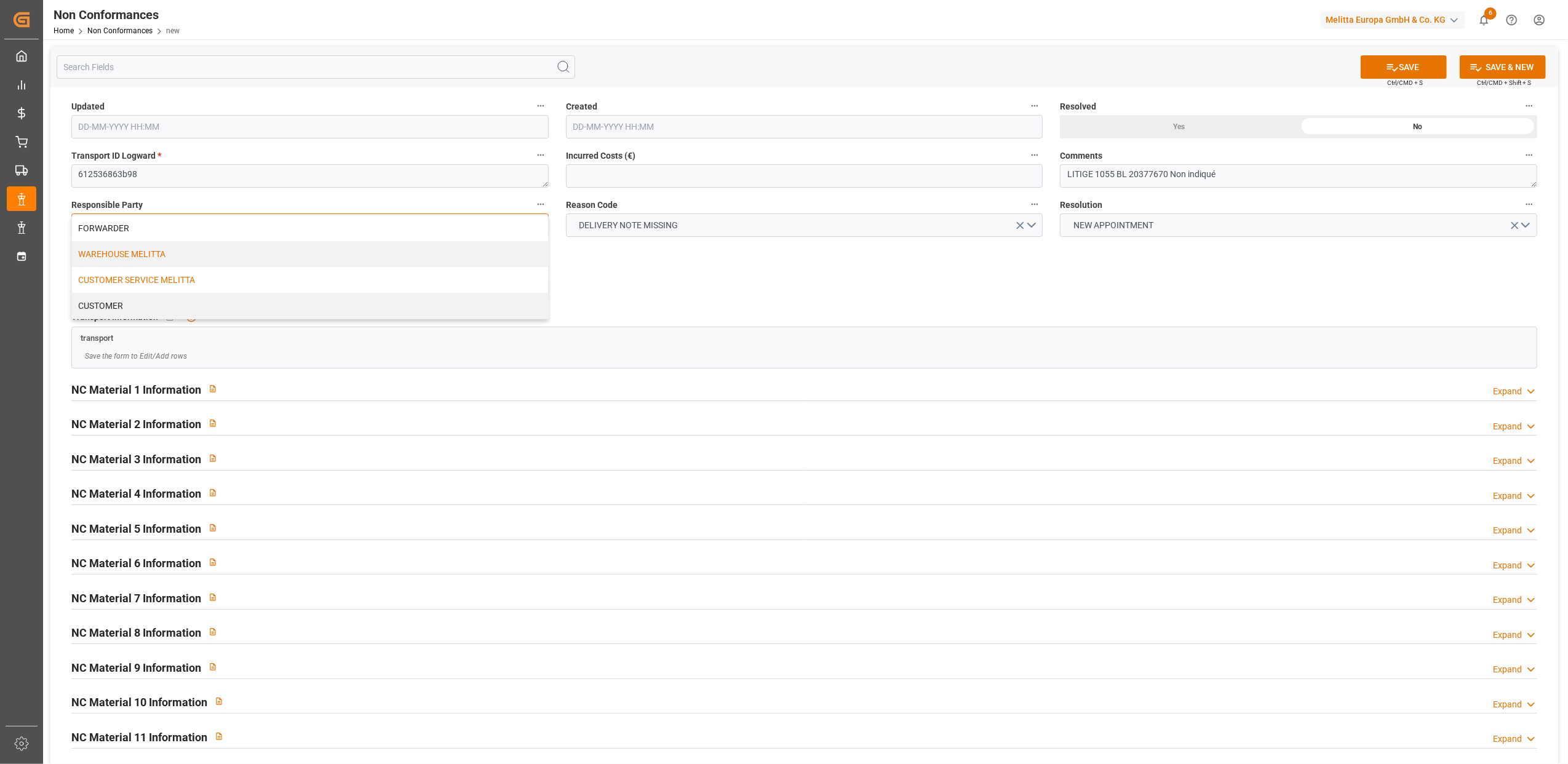
click at [278, 288] on div "CUSTOMER SERVICE MELITTA" at bounding box center [310, 280] width 476 height 26
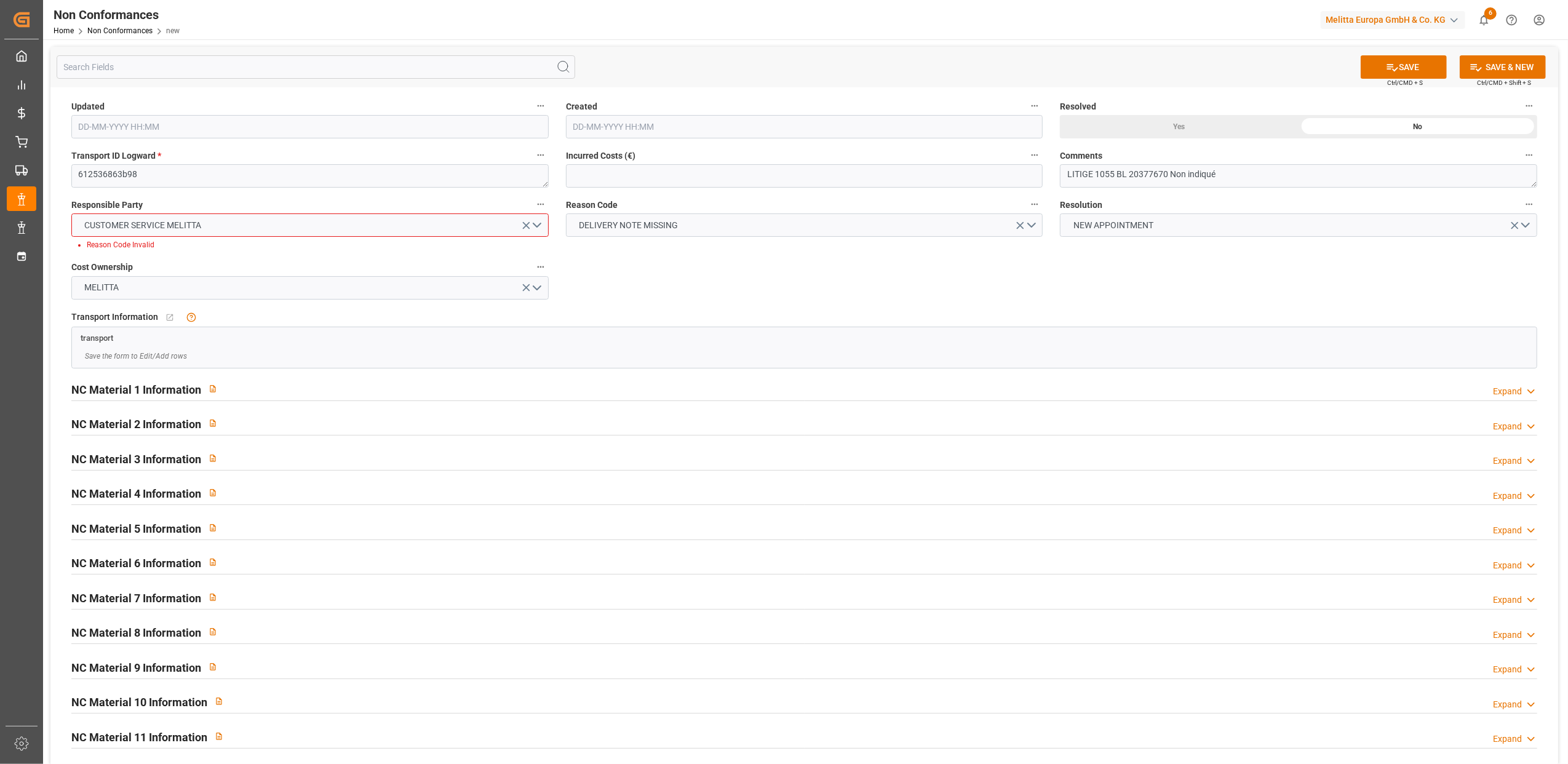
click at [785, 269] on div "Updated Created Resolved Yes No Transport ID Logward * 612536863b98 Incurred Co…" at bounding box center [804, 427] width 1507 height 680
click at [1406, 64] on button "SAVE" at bounding box center [1404, 66] width 86 height 23
click at [776, 304] on div "Transport Information   No child Object linked transport Save the form to Edit/…" at bounding box center [804, 339] width 1483 height 69
click at [1422, 66] on button "SAVE" at bounding box center [1404, 66] width 86 height 23
click at [879, 276] on div "Updated Created Resolved Yes No Transport ID Logward * 612536863b98 Incurred Co…" at bounding box center [804, 427] width 1507 height 680
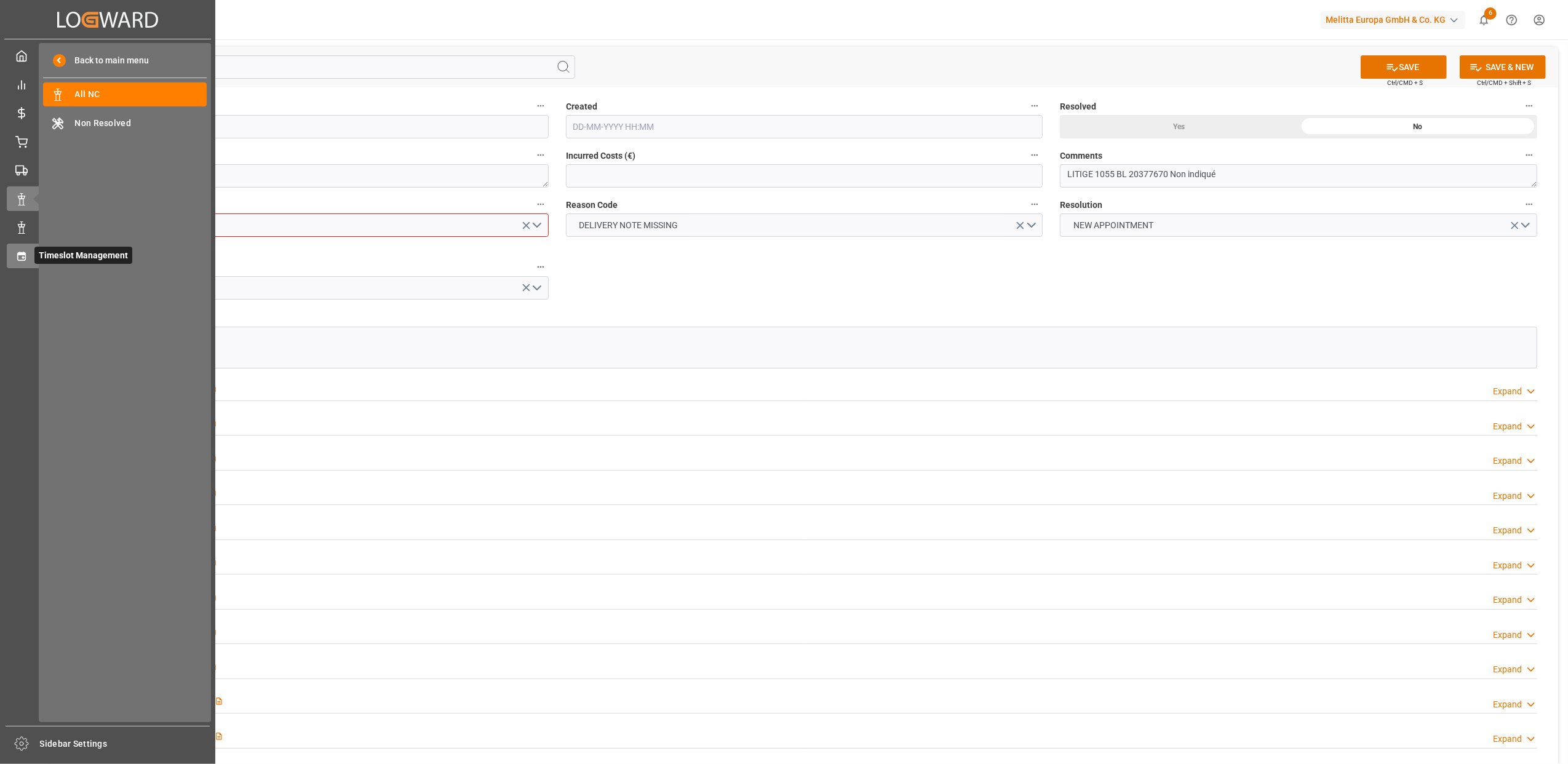
click at [23, 246] on div "Timeslot Management Timeslot Management" at bounding box center [107, 256] width 201 height 24
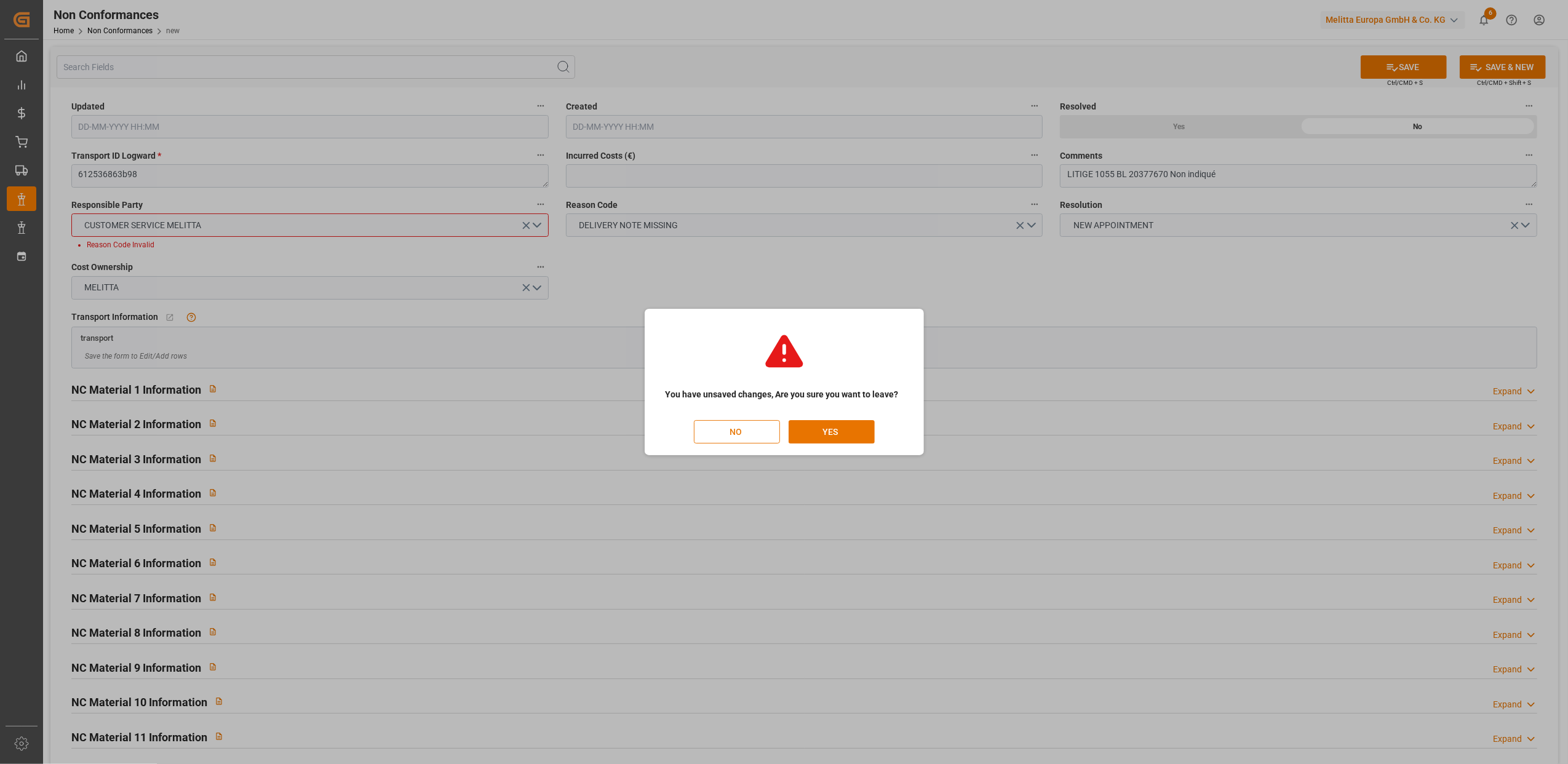
click at [754, 437] on button "NO" at bounding box center [737, 431] width 86 height 23
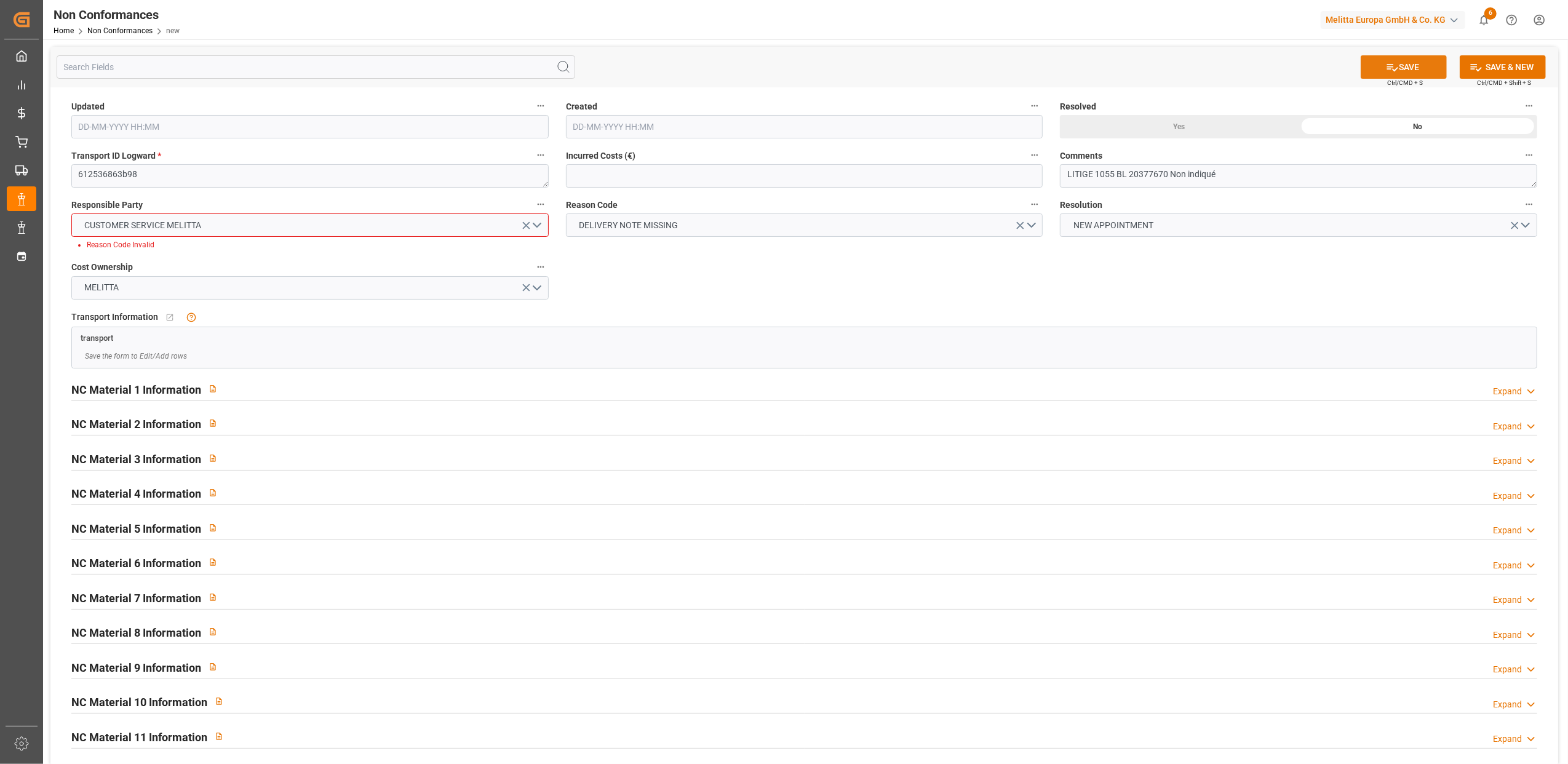
click at [1416, 62] on button "SAVE" at bounding box center [1404, 66] width 86 height 23
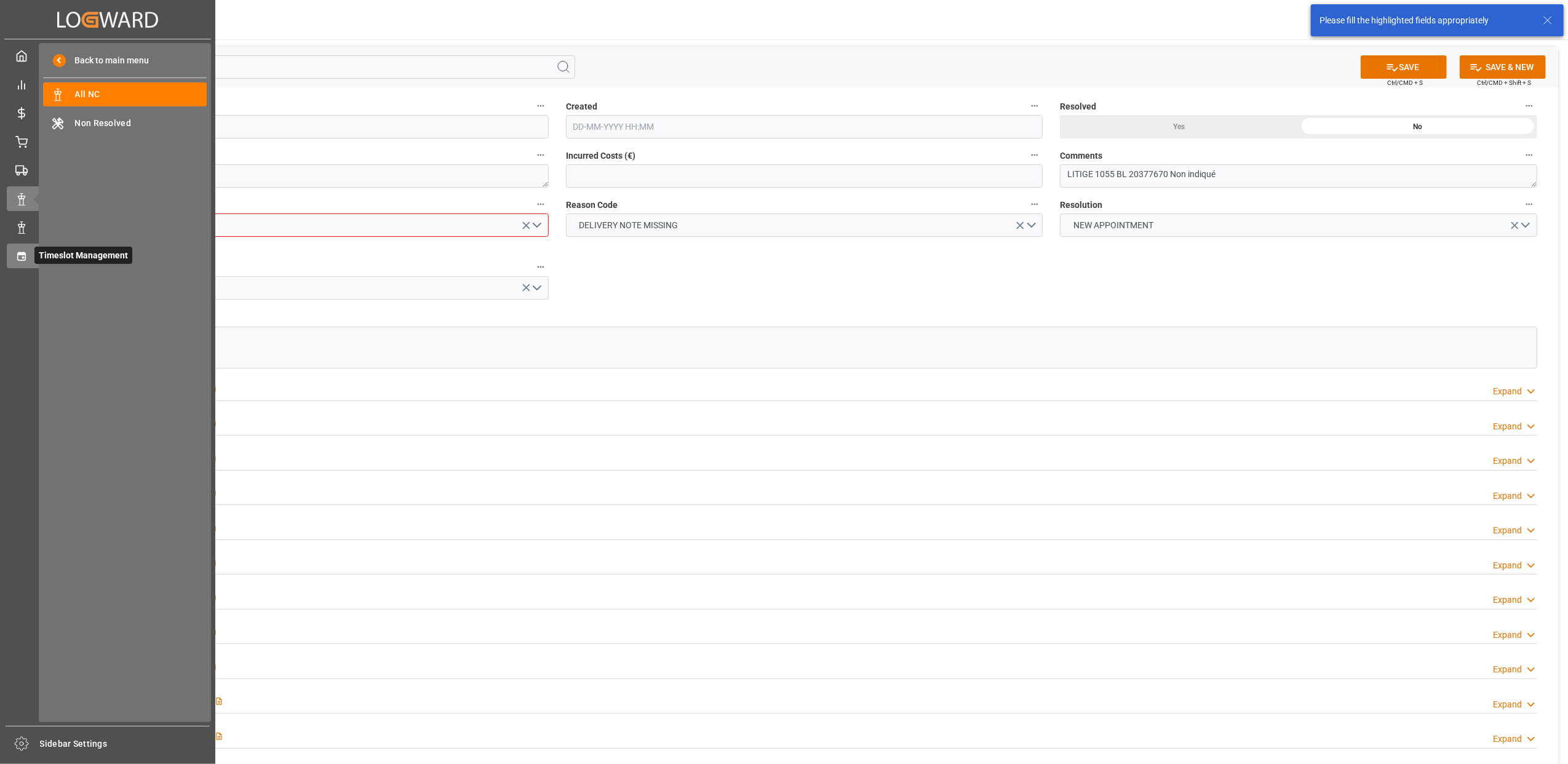
click at [27, 257] on icon at bounding box center [21, 256] width 12 height 12
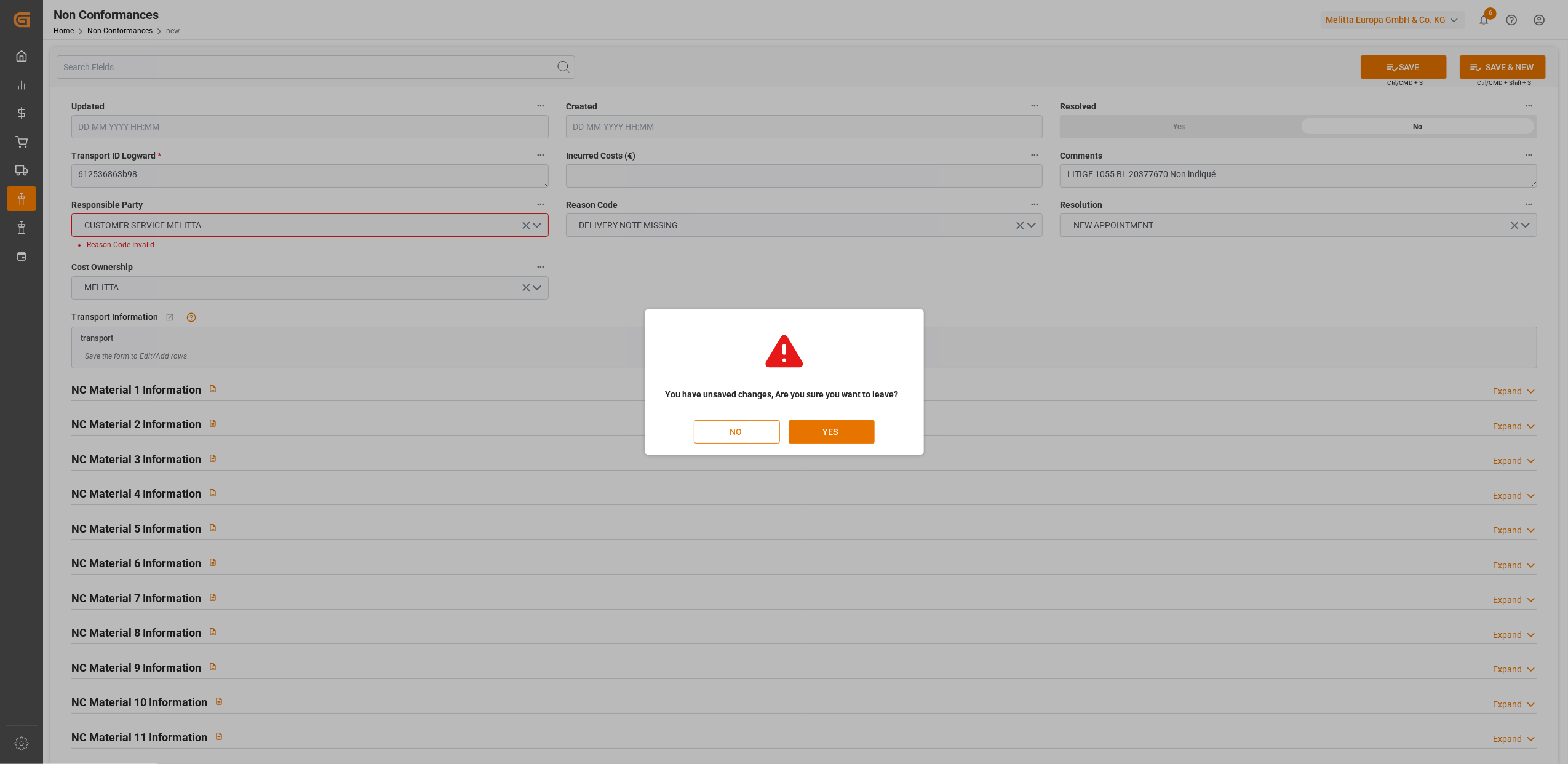
click at [741, 439] on button "NO" at bounding box center [737, 431] width 86 height 23
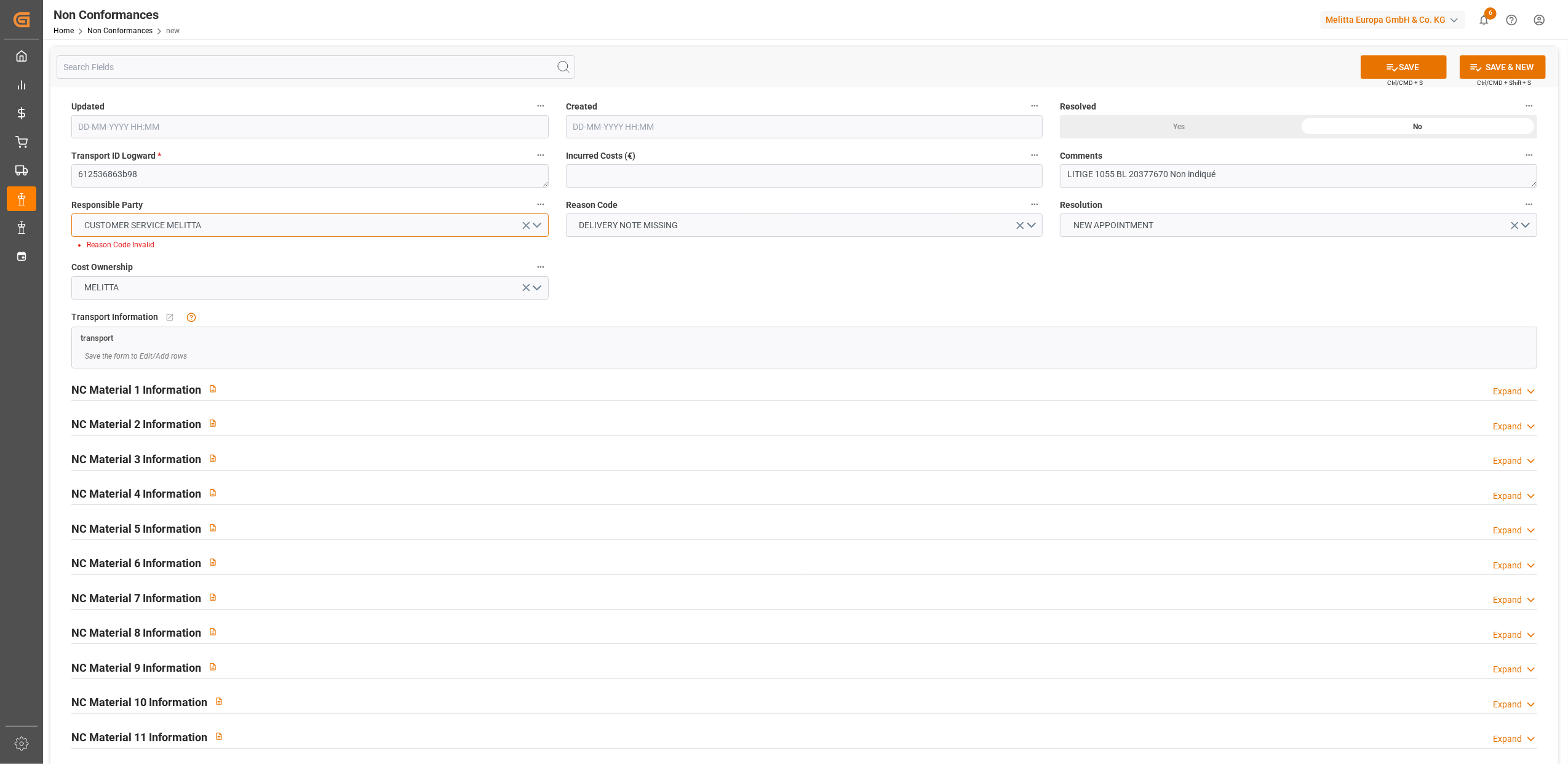
click at [539, 223] on button "CUSTOMER SERVICE MELITTA" at bounding box center [310, 225] width 478 height 23
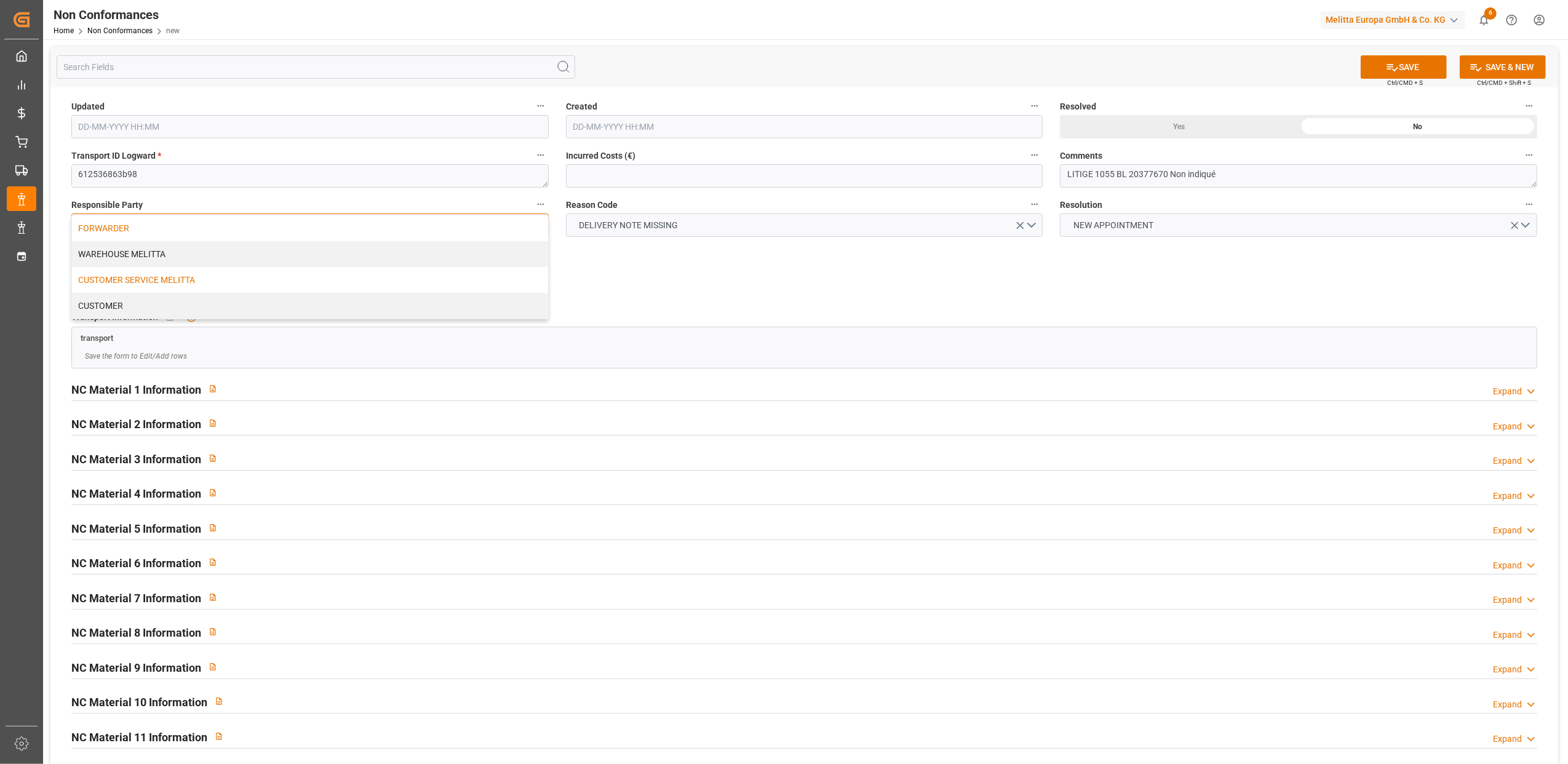
click at [300, 221] on div "FORWARDER" at bounding box center [310, 229] width 476 height 26
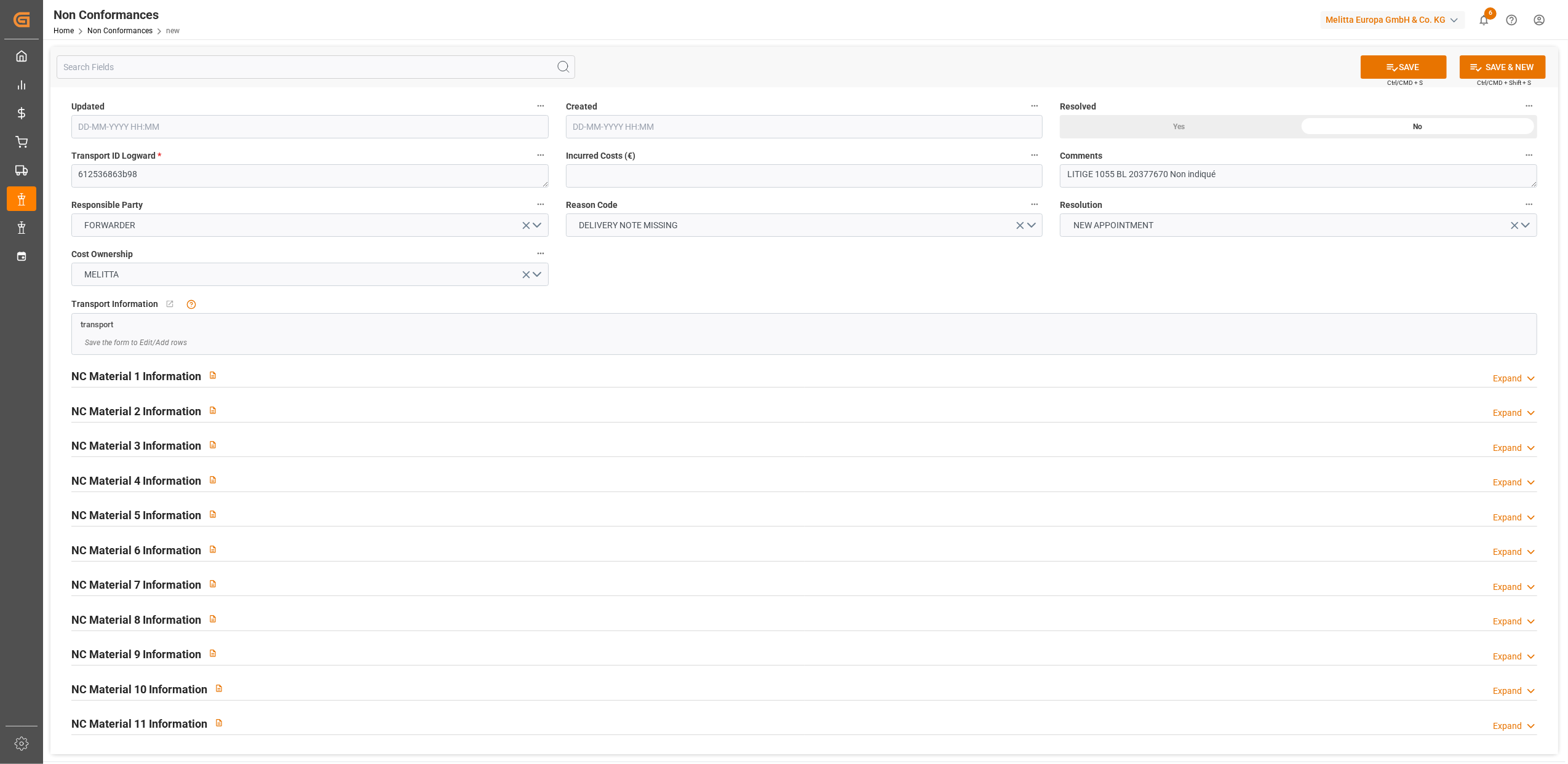
click at [694, 277] on div "Updated Created Resolved Yes No Transport ID Logward * 612536863b98 Incurred Co…" at bounding box center [804, 421] width 1507 height 667
click at [1397, 67] on button "SAVE" at bounding box center [1404, 66] width 86 height 23
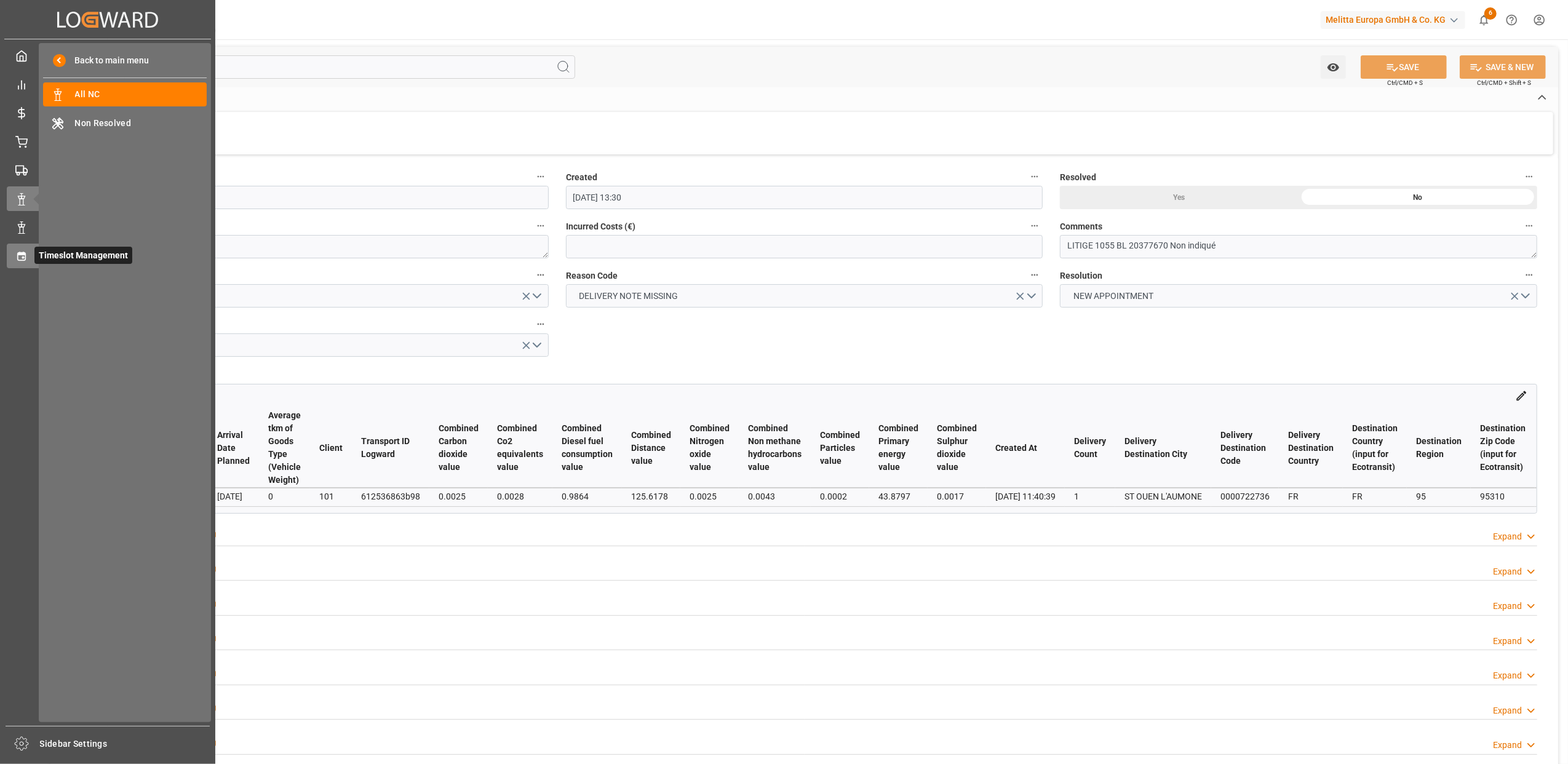
click at [15, 257] on icon at bounding box center [21, 256] width 12 height 12
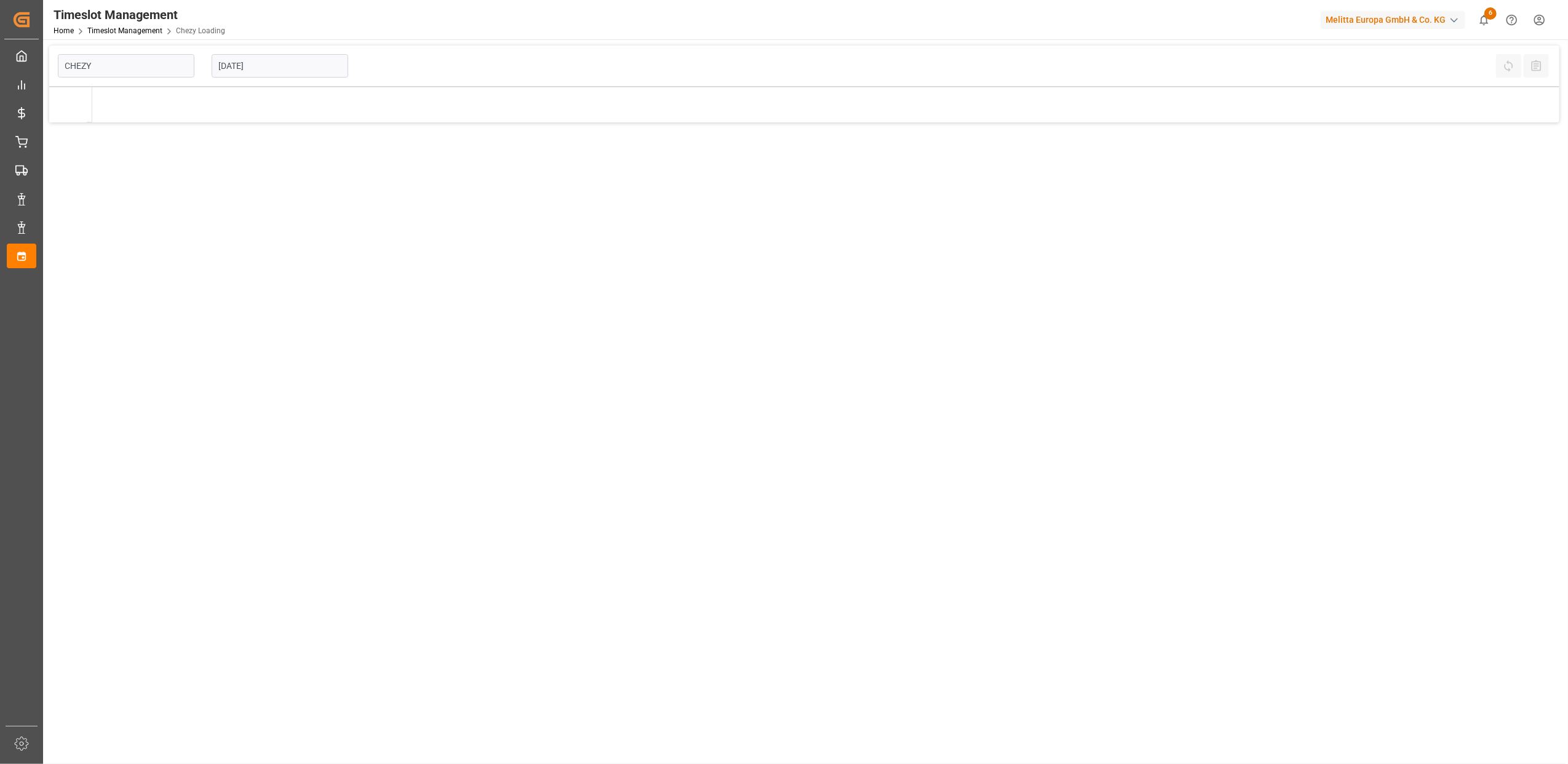
type input "Chezy Loading"
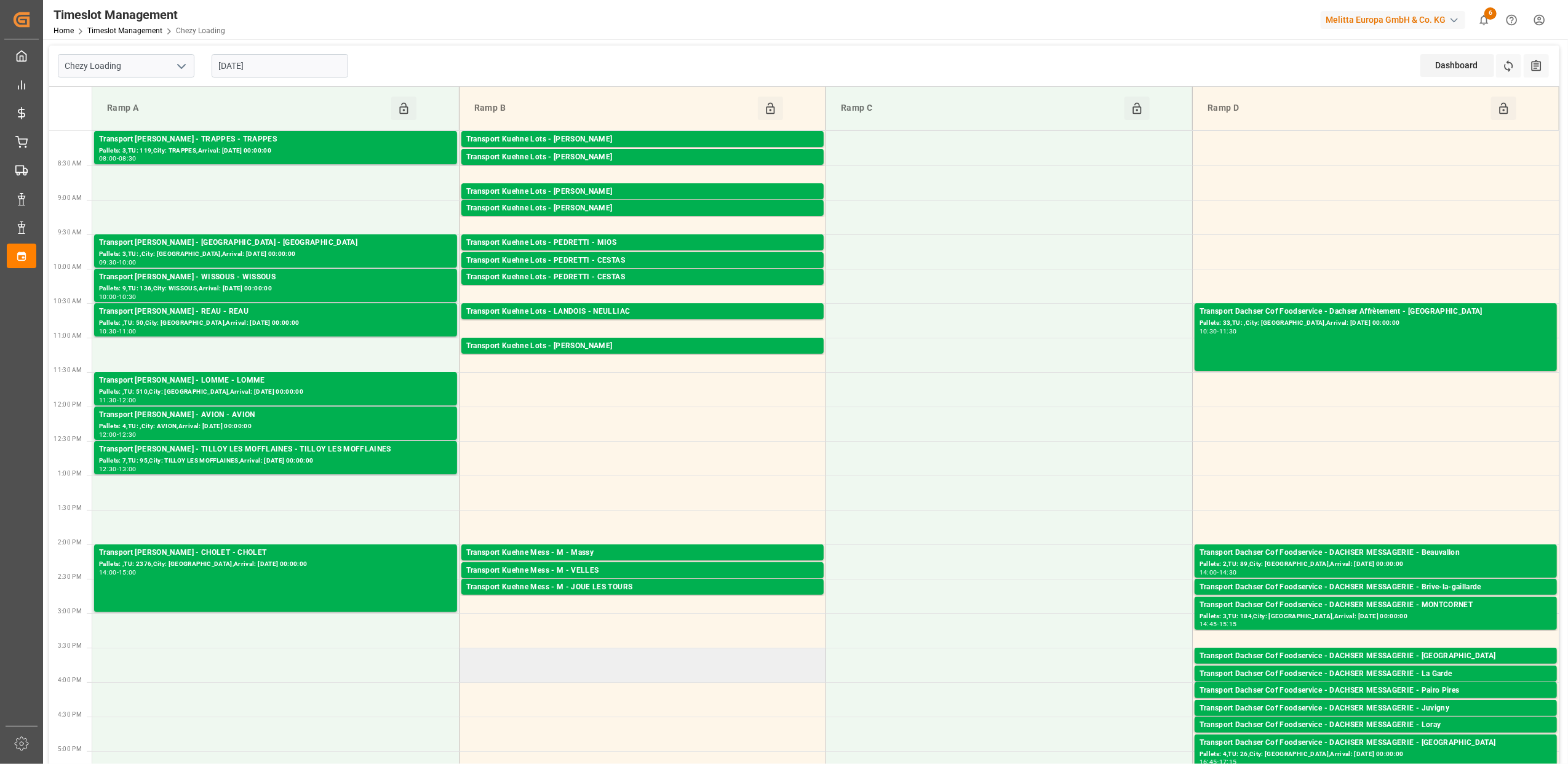
click at [655, 671] on td at bounding box center [642, 664] width 367 height 35
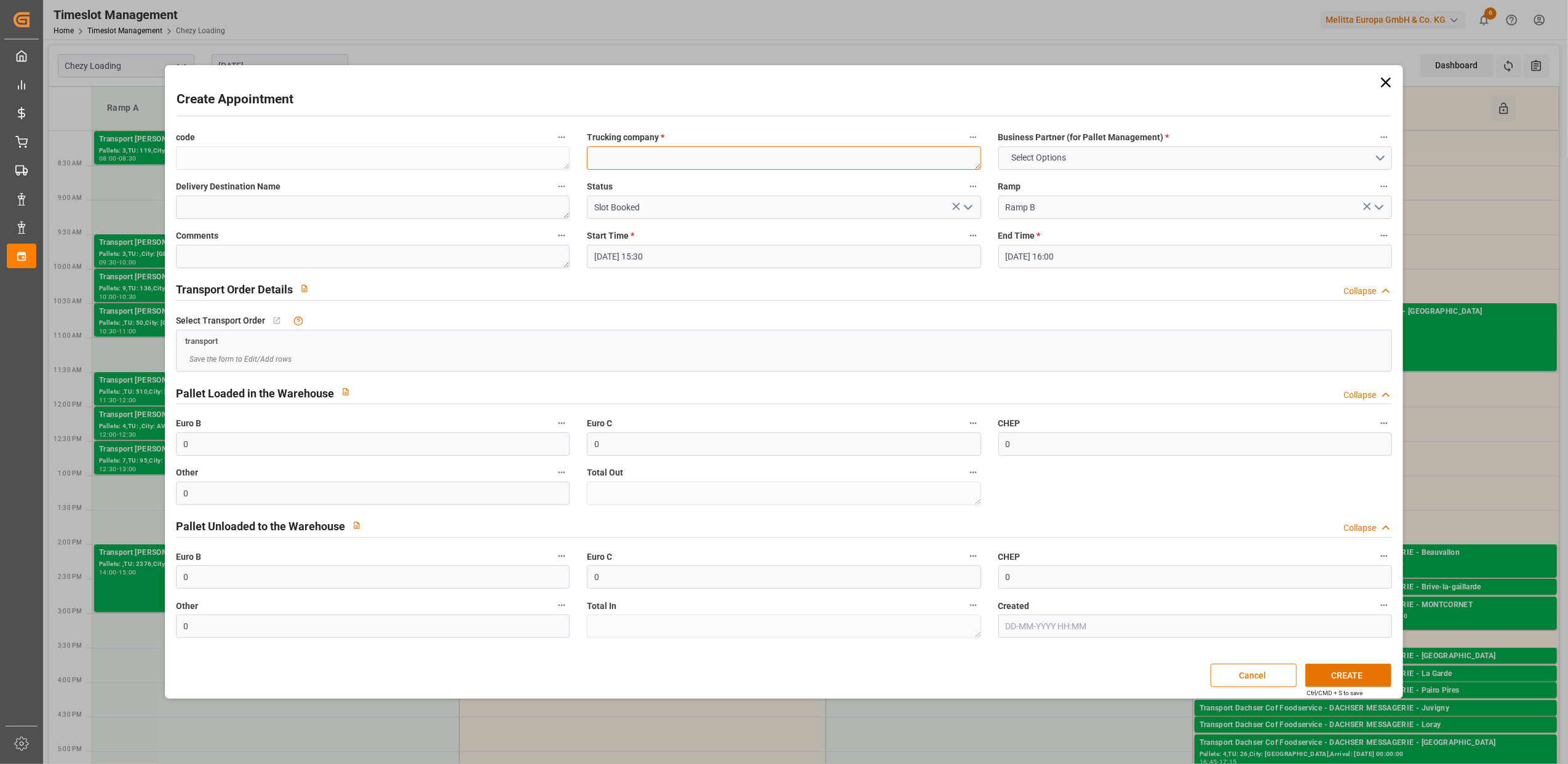
click at [872, 163] on textarea at bounding box center [784, 158] width 394 height 23
click at [1381, 155] on button "Select Options" at bounding box center [1195, 158] width 394 height 23
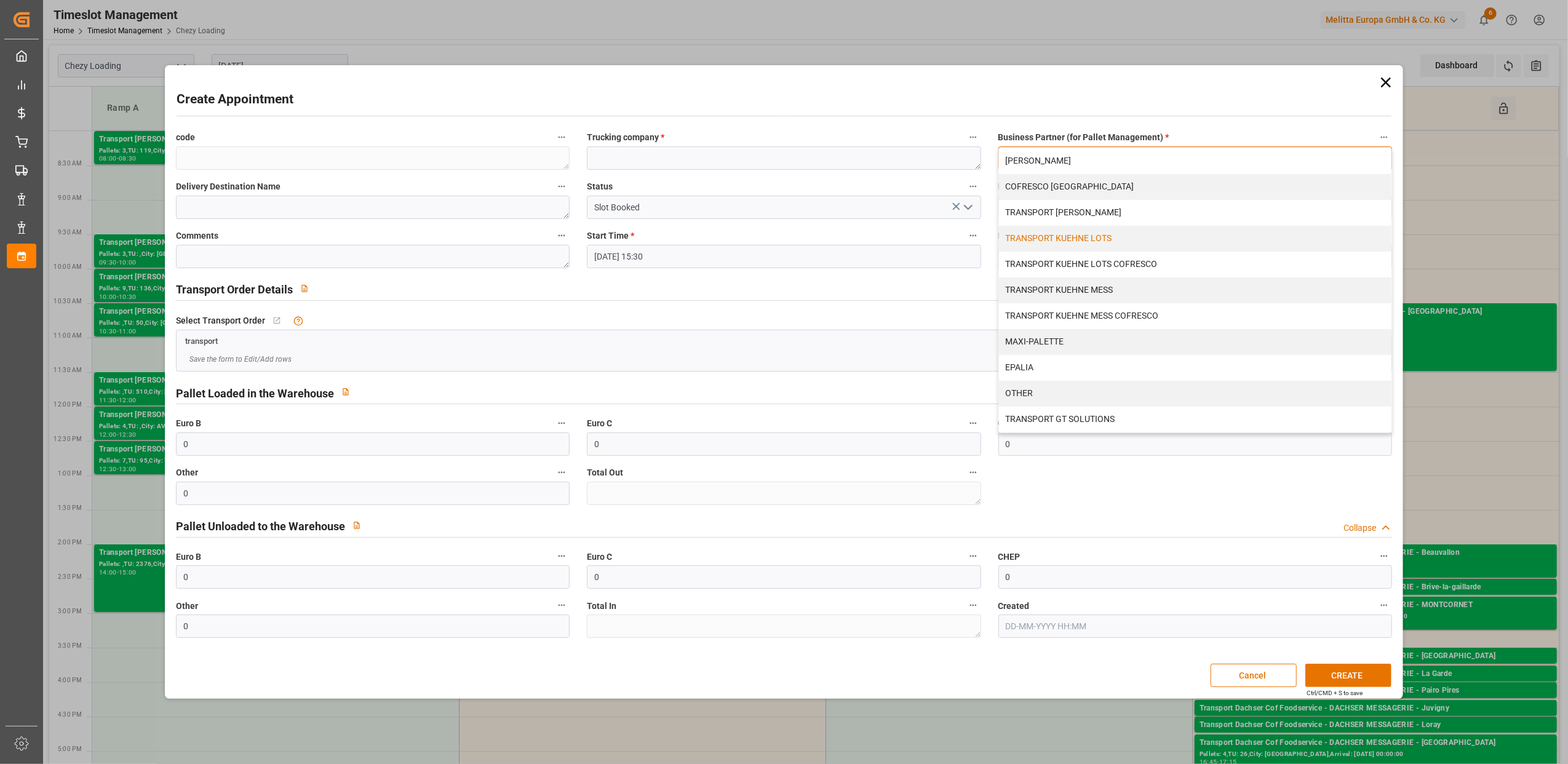
click at [1199, 239] on div "TRANSPORT KUEHNE LOTS" at bounding box center [1195, 239] width 393 height 26
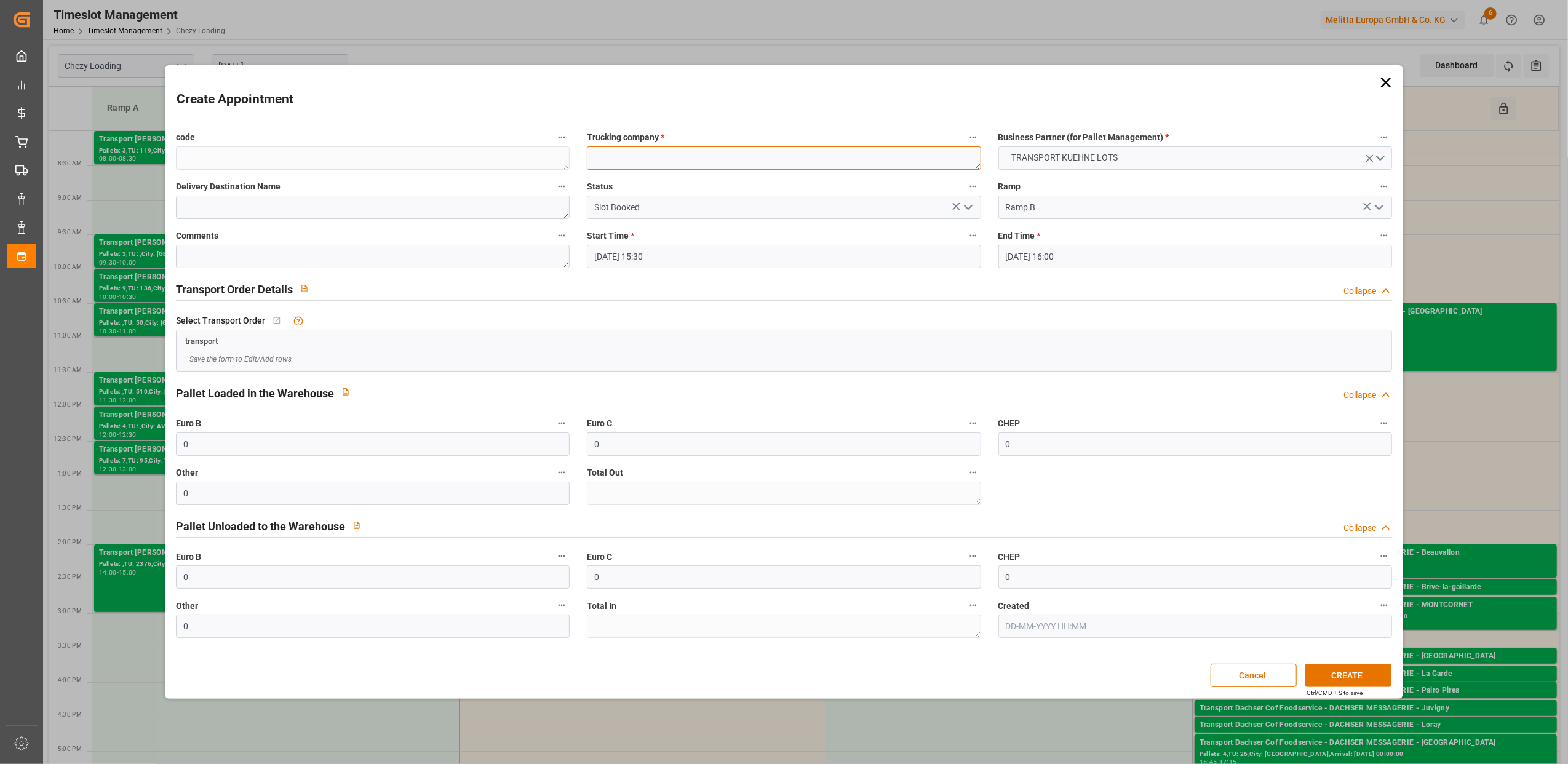
click at [786, 158] on textarea at bounding box center [784, 158] width 394 height 23
type textarea "RETOUR MARCHANDISE"
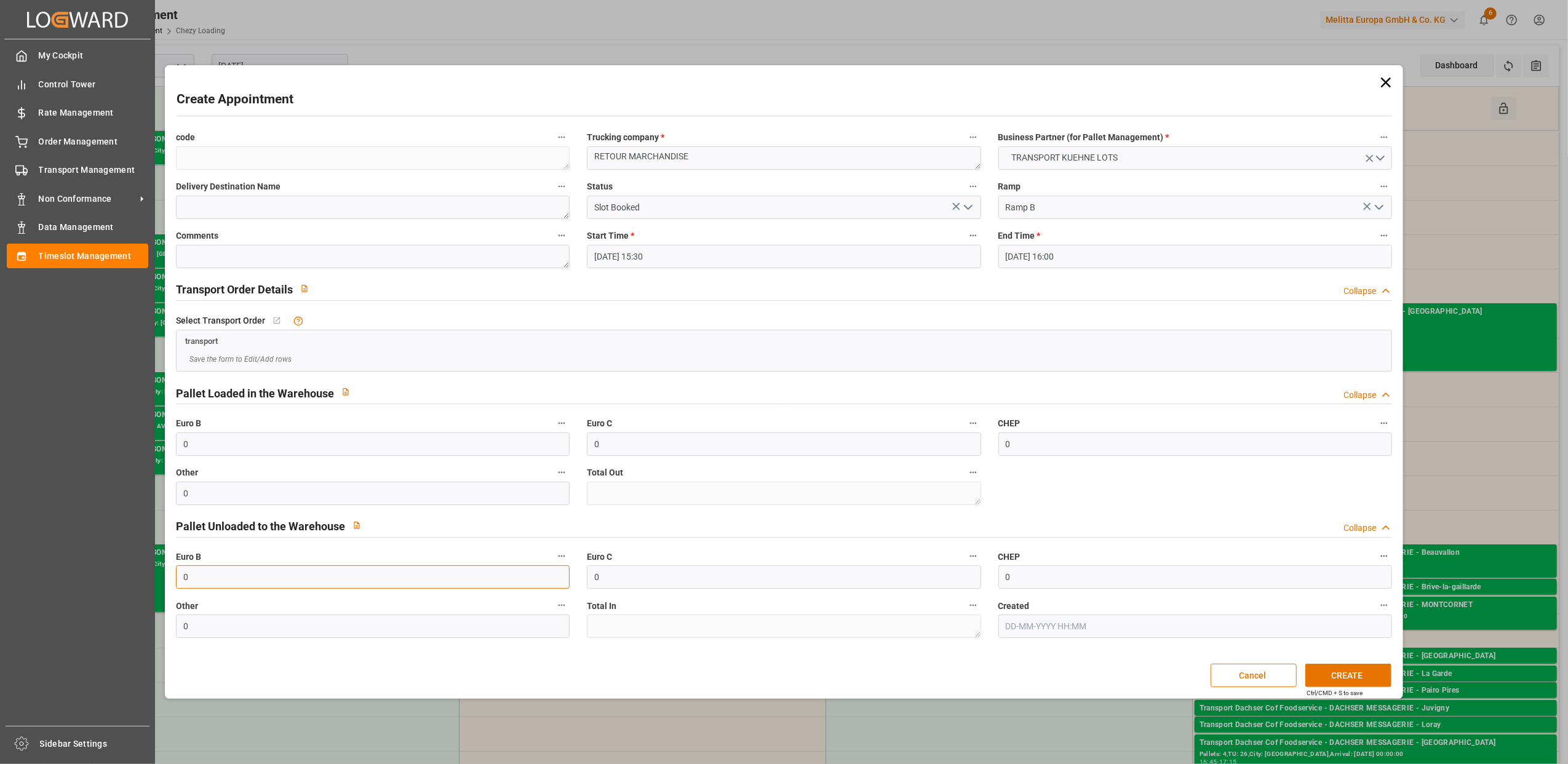
drag, startPoint x: 333, startPoint y: 584, endPoint x: 42, endPoint y: 588, distance: 291.0
click at [42, 588] on body "Created by potrace 1.15, written by Peter Selinger 2001-2017 Created by potrace…" at bounding box center [784, 382] width 1568 height 764
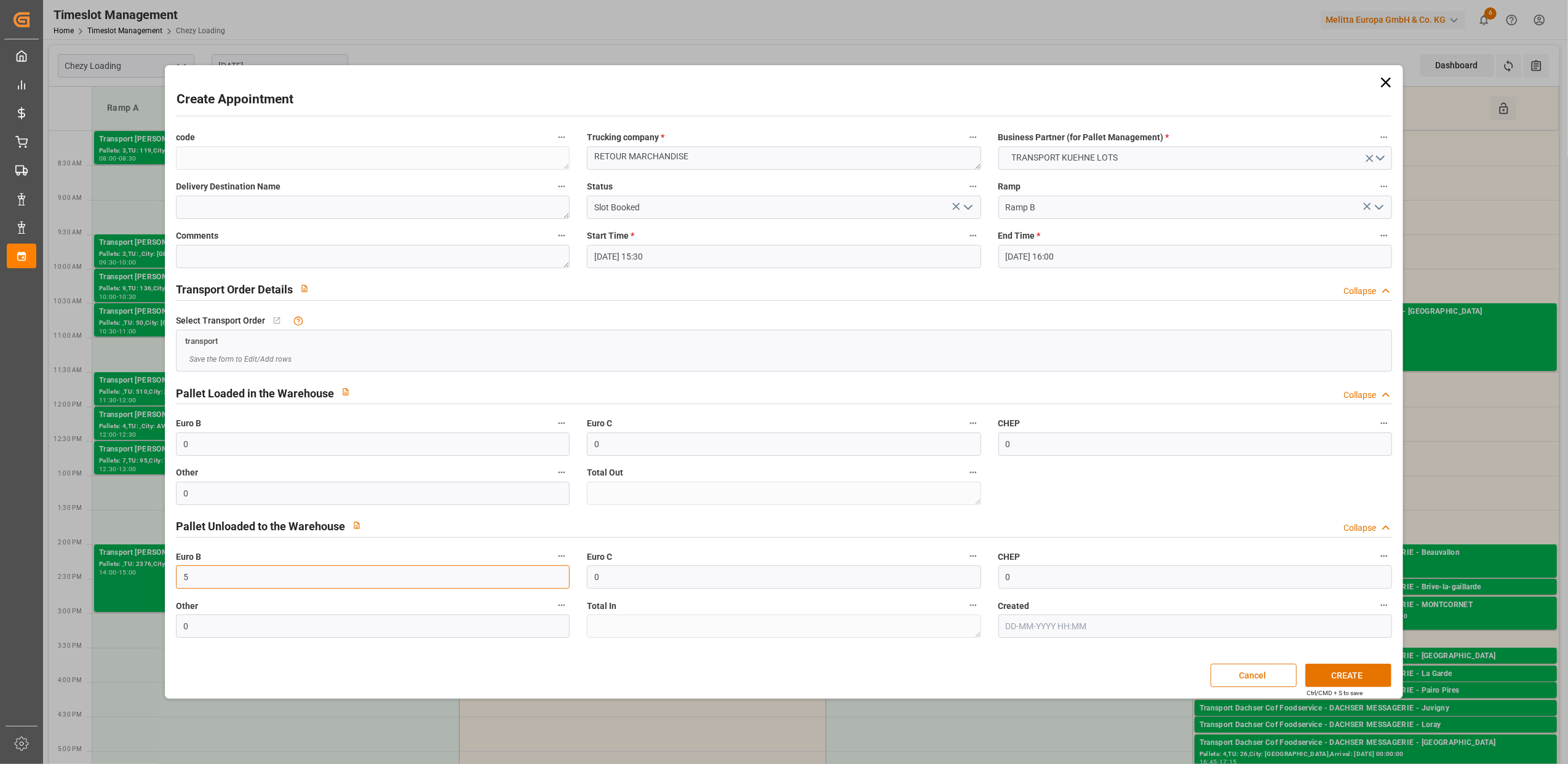
type input "5"
click at [268, 257] on textarea at bounding box center [373, 256] width 394 height 23
type textarea "PEDRETTI P02214711"
click at [1359, 673] on button "CREATE" at bounding box center [1348, 674] width 86 height 23
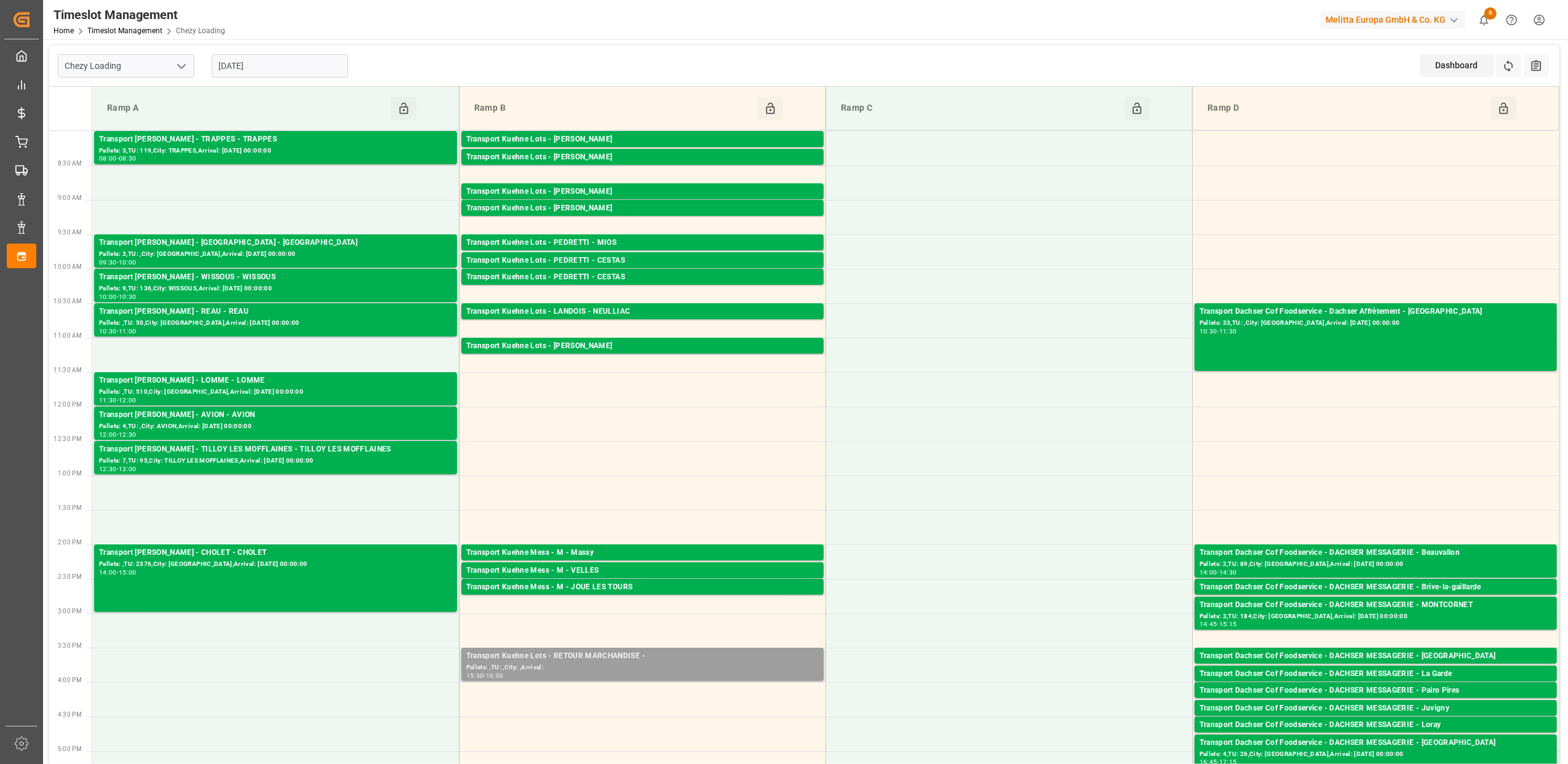
click at [706, 663] on div "Pallets: ,TU: ,City: ,Arrival:" at bounding box center [643, 667] width 353 height 10
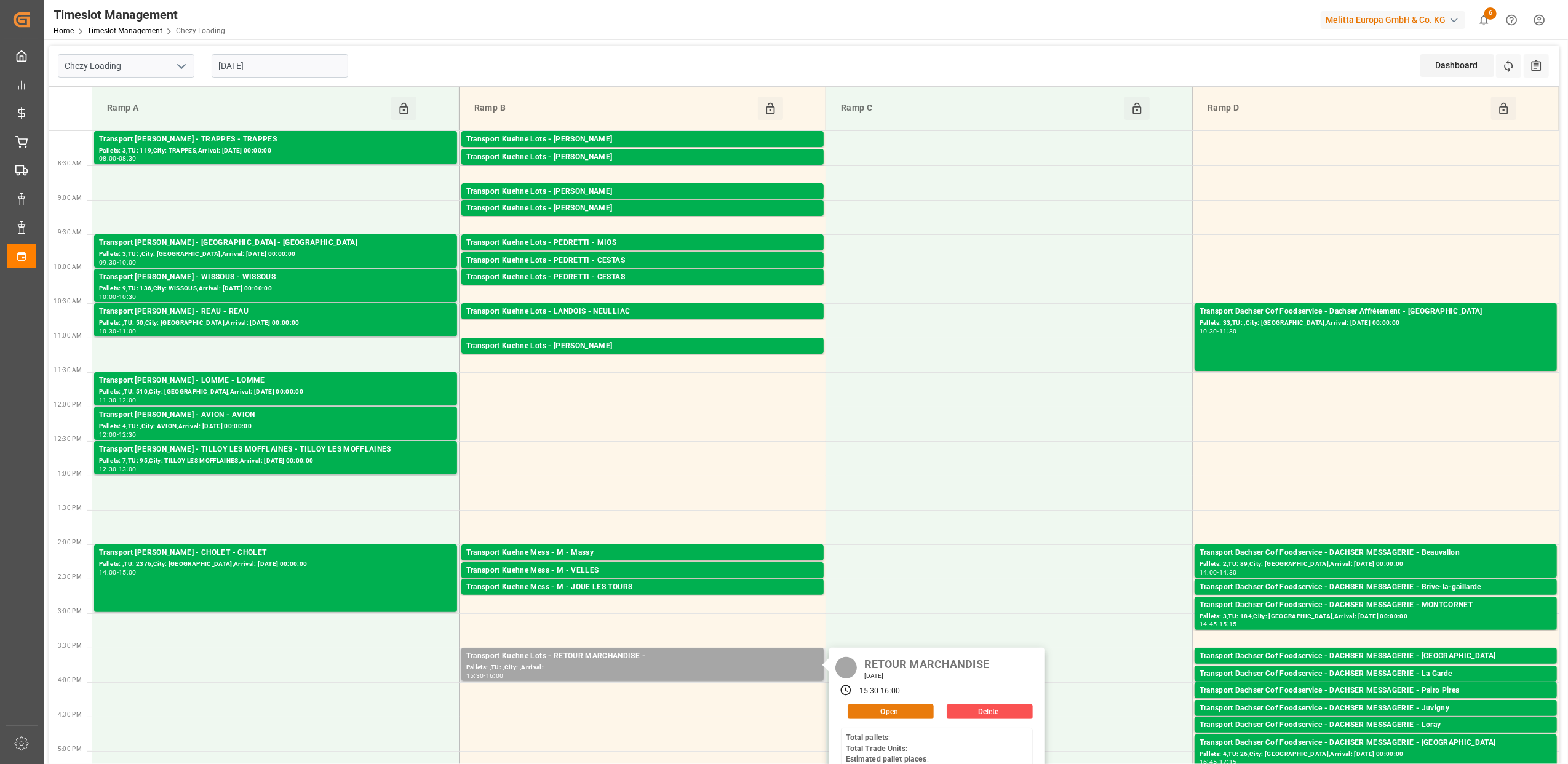
click at [896, 713] on button "Open" at bounding box center [891, 712] width 86 height 15
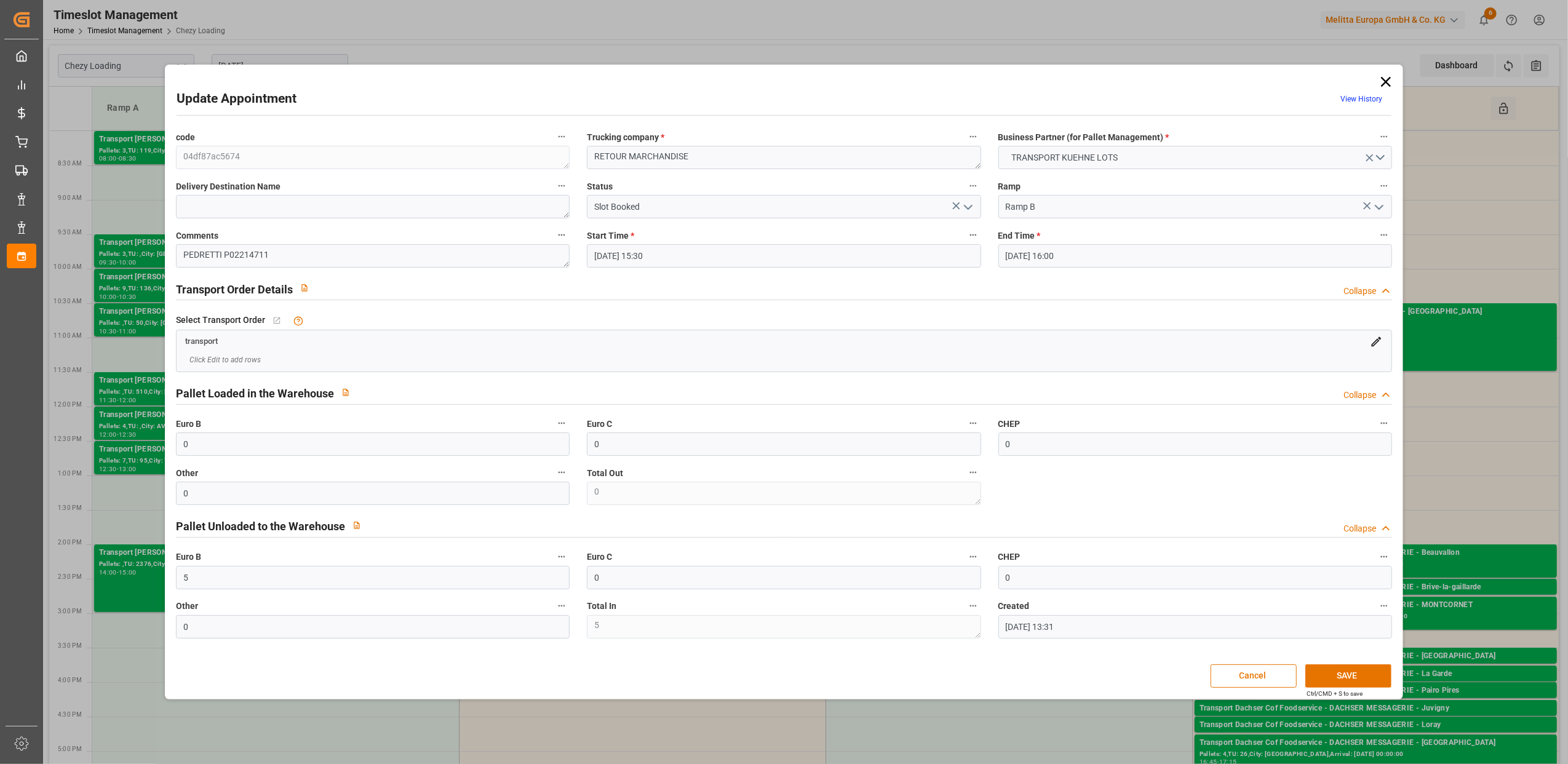
click at [970, 207] on icon "open menu" at bounding box center [968, 207] width 15 height 15
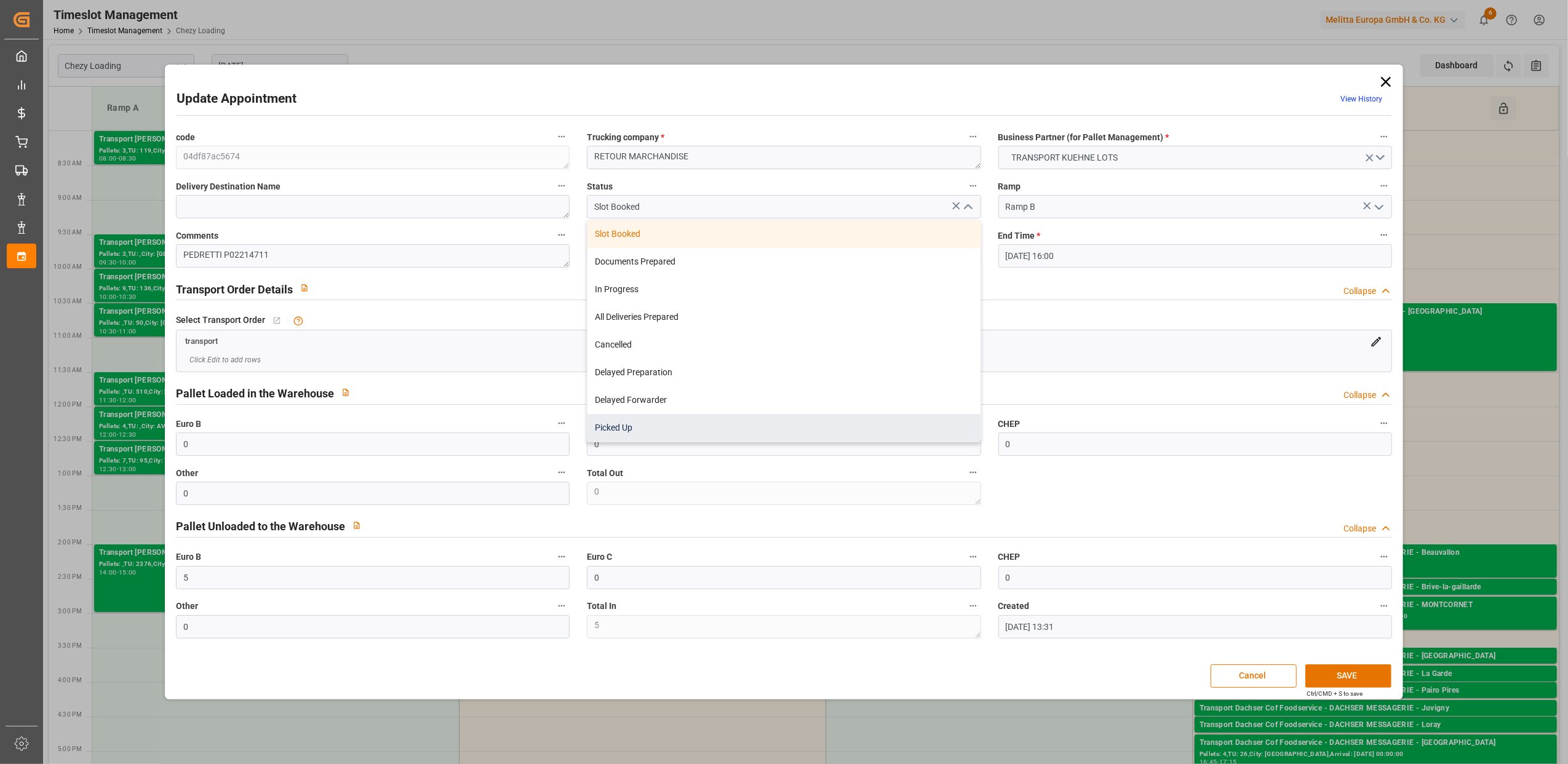
click at [745, 429] on div "Picked Up" at bounding box center [784, 428] width 393 height 28
type input "Picked Up"
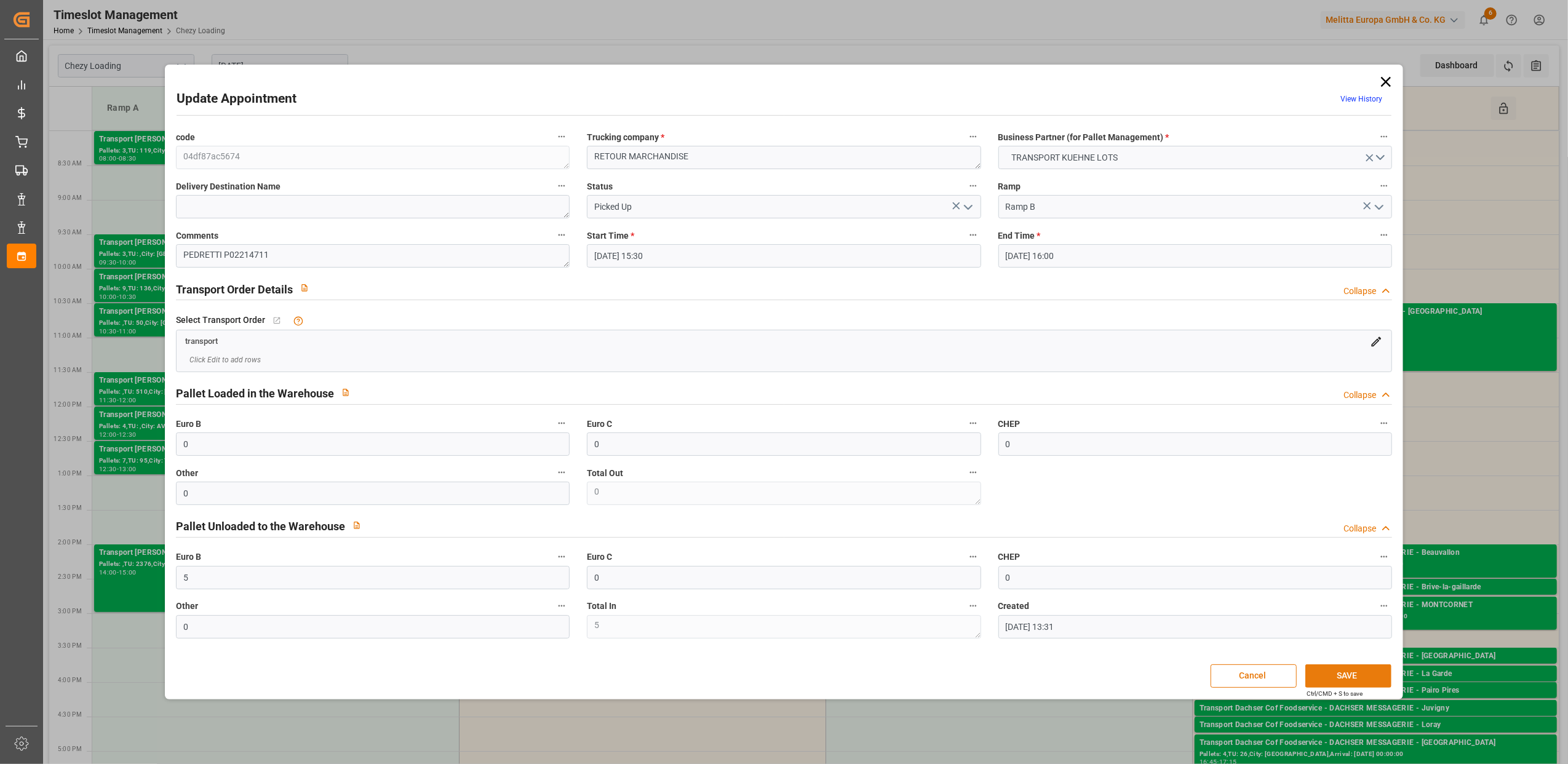
click at [1340, 671] on button "SAVE" at bounding box center [1348, 675] width 86 height 23
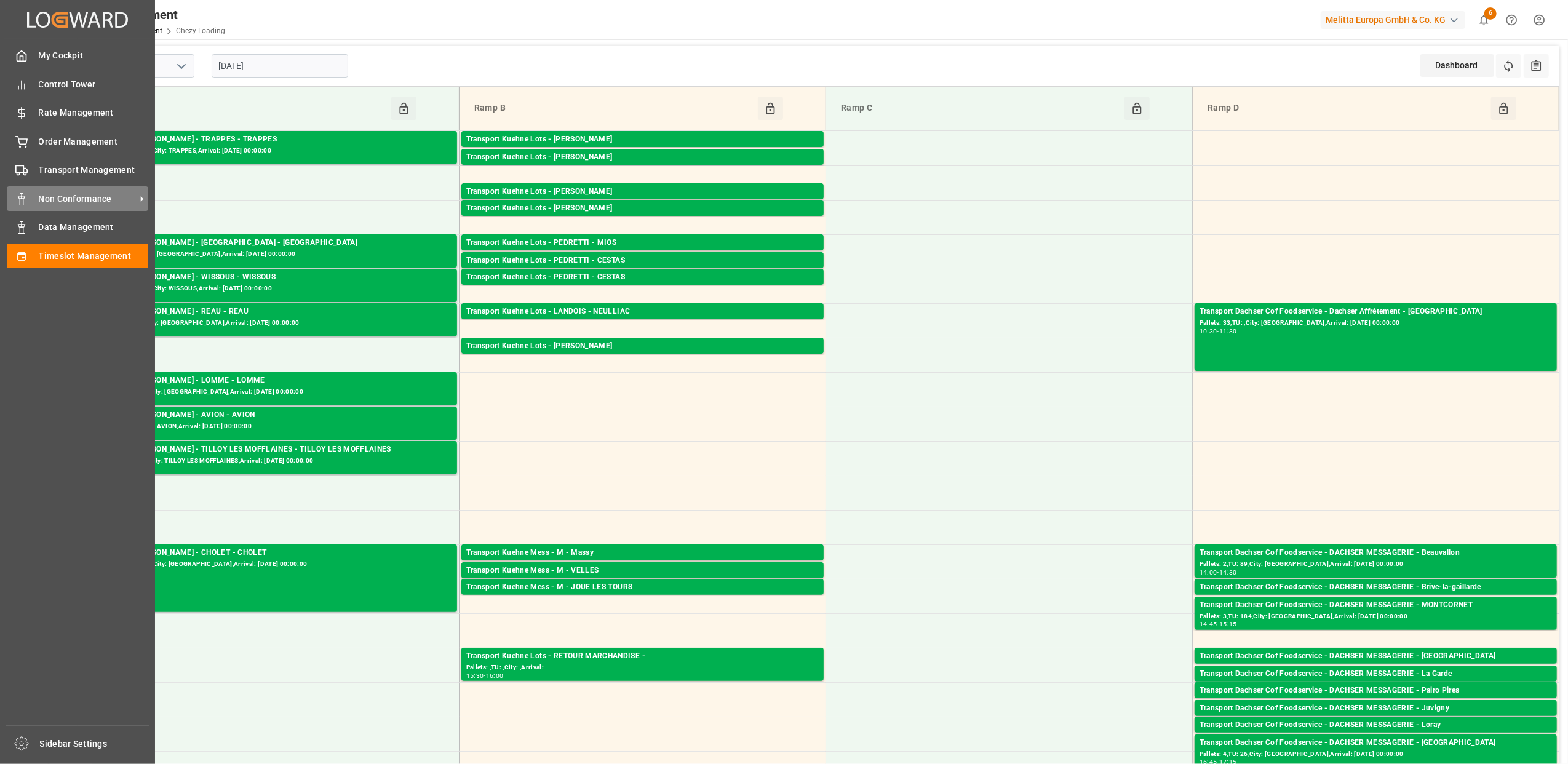
click at [70, 193] on span "Non Conformance" at bounding box center [88, 199] width 97 height 13
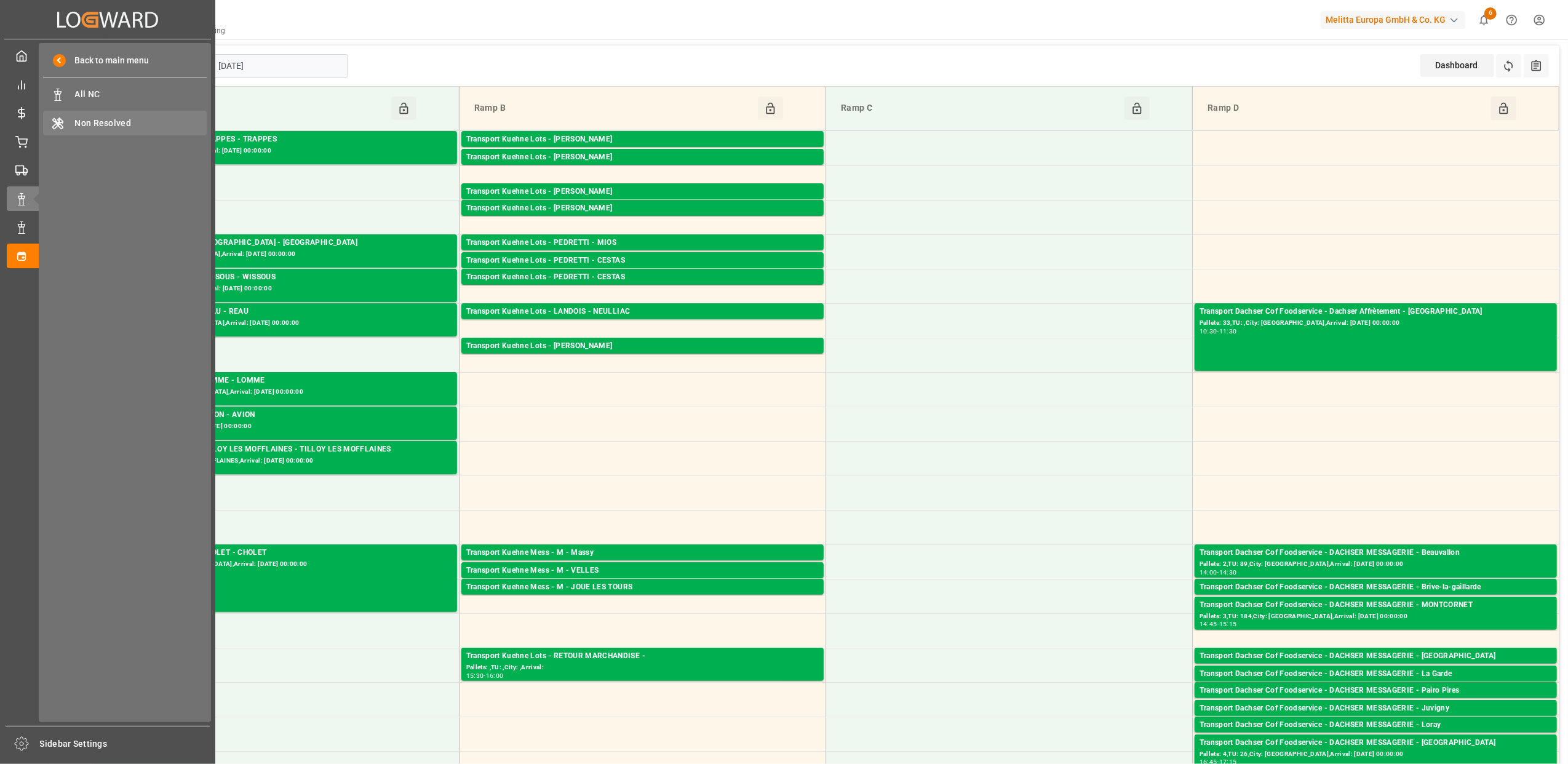
click at [93, 121] on span "Non Resolved" at bounding box center [141, 123] width 132 height 13
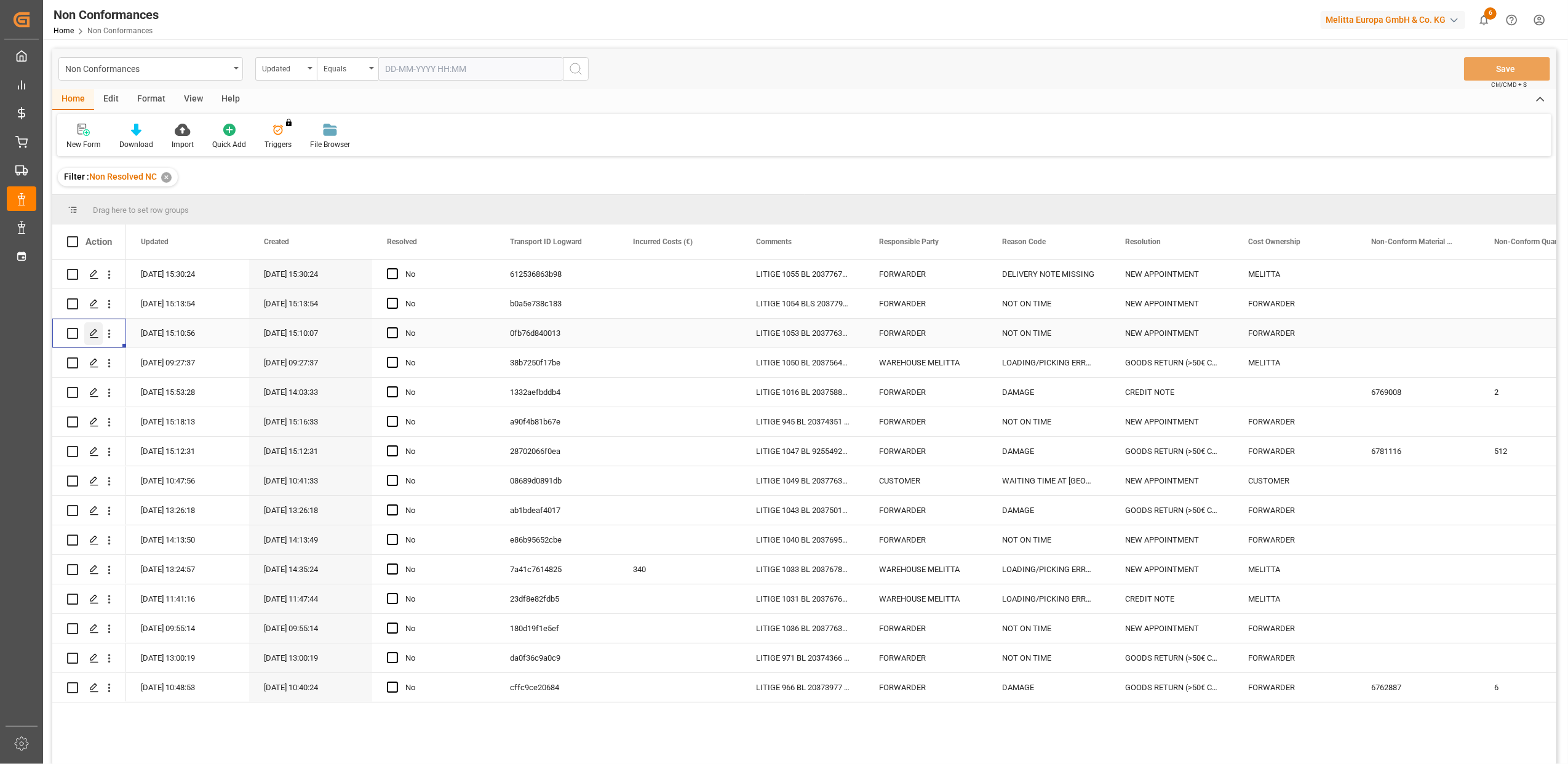
click at [93, 330] on polygon "Press SPACE to select this row." at bounding box center [93, 332] width 7 height 7
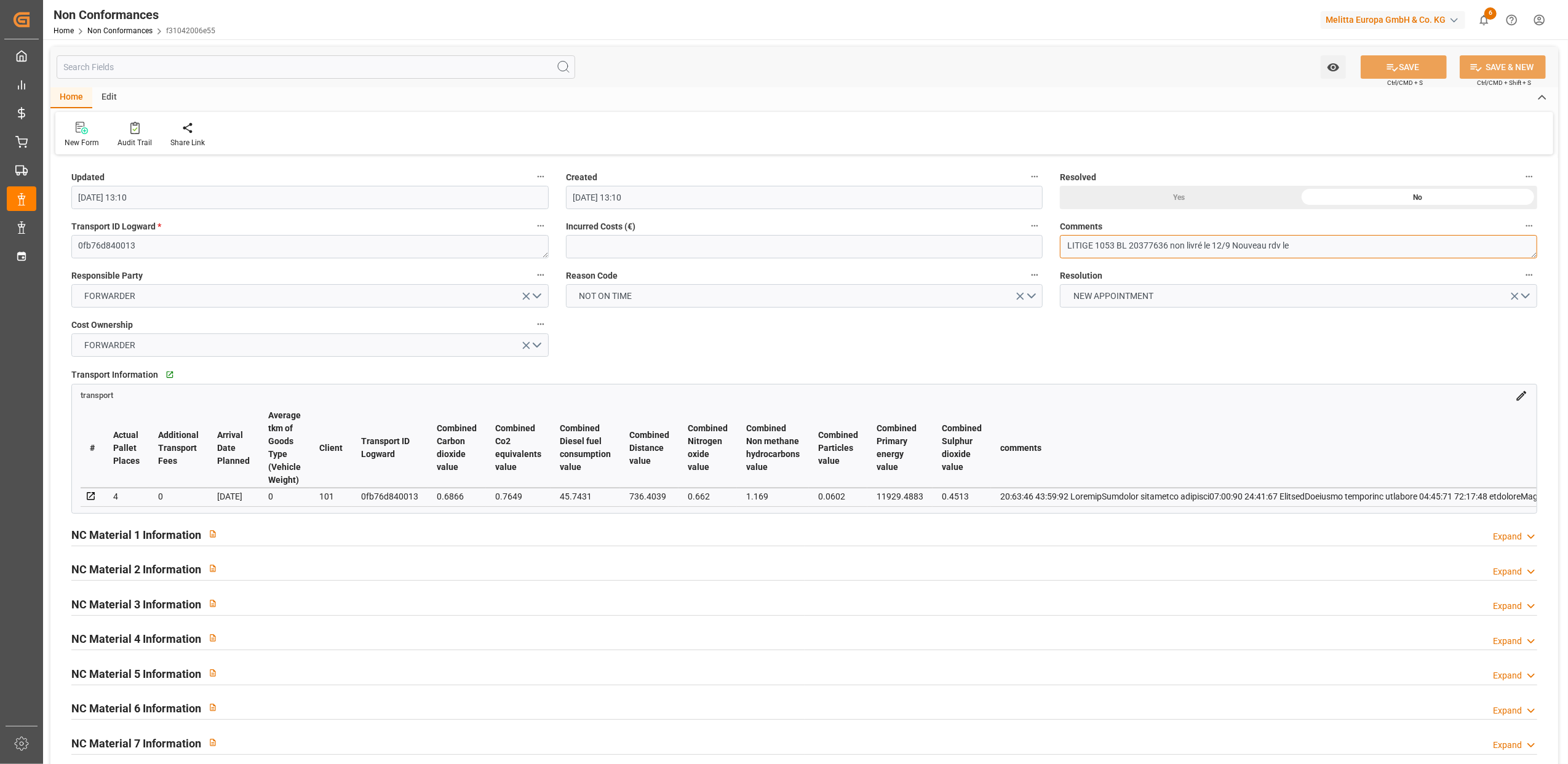
click at [1341, 241] on textarea "LITIGE 1053 BL 20377636 non livré le 12/9 Nouveau rdv le" at bounding box center [1298, 246] width 478 height 23
click at [1330, 244] on textarea "LITIGE 1053 BL 20377636 non livré le 12/9 Nouveau rdv le 15/9 0 10H30" at bounding box center [1298, 246] width 478 height 23
click at [1317, 246] on textarea "LITIGE 1053 BL 20377636 non livré le 12/9 Nouveau rdv le 15/9 0 10h30" at bounding box center [1298, 246] width 478 height 23
type textarea "LITIGE 1053 BL 20377636 non livré le 12/9 Nouveau rdv le 15/9 à 10h30"
click at [1419, 58] on button "SAVE" at bounding box center [1404, 66] width 86 height 23
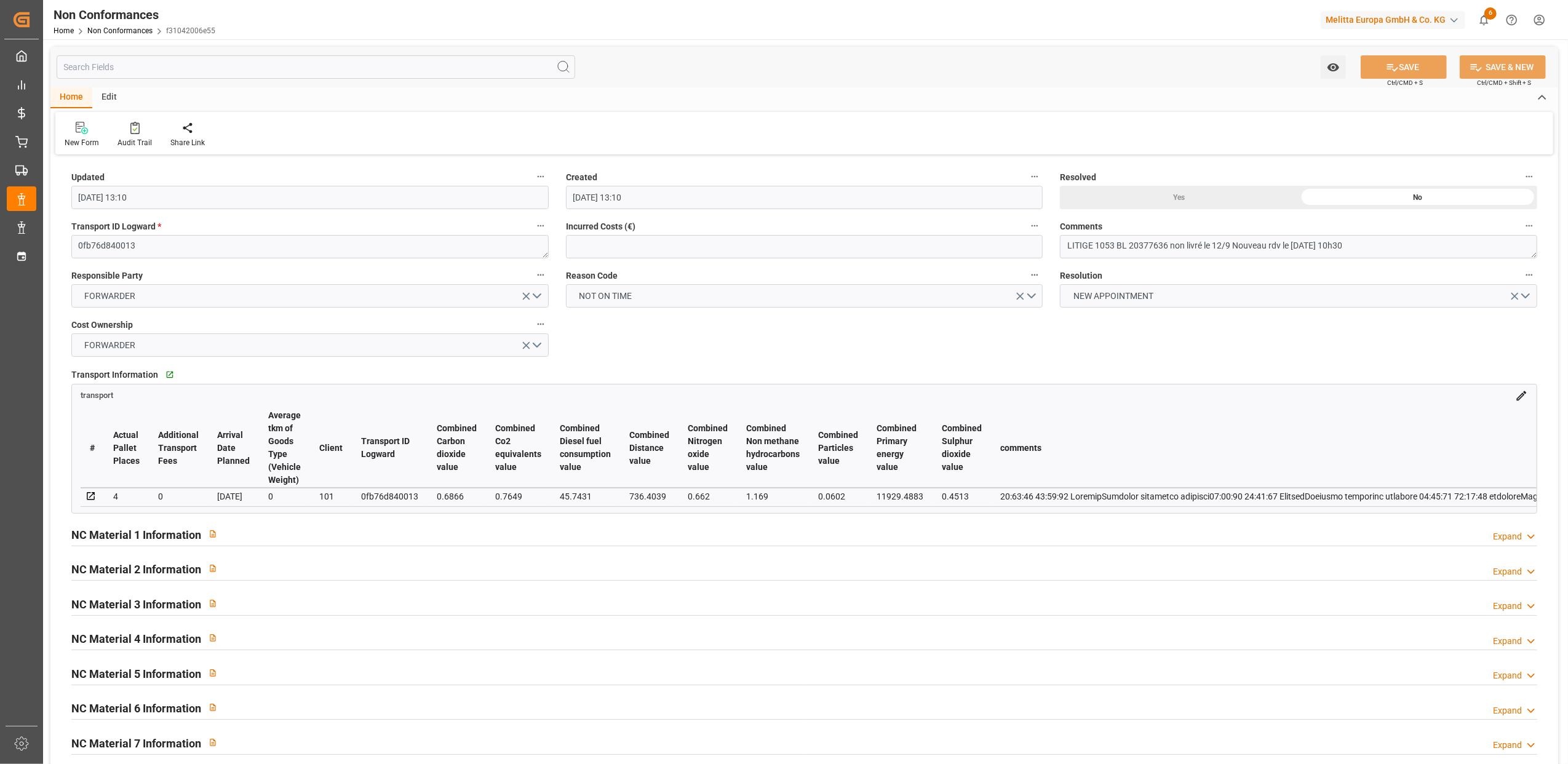
type input "12-09-2025 13:37"
